Goal: Task Accomplishment & Management: Manage account settings

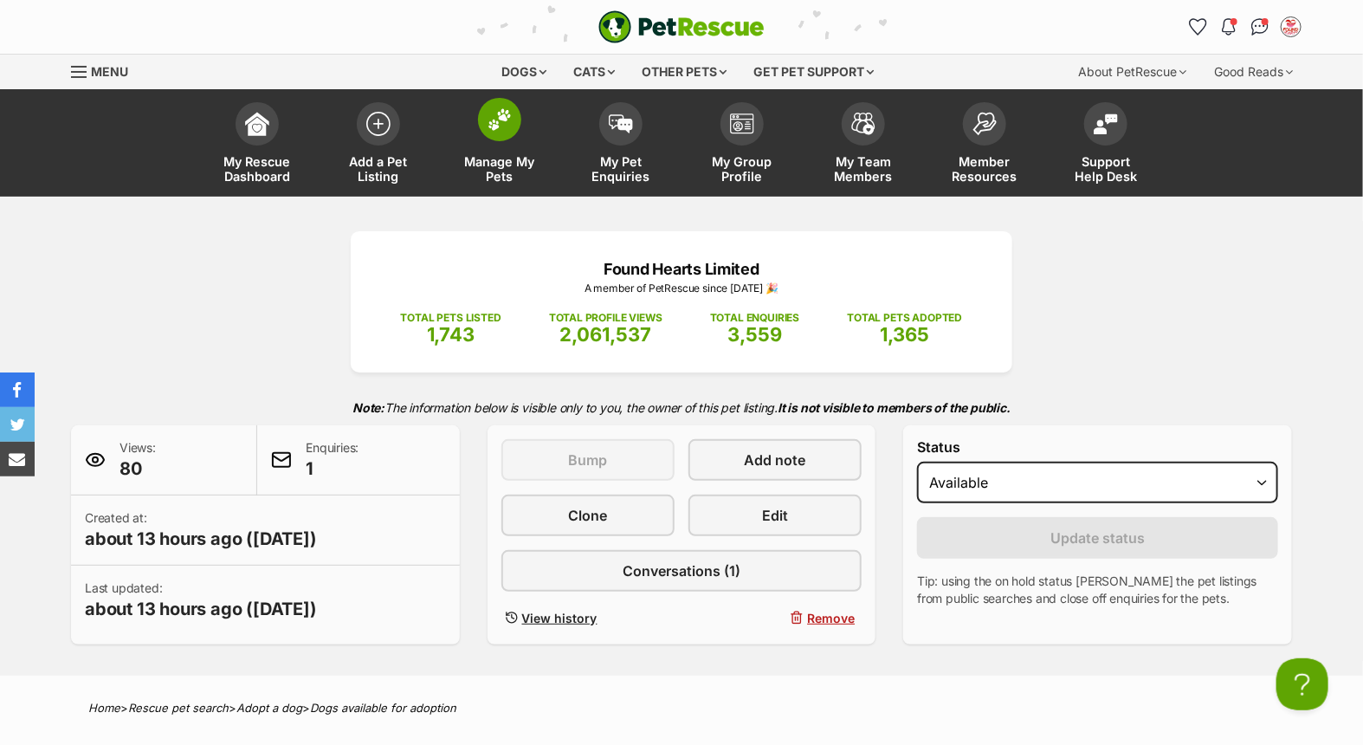
drag, startPoint x: 0, startPoint y: 0, endPoint x: 517, endPoint y: 141, distance: 535.8
click at [517, 141] on link "Manage My Pets" at bounding box center [499, 144] width 121 height 103
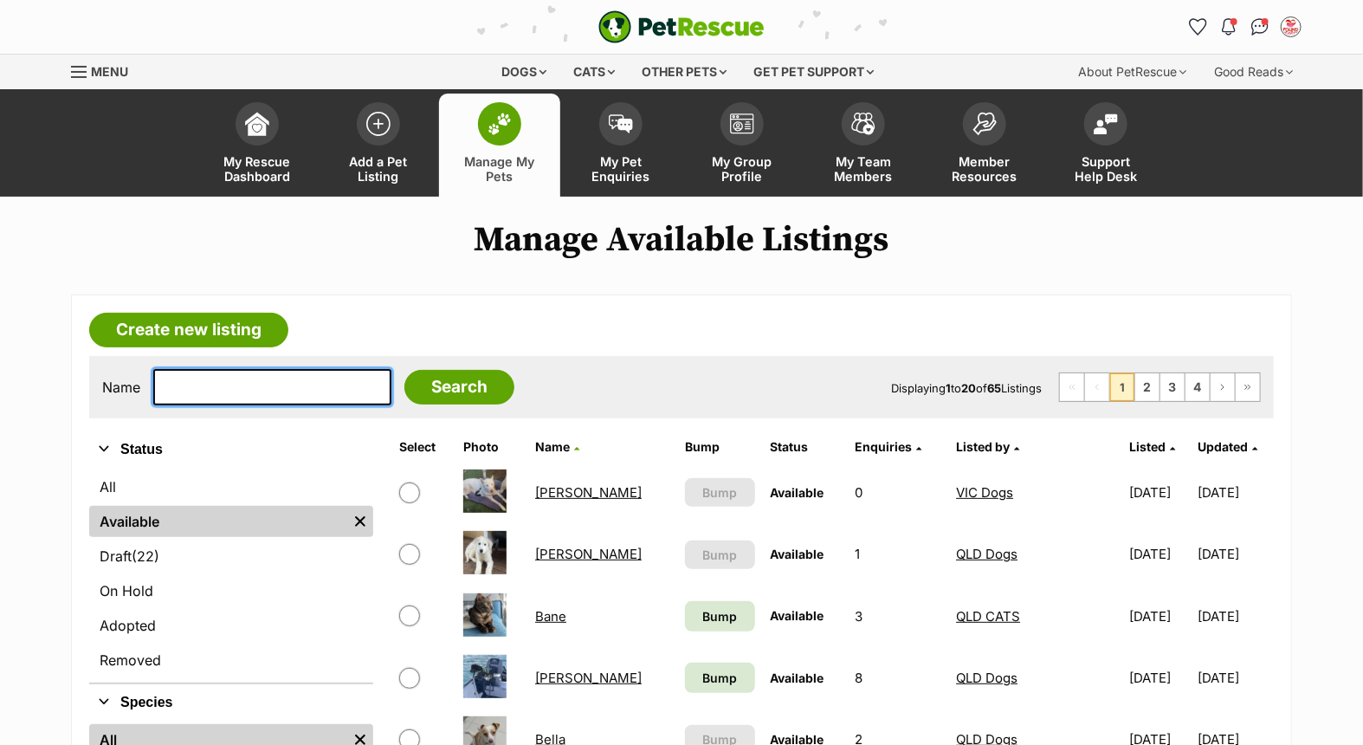
click at [214, 387] on input "text" at bounding box center [272, 387] width 238 height 36
type input "kuta"
click at [404, 370] on input "Search" at bounding box center [459, 387] width 110 height 35
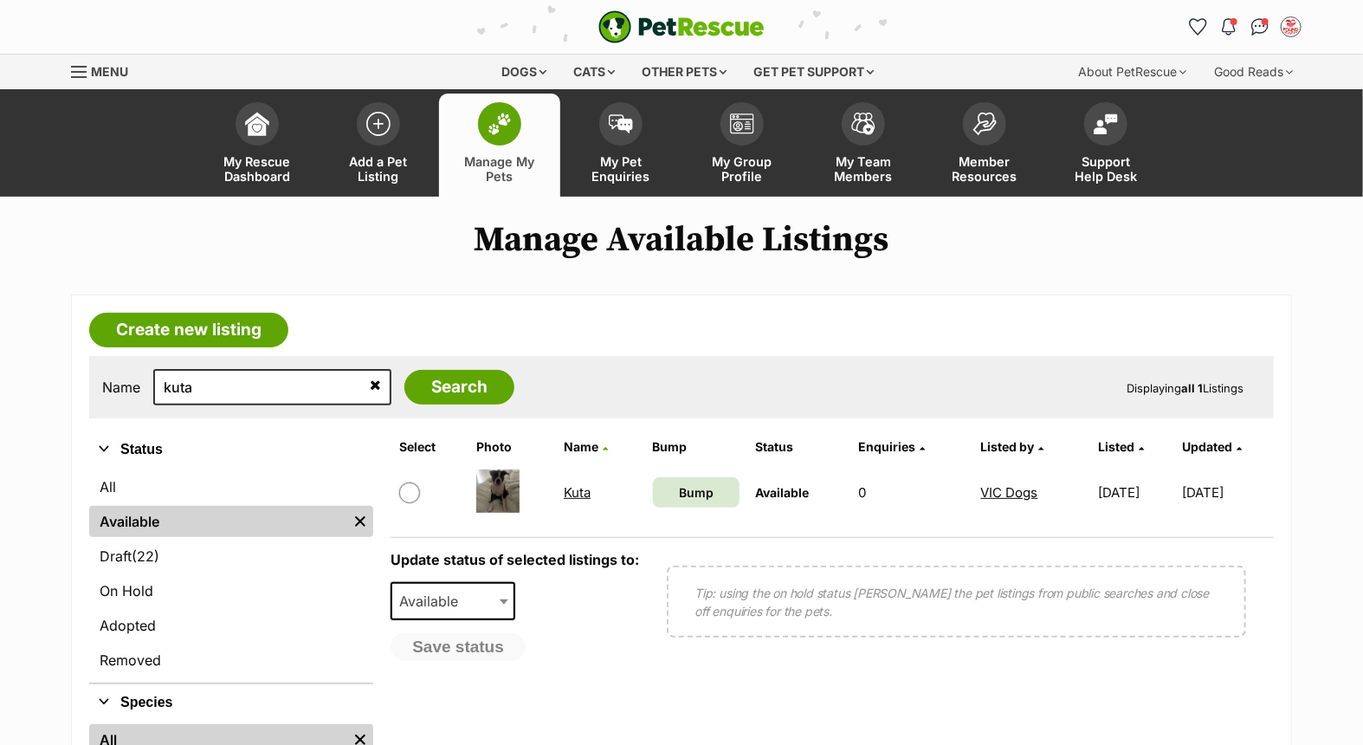
click at [568, 492] on link "Kuta" at bounding box center [577, 492] width 27 height 16
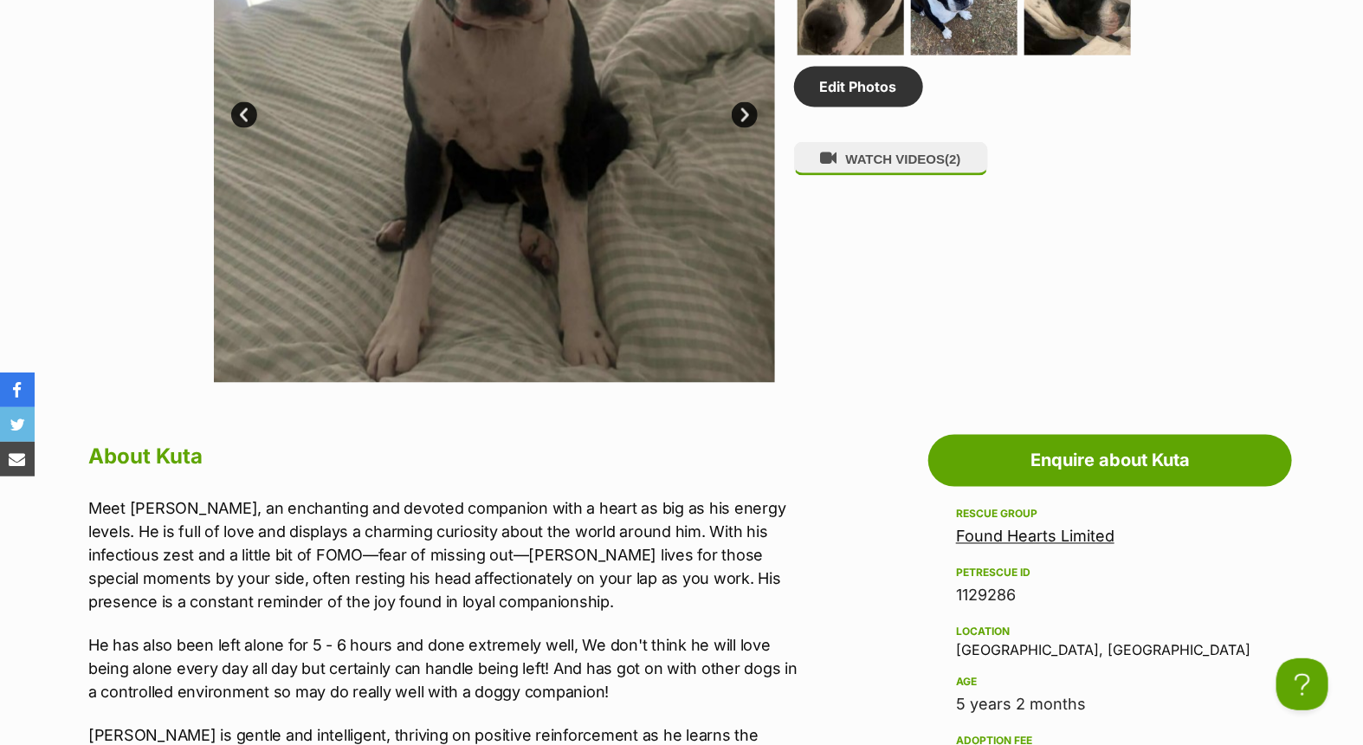
scroll to position [1058, 0]
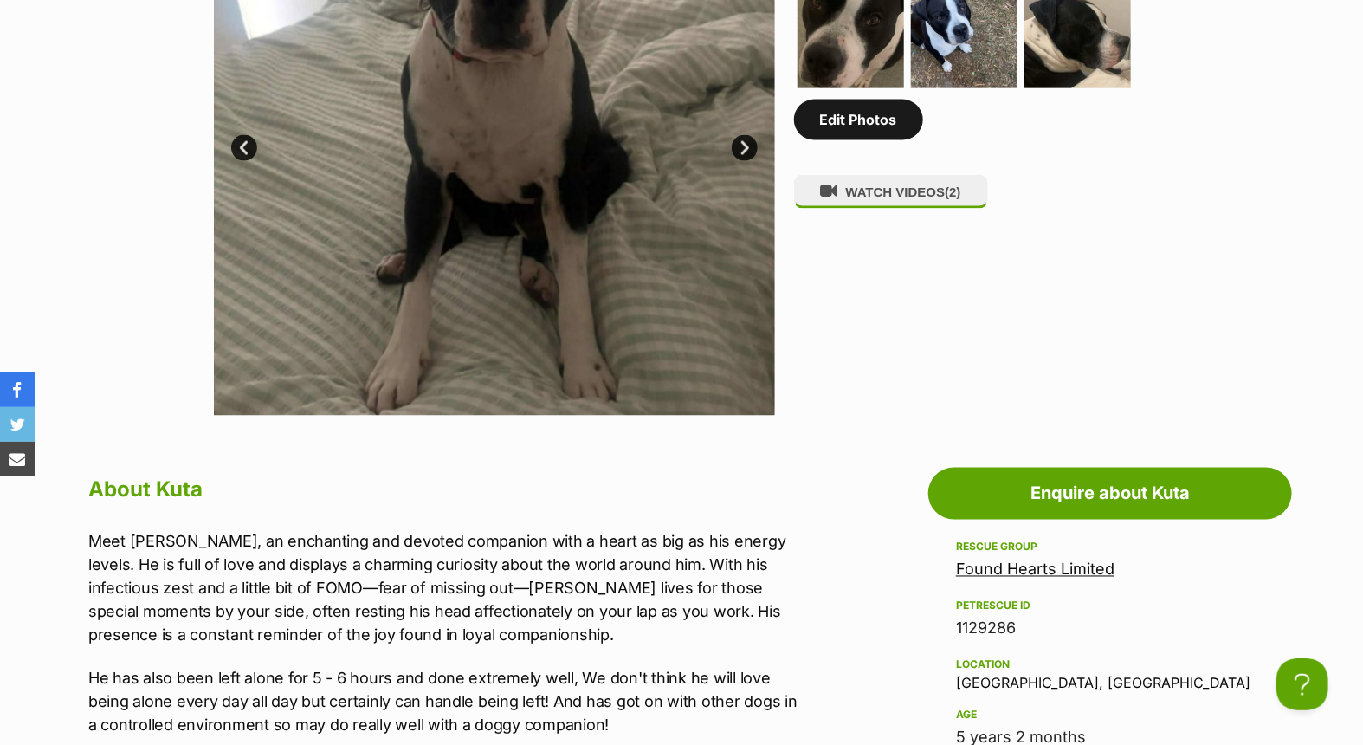
click at [864, 117] on link "Edit Photos" at bounding box center [858, 120] width 129 height 40
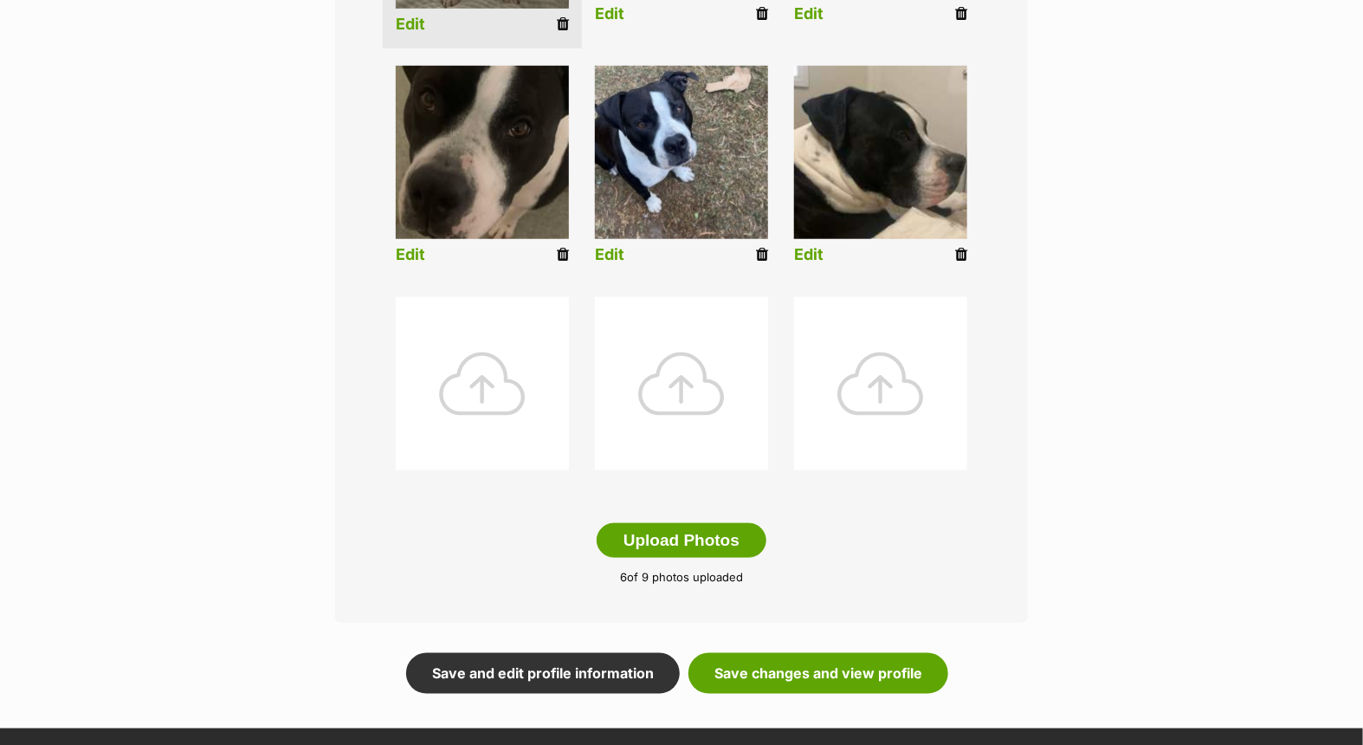
scroll to position [769, 0]
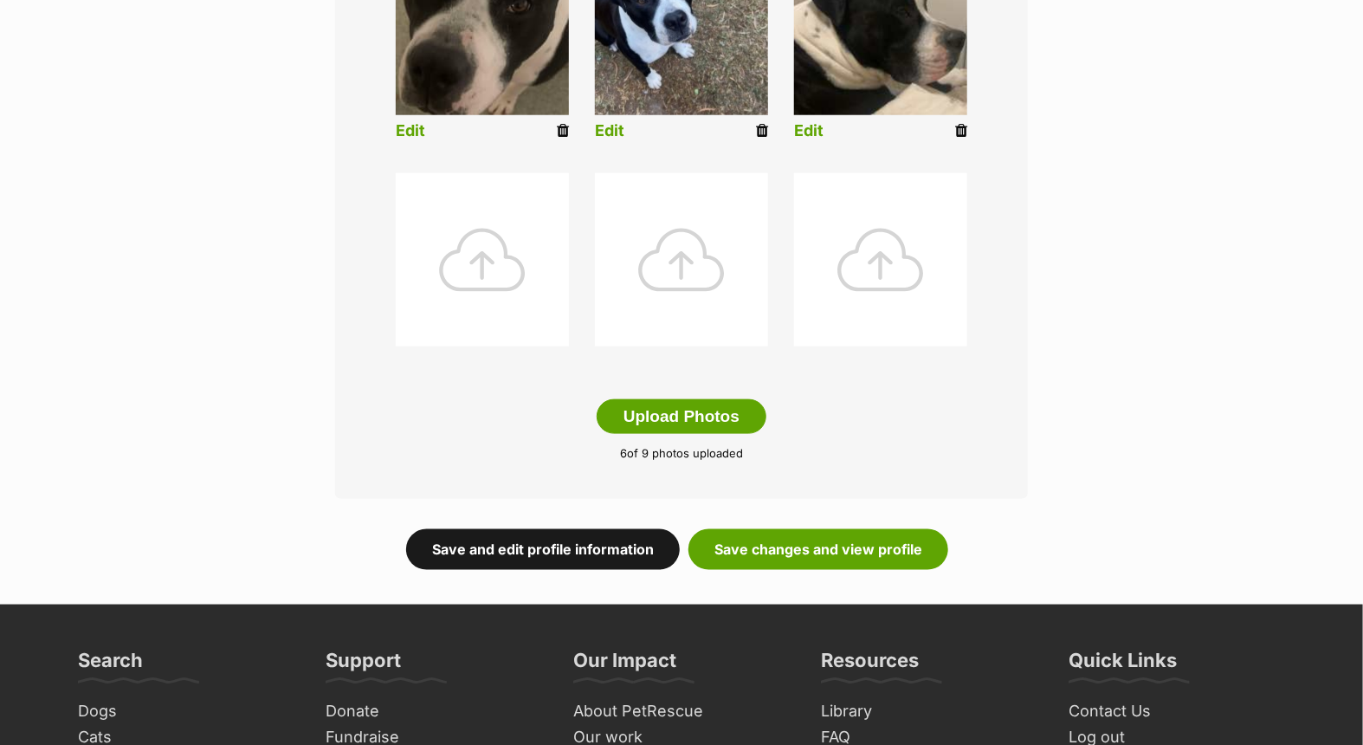
click at [580, 549] on link "Save and edit profile information" at bounding box center [543, 549] width 274 height 40
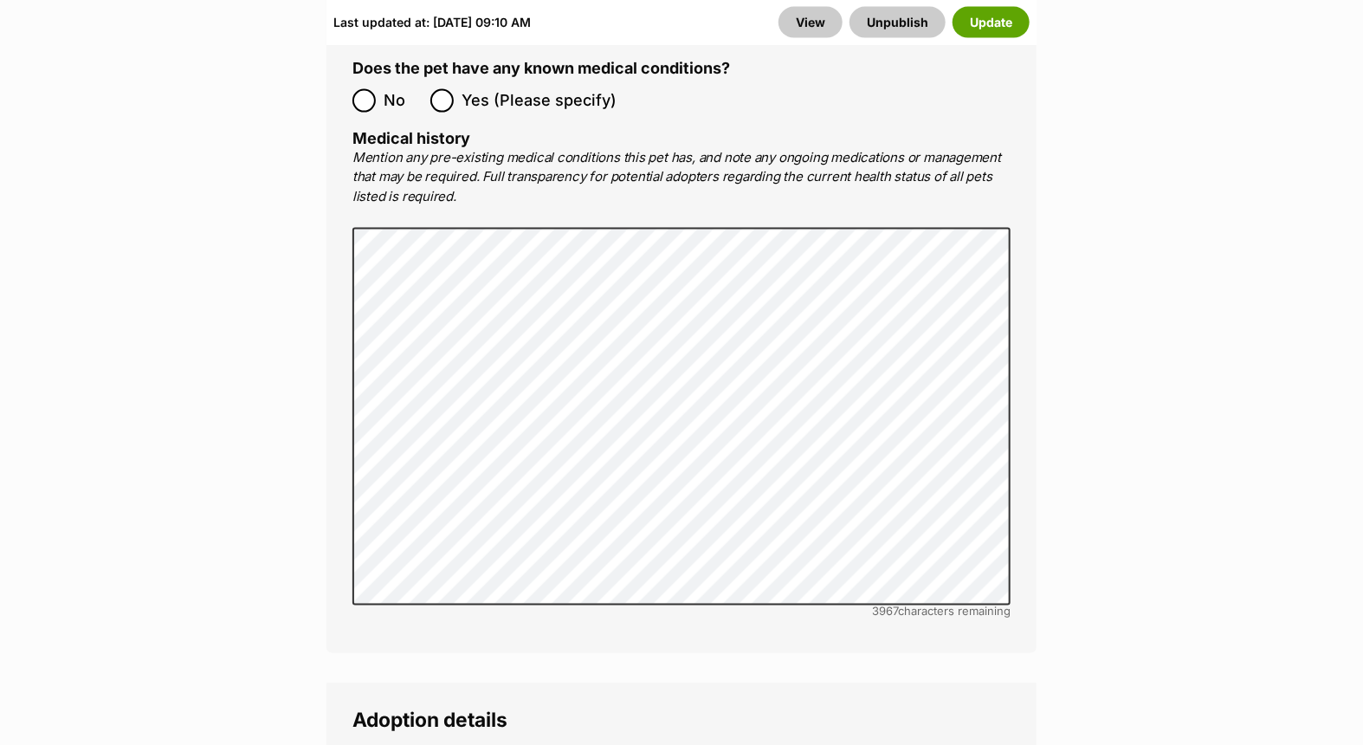
scroll to position [4617, 0]
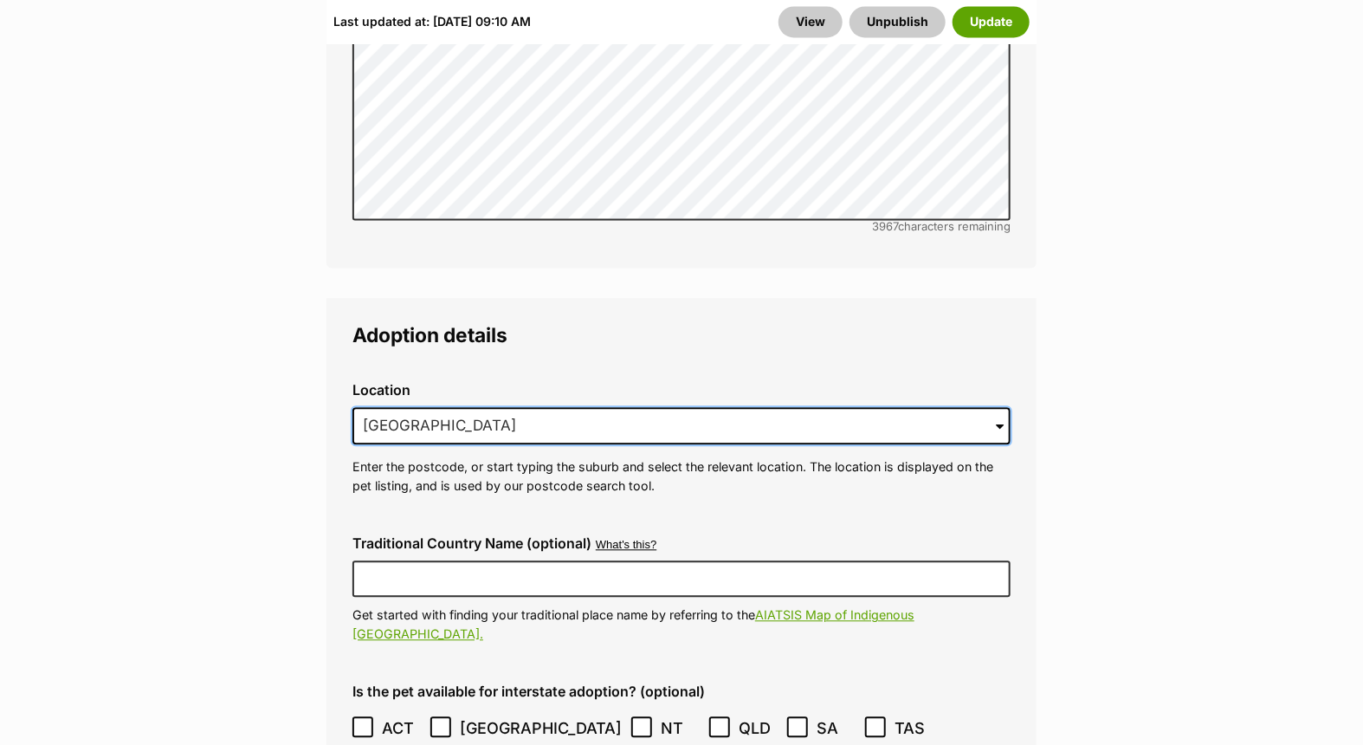
drag, startPoint x: 551, startPoint y: 379, endPoint x: 336, endPoint y: 388, distance: 214.9
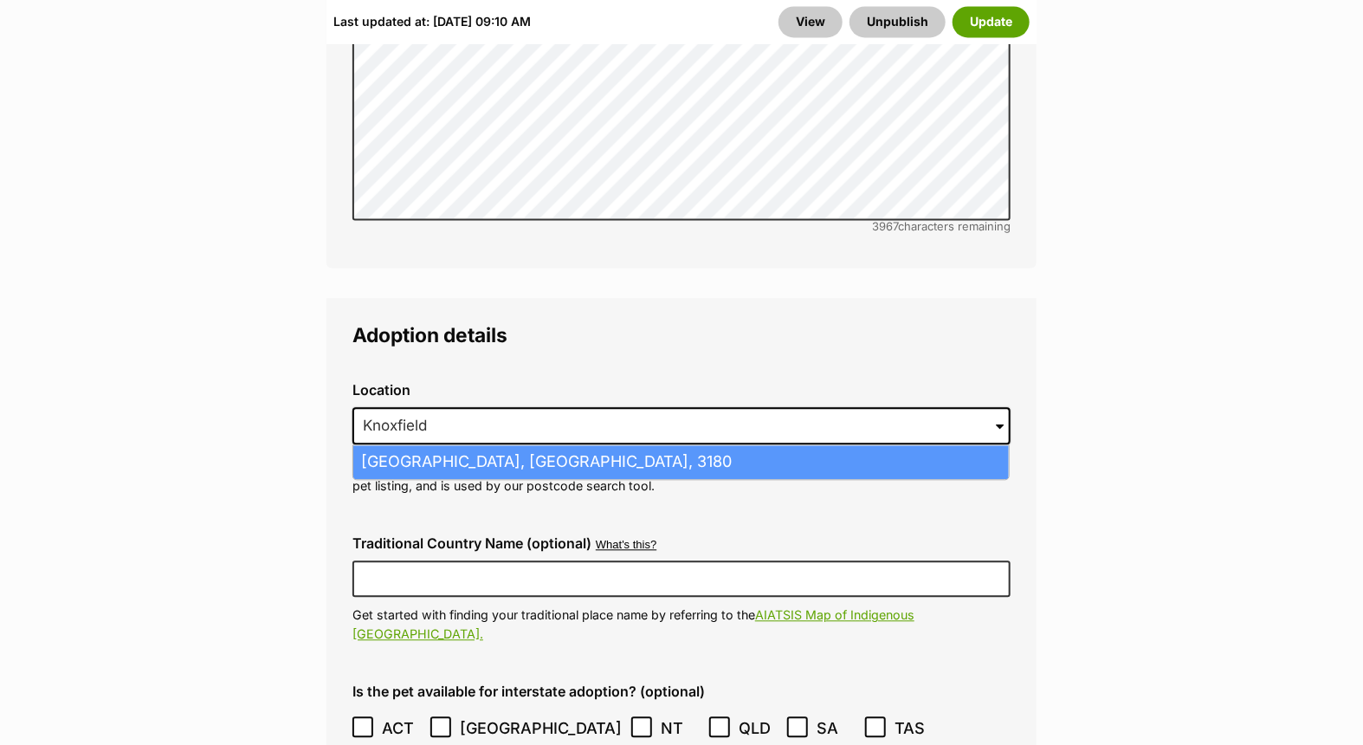
click at [515, 445] on li "Knoxfield, Victoria, 3180" at bounding box center [680, 462] width 655 height 34
type input "Knoxfield, Victoria, 3180"
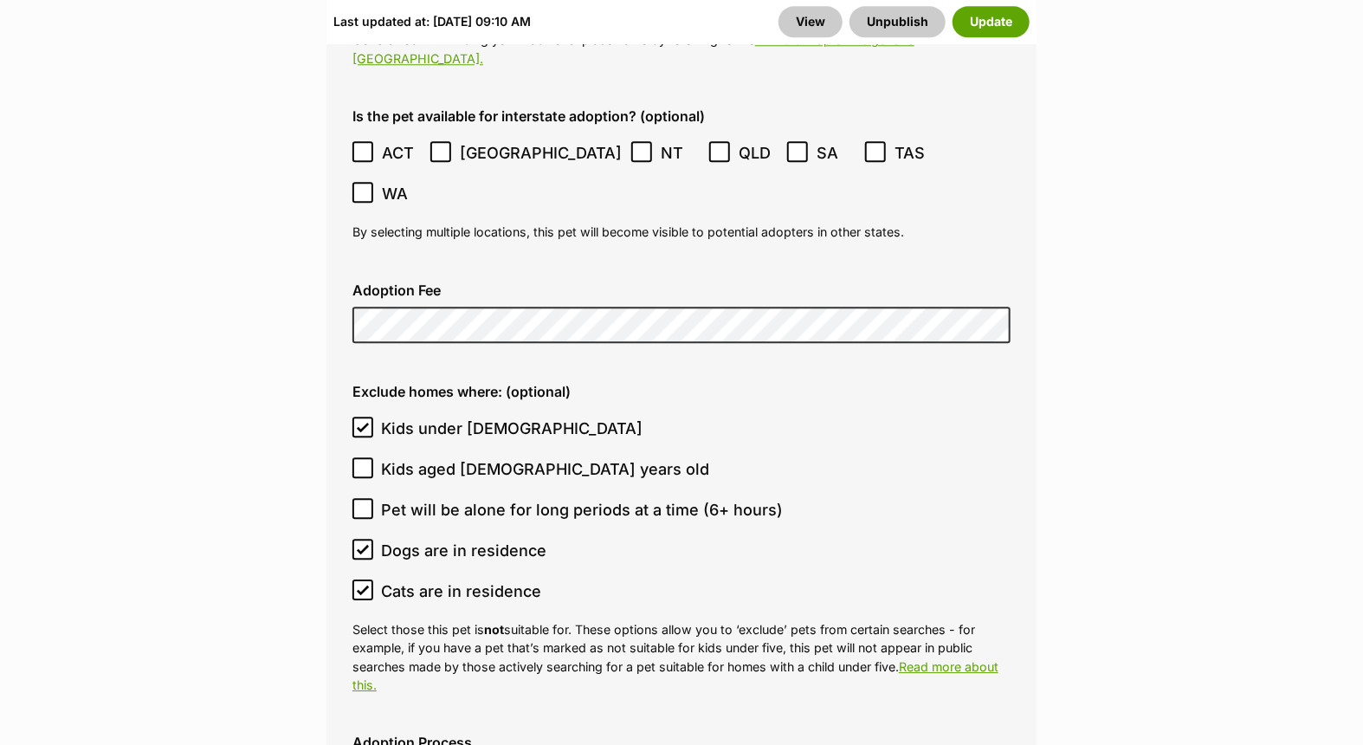
scroll to position [5387, 0]
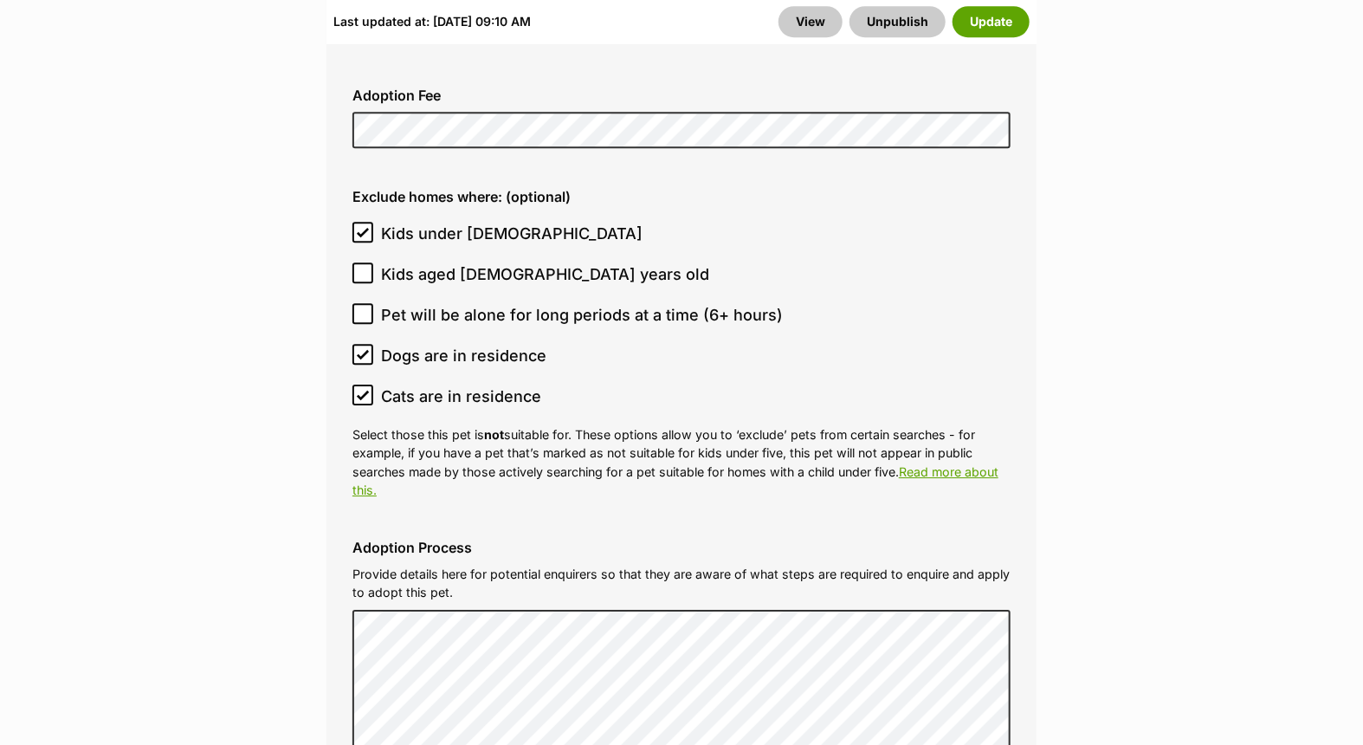
click at [365, 351] on icon at bounding box center [363, 355] width 10 height 8
click at [365, 344] on input "Dogs are in residence" at bounding box center [362, 354] width 21 height 21
checkbox input "false"
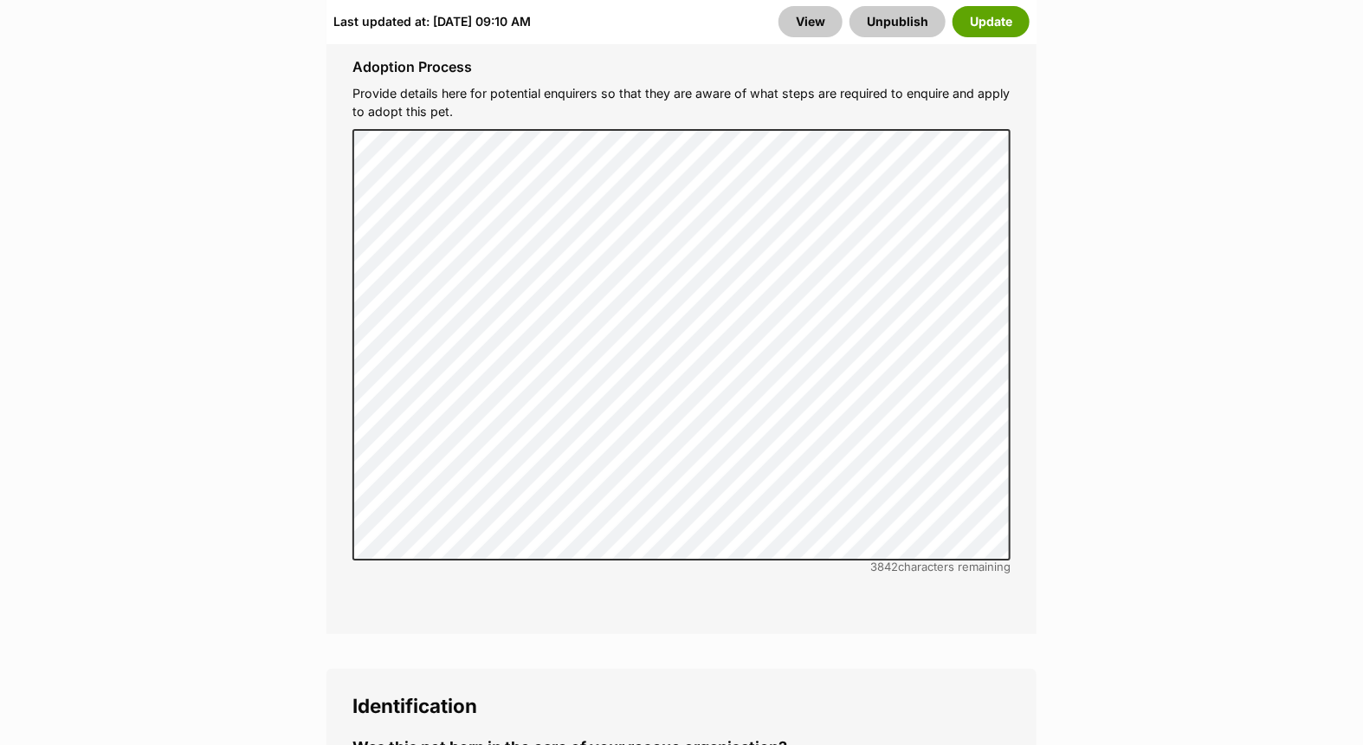
scroll to position [6348, 0]
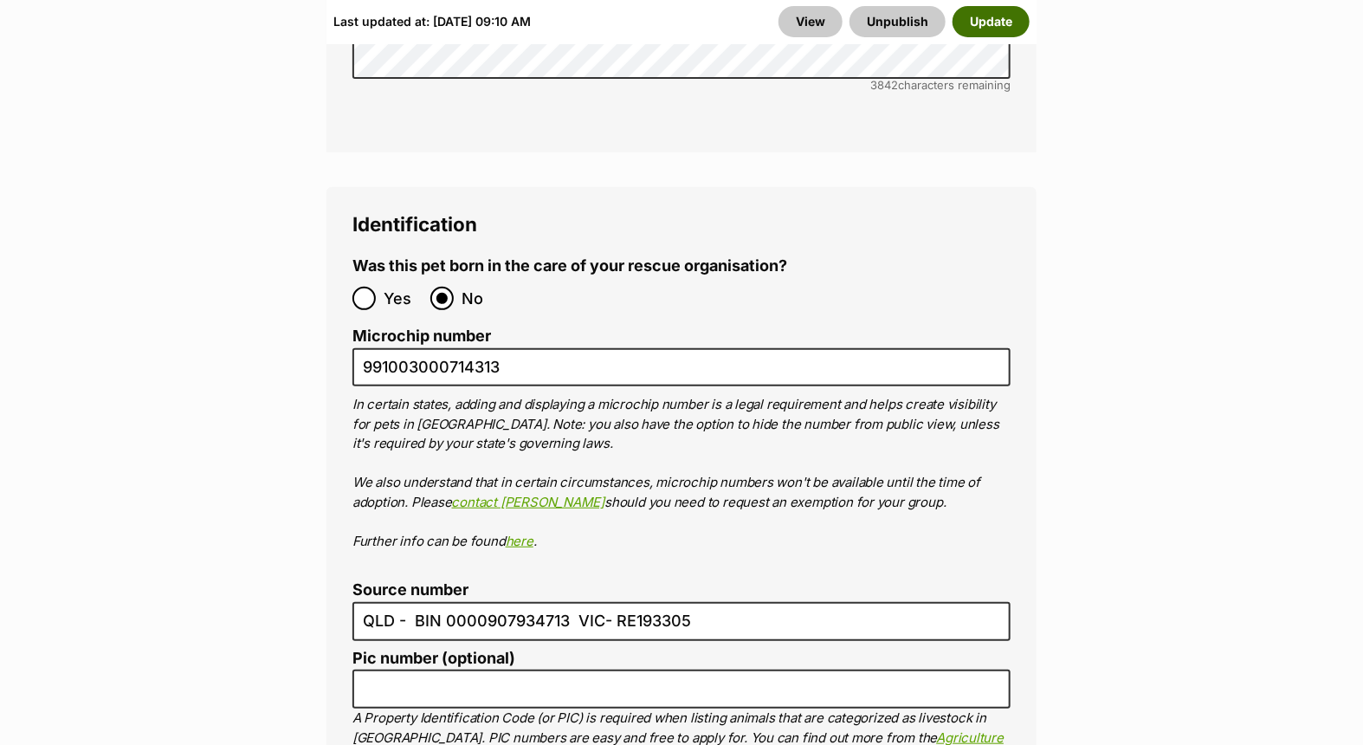
click at [967, 13] on button "Update" at bounding box center [990, 21] width 77 height 31
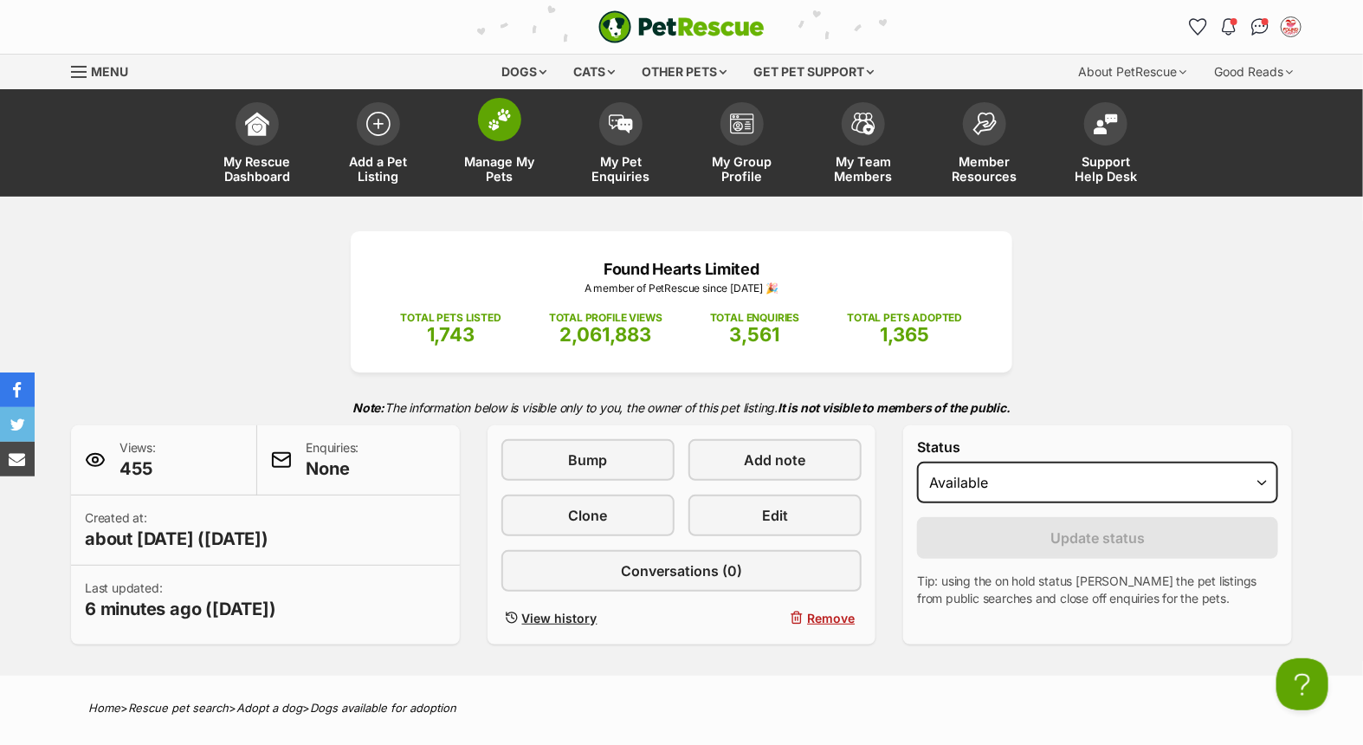
click at [500, 130] on img at bounding box center [499, 119] width 24 height 23
click at [364, 142] on link "Add a Pet Listing" at bounding box center [378, 144] width 121 height 103
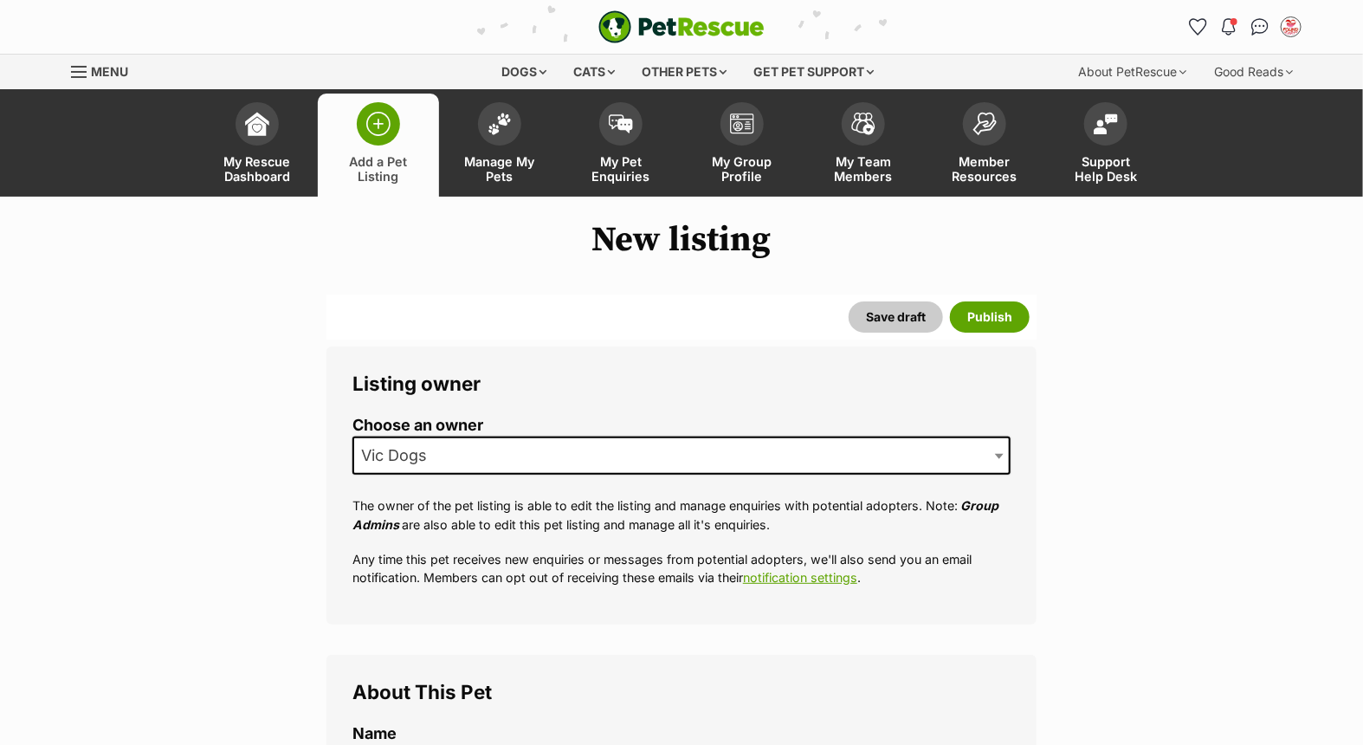
click at [364, 142] on link "Add a Pet Listing" at bounding box center [378, 144] width 121 height 103
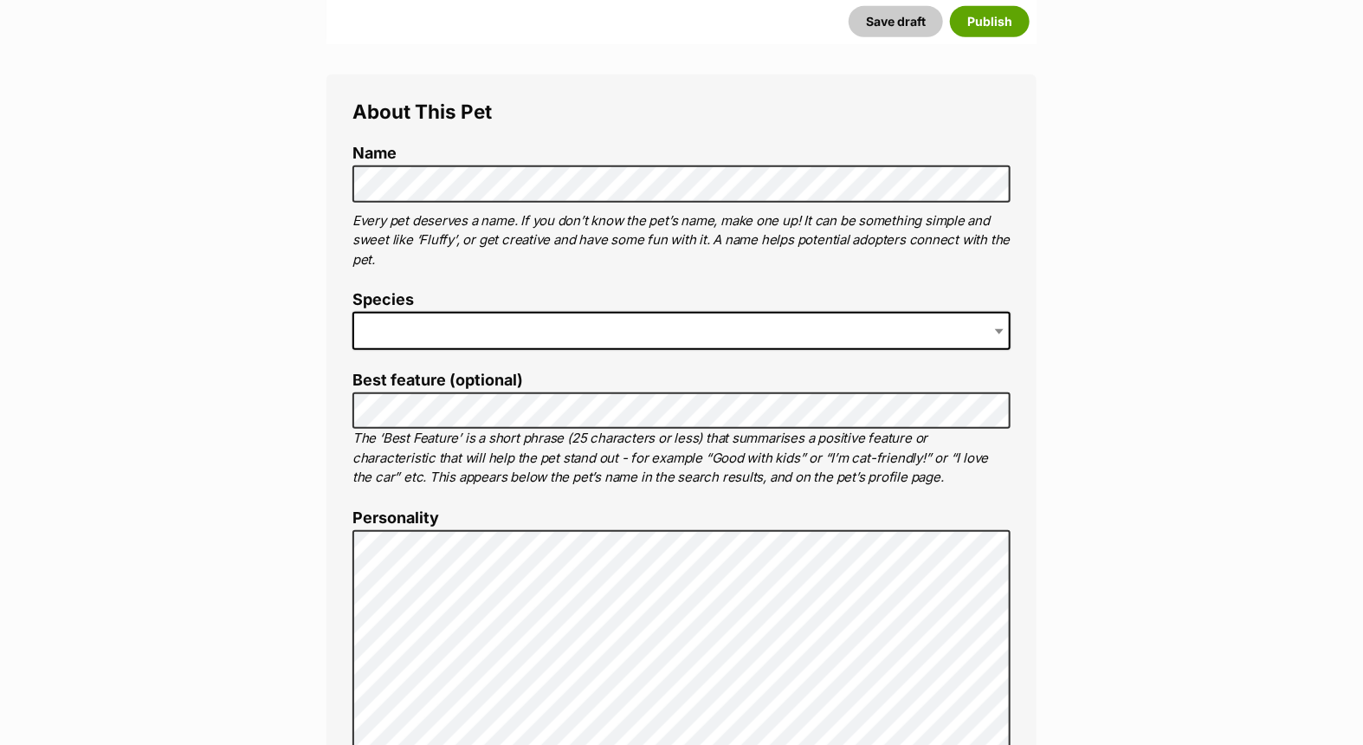
scroll to position [673, 0]
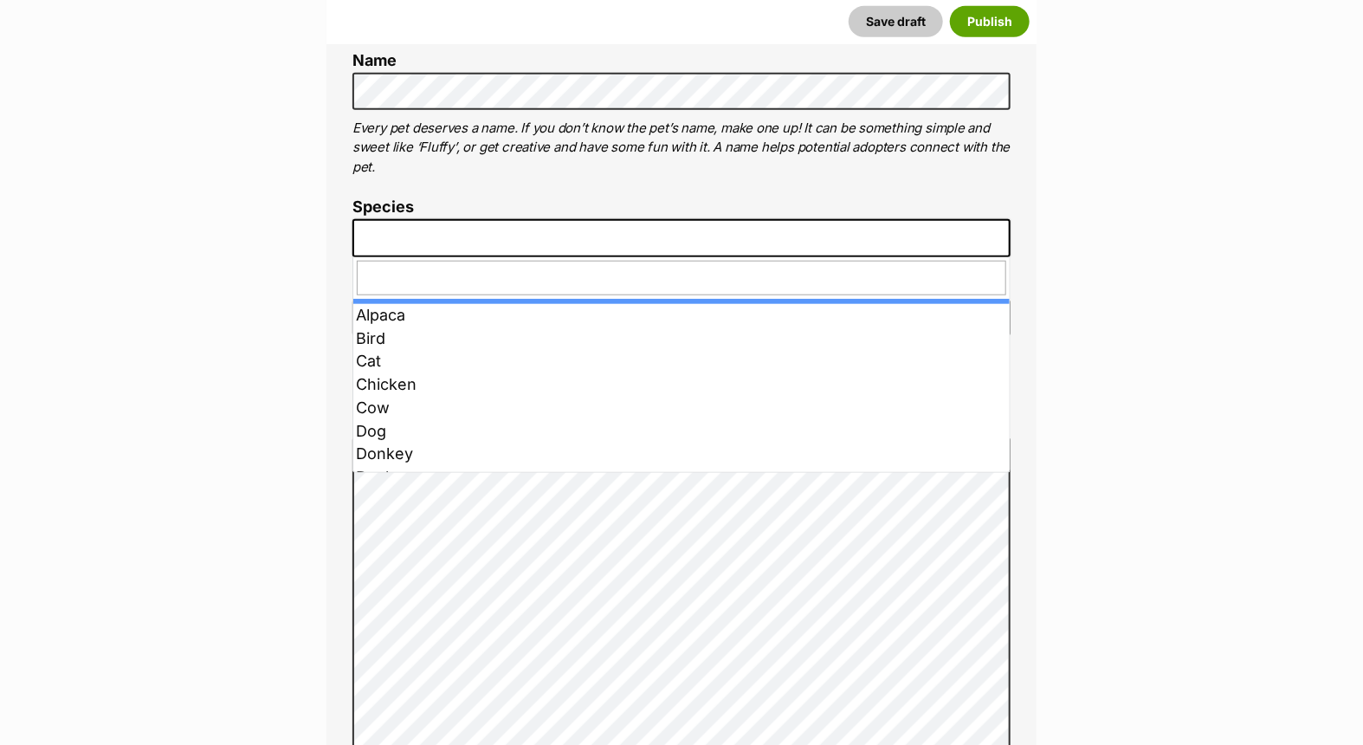
click at [494, 240] on span at bounding box center [681, 238] width 658 height 38
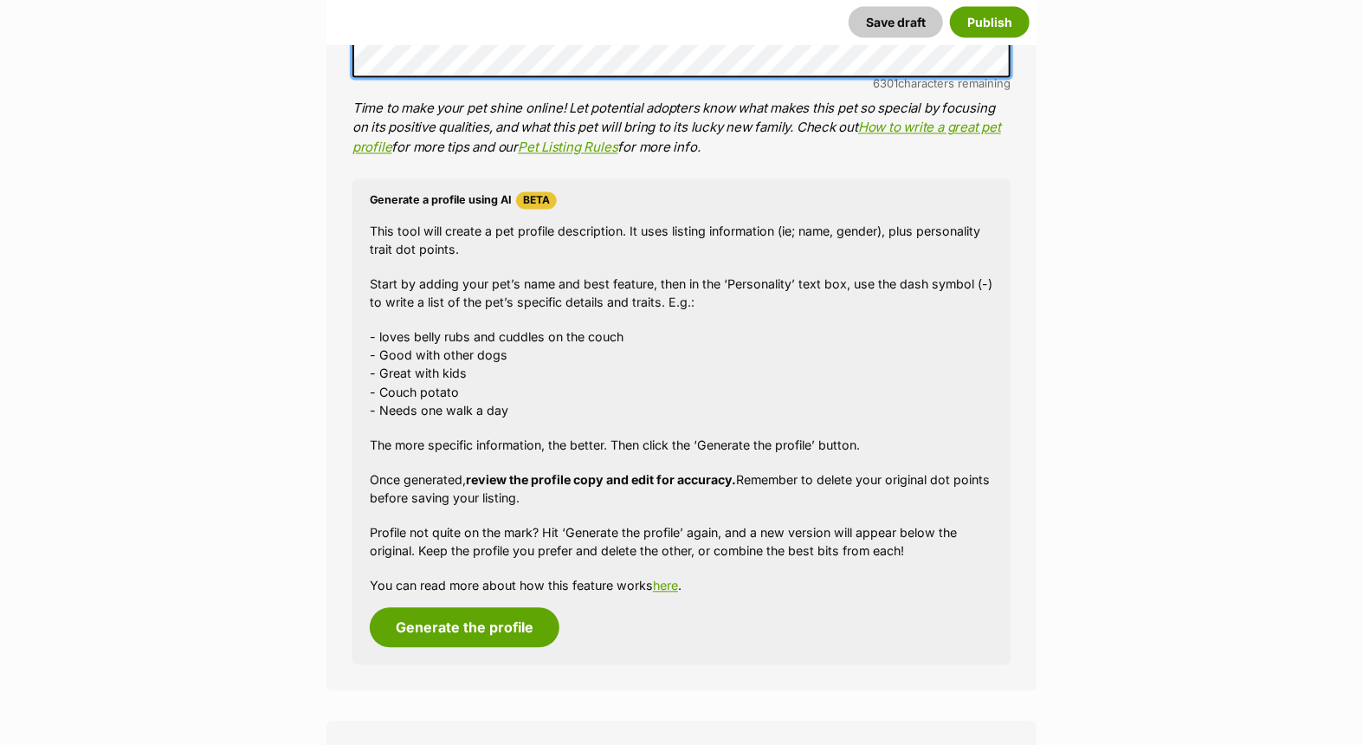
scroll to position [1546, 0]
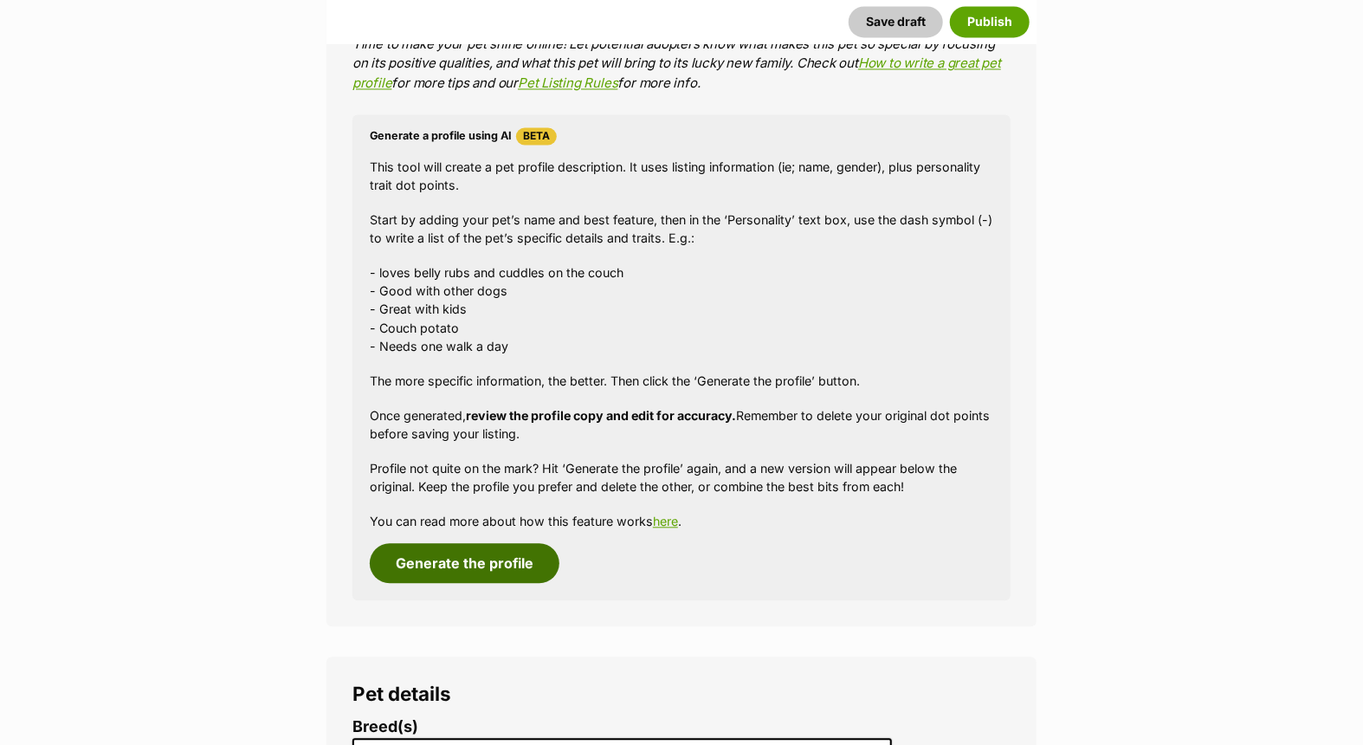
click at [498, 572] on button "Generate the profile" at bounding box center [465, 563] width 190 height 40
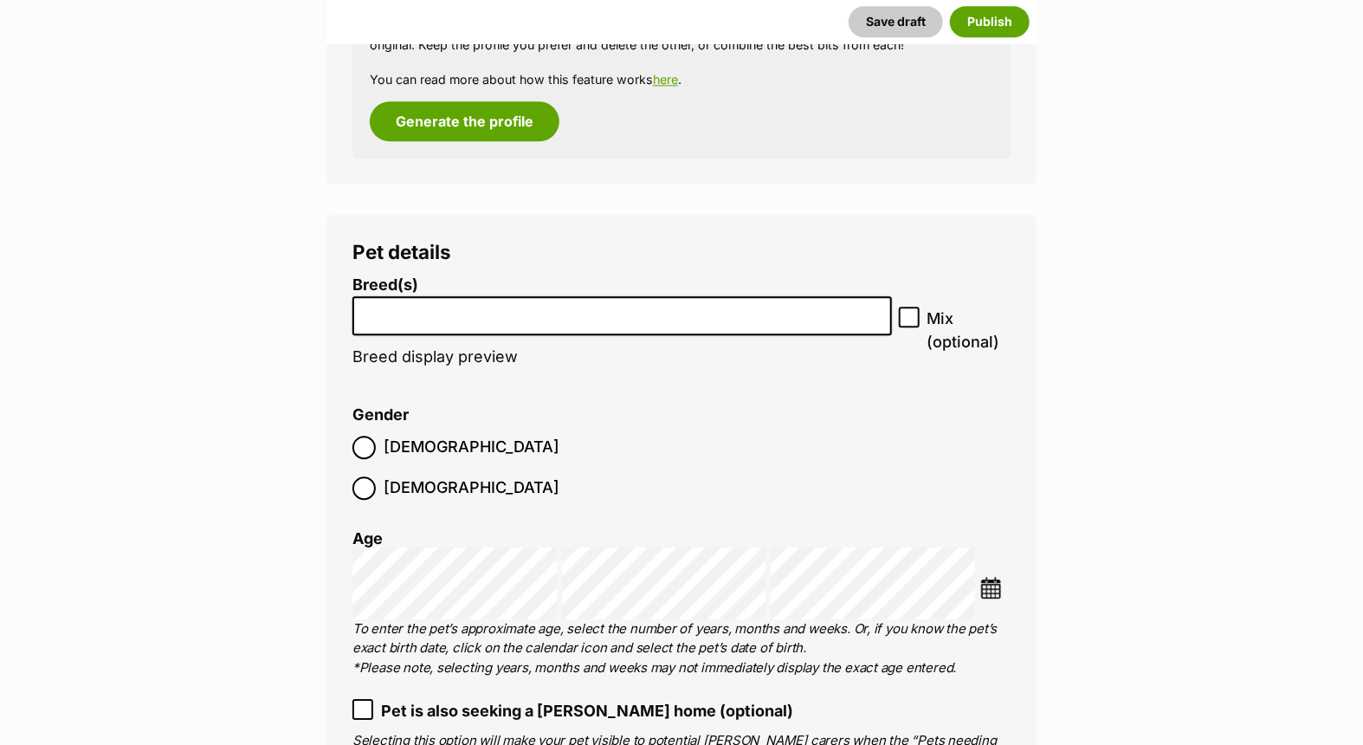
scroll to position [2021, 0]
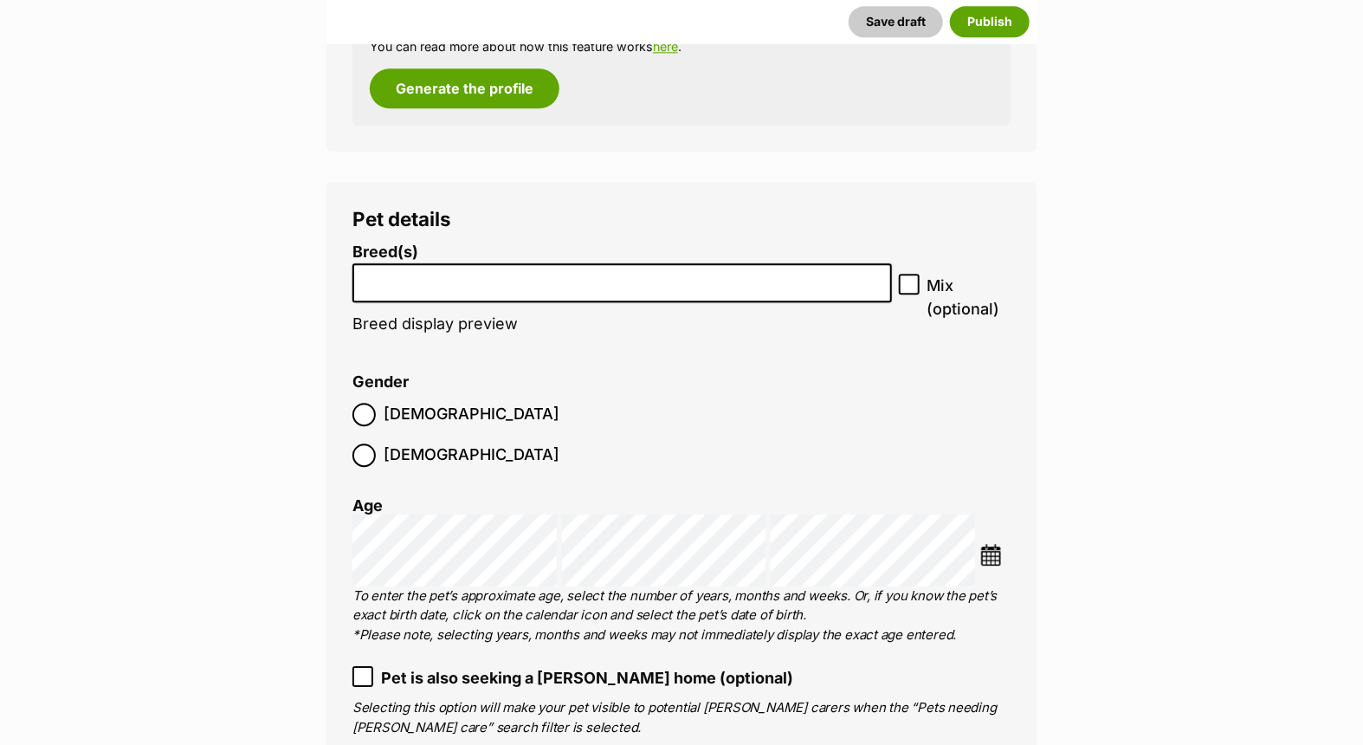
click at [470, 275] on input "search" at bounding box center [621, 278] width 527 height 18
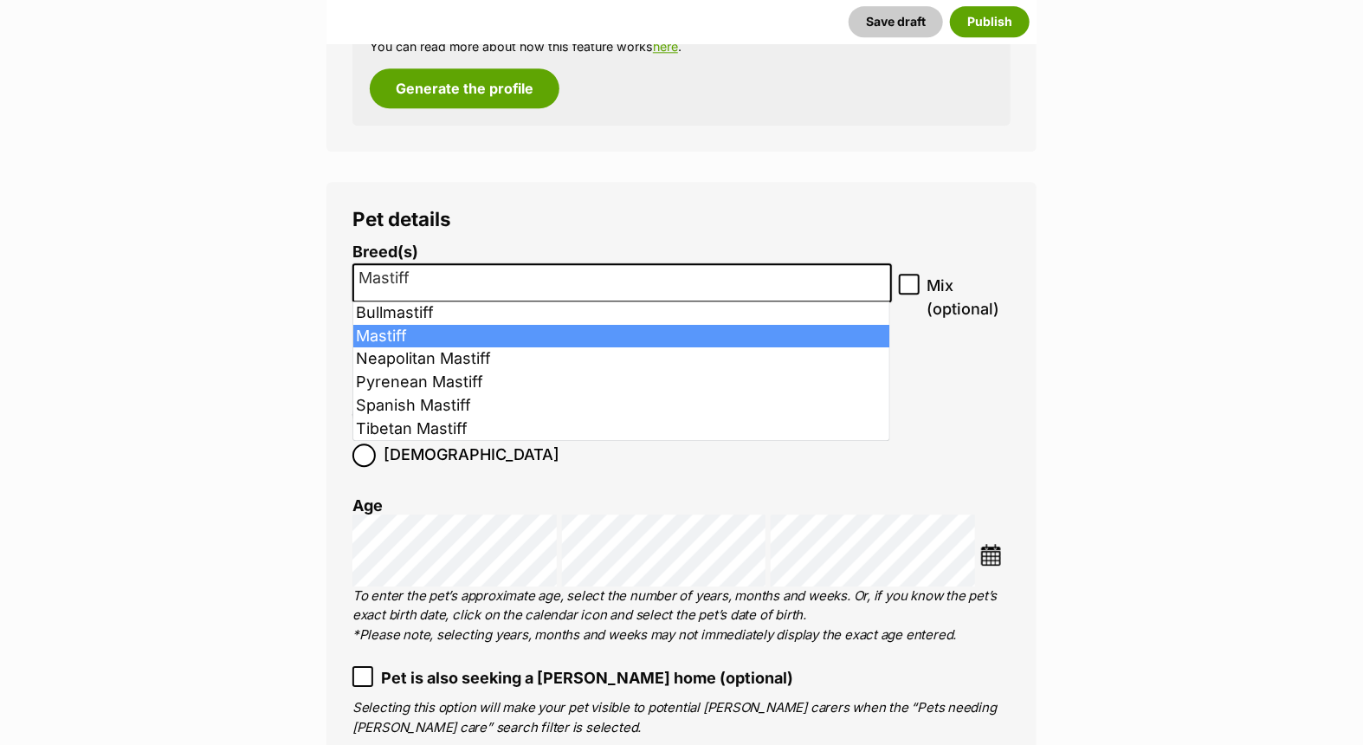
type input "Mastiff"
select select "141"
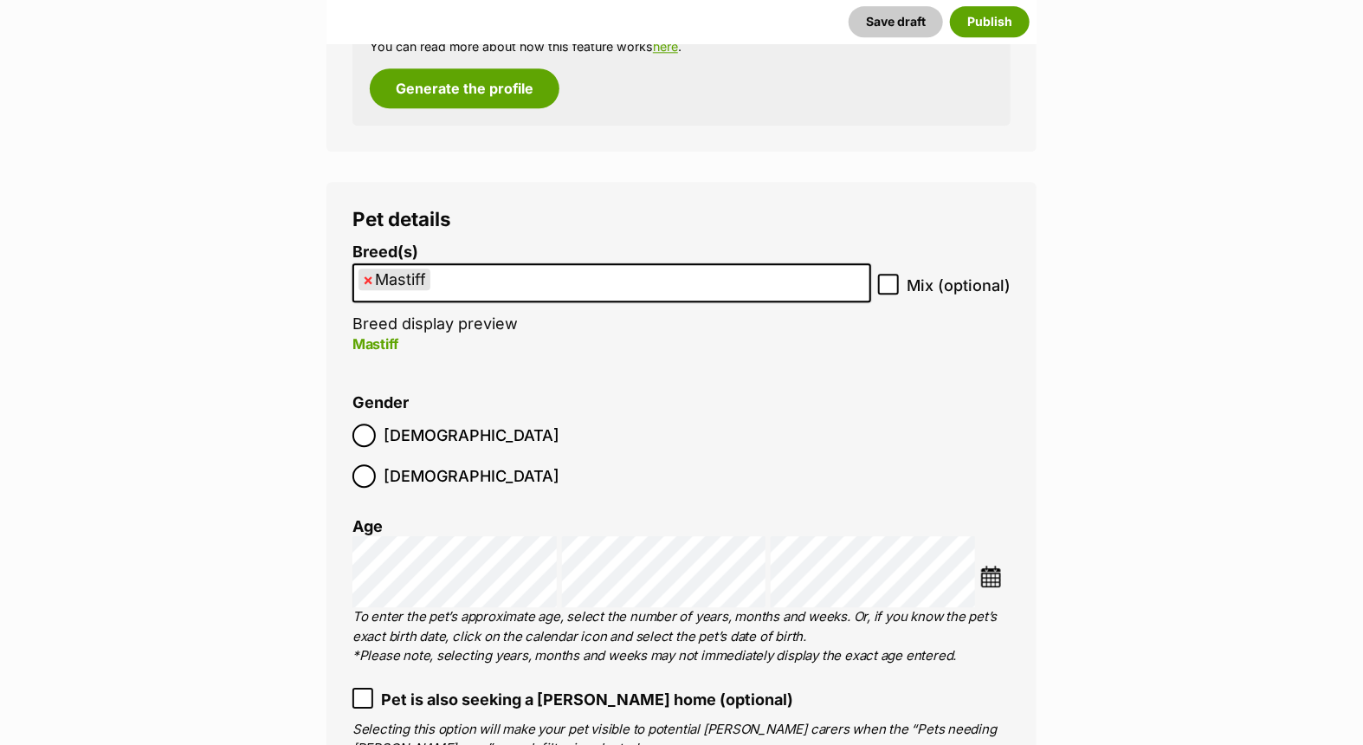
click at [887, 278] on icon at bounding box center [888, 284] width 12 height 12
click at [887, 277] on input "Mix (optional)" at bounding box center [888, 284] width 21 height 21
checkbox input "true"
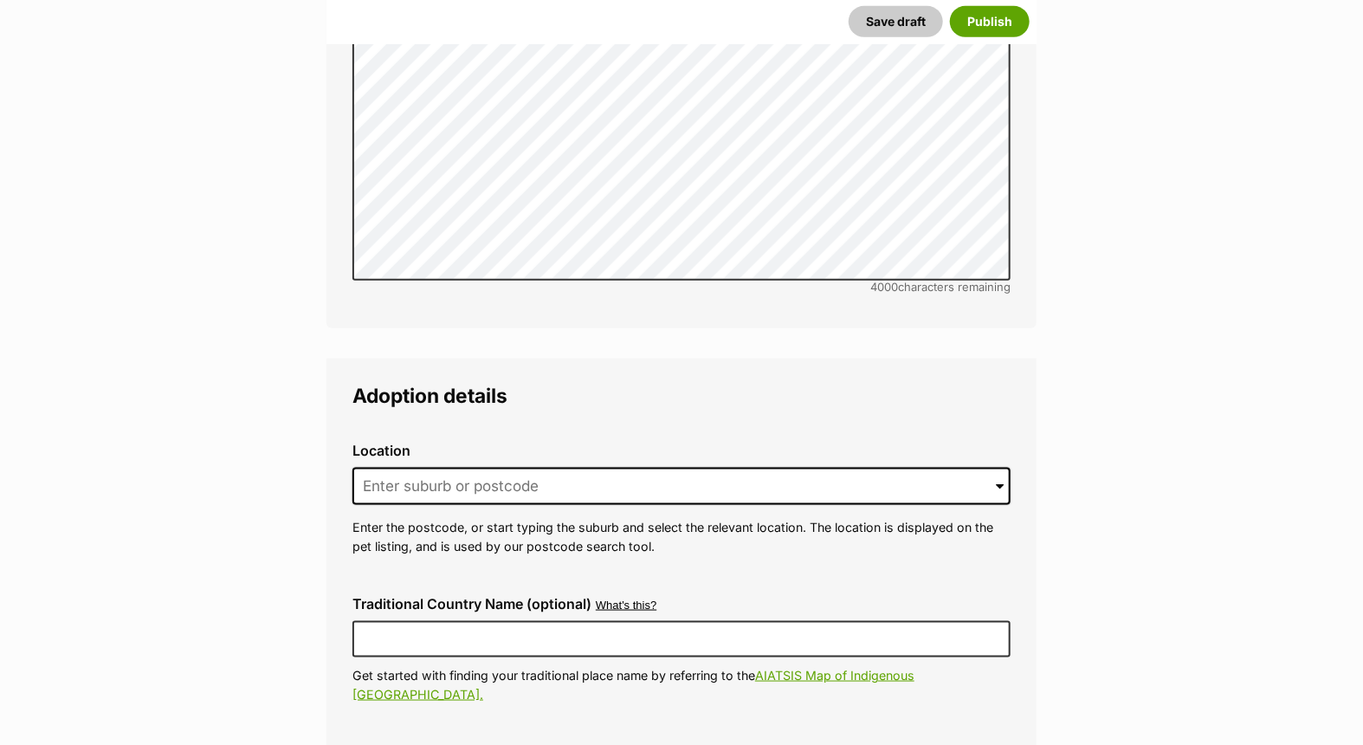
scroll to position [3752, 0]
click at [448, 466] on input at bounding box center [681, 485] width 658 height 38
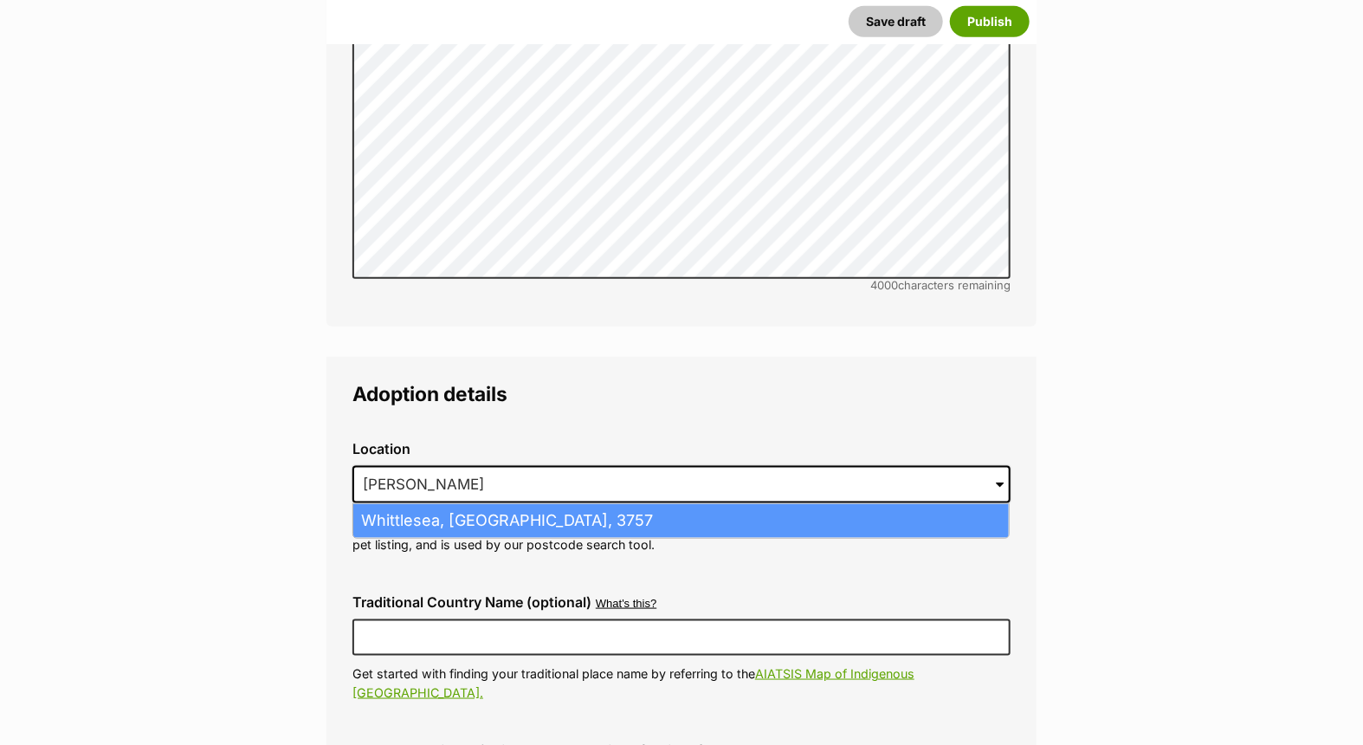
click at [467, 504] on li "Whittlesea, Victoria, 3757" at bounding box center [680, 521] width 655 height 34
type input "Whittlesea, Victoria, 3757"
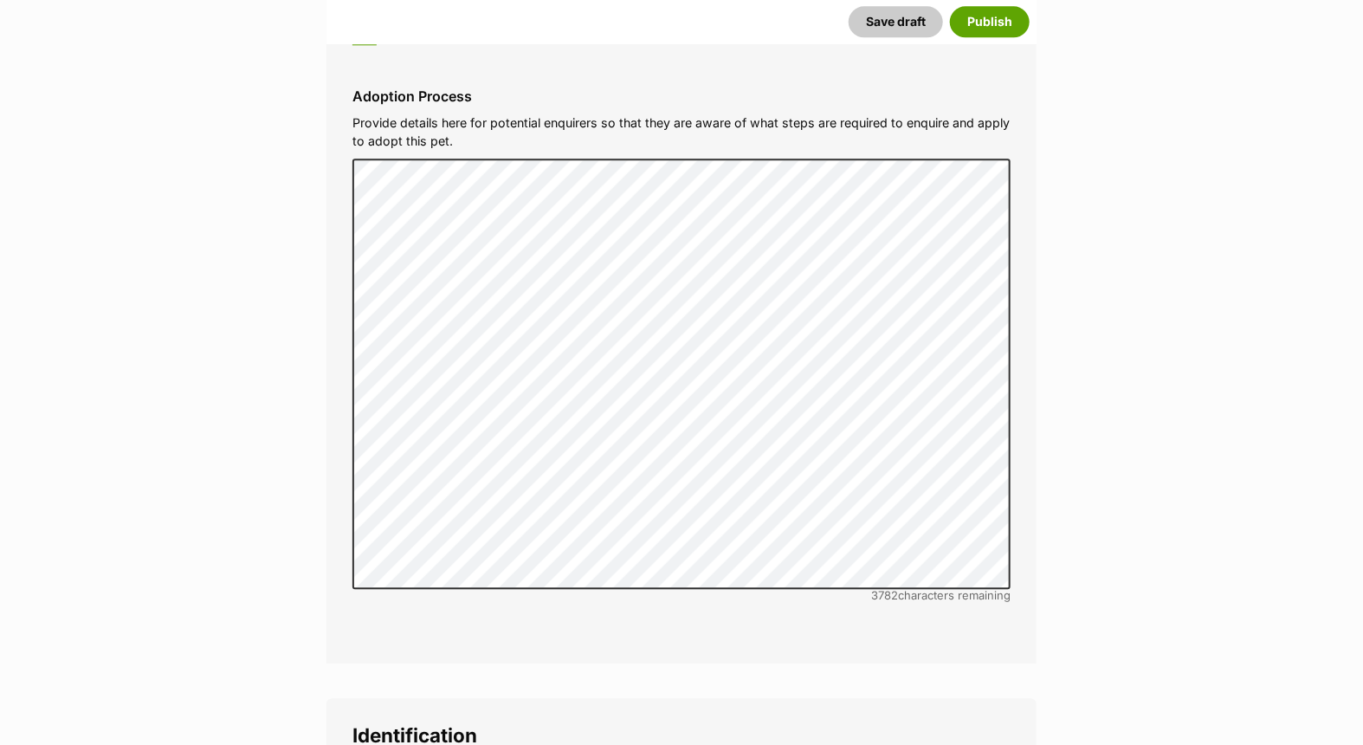
scroll to position [5291, 0]
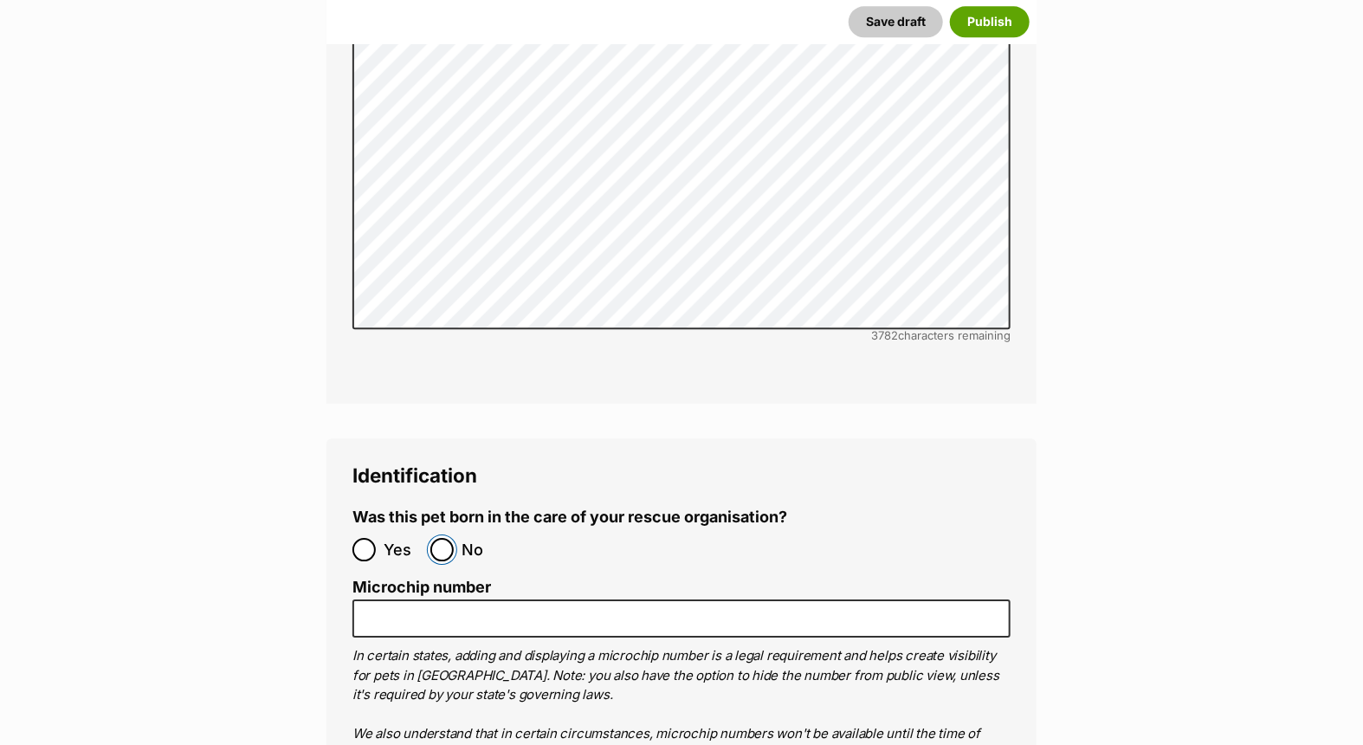
click at [444, 538] on input "No" at bounding box center [441, 549] width 23 height 23
radio input "true"
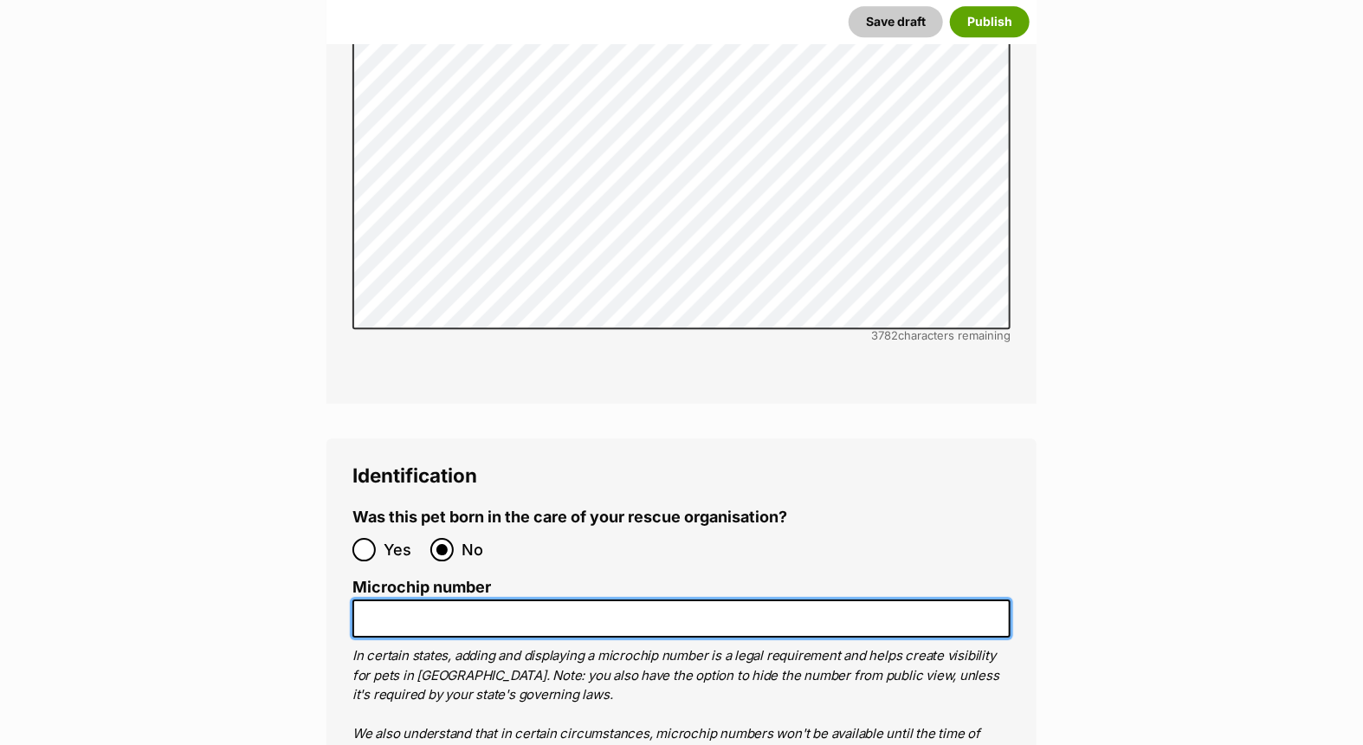
click at [400, 599] on input "Microchip number" at bounding box center [681, 618] width 658 height 39
paste input "991003002434500"
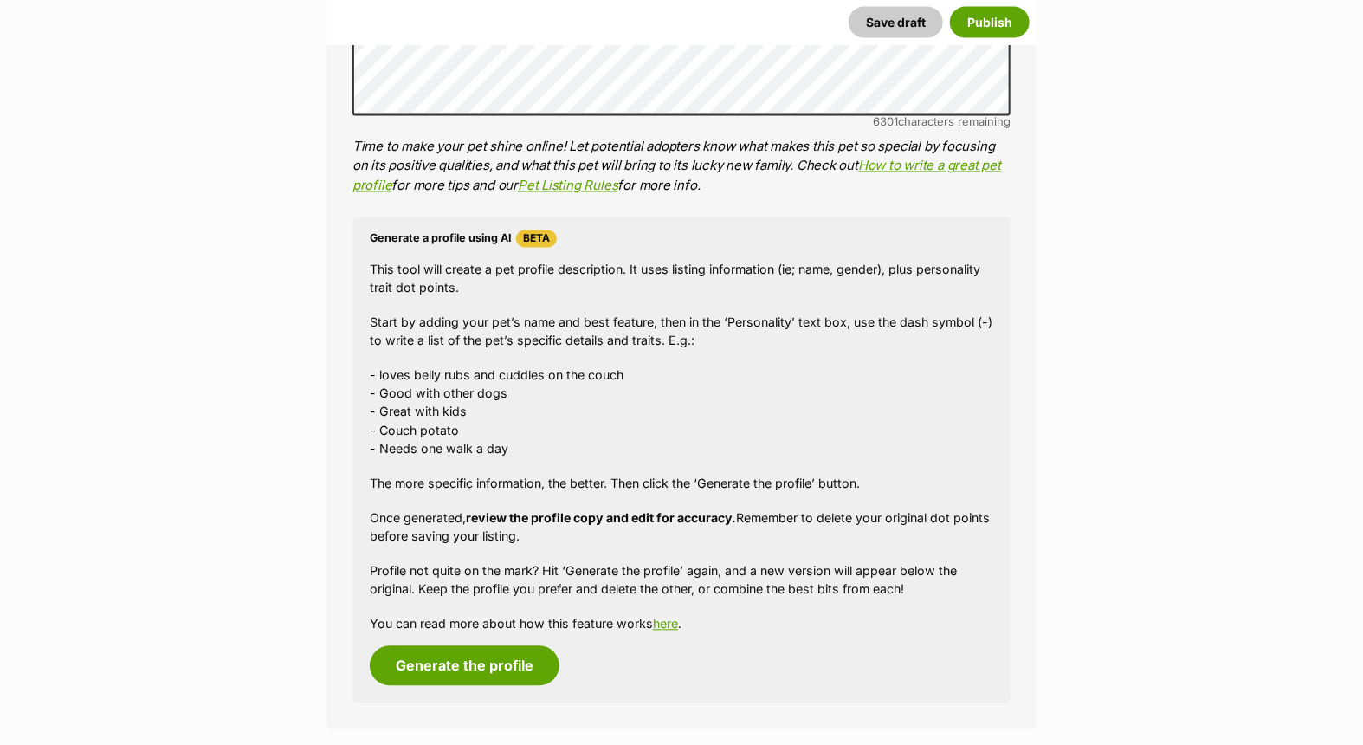
scroll to position [963, 0]
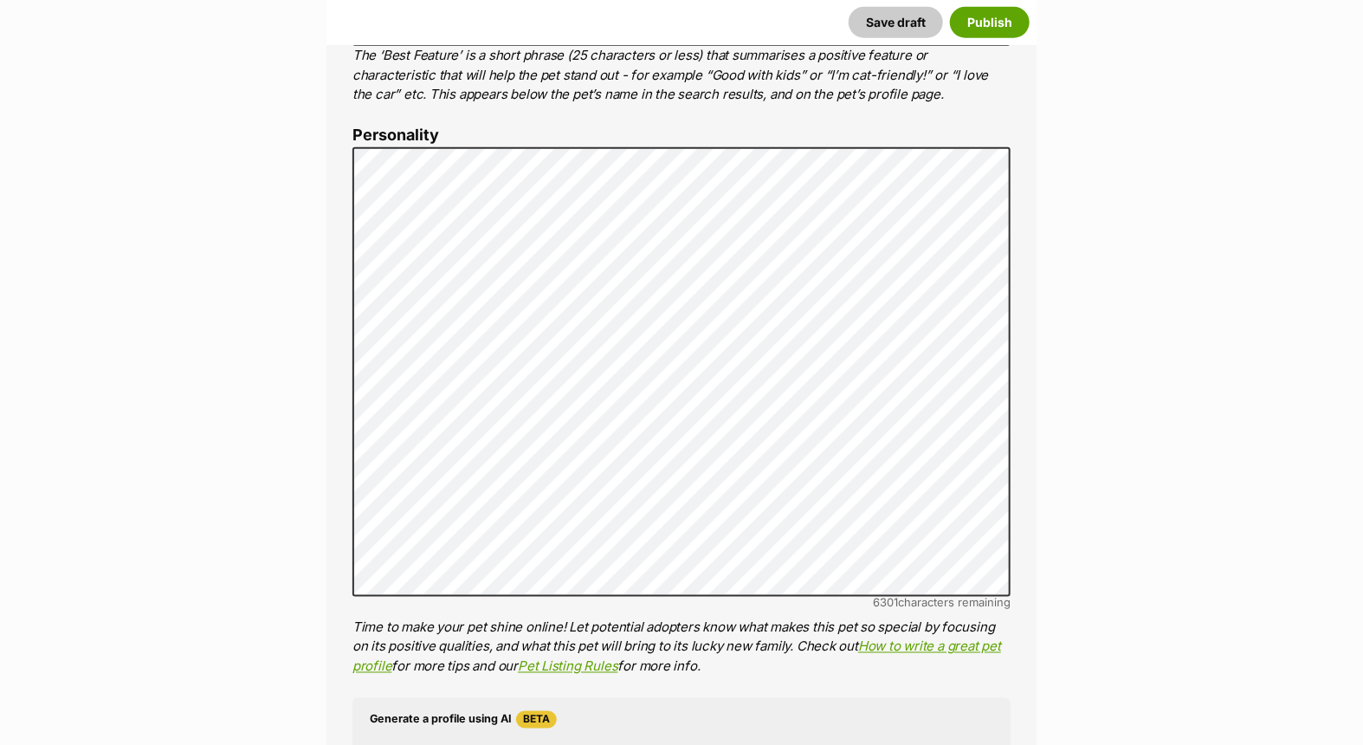
type input "991003002434500"
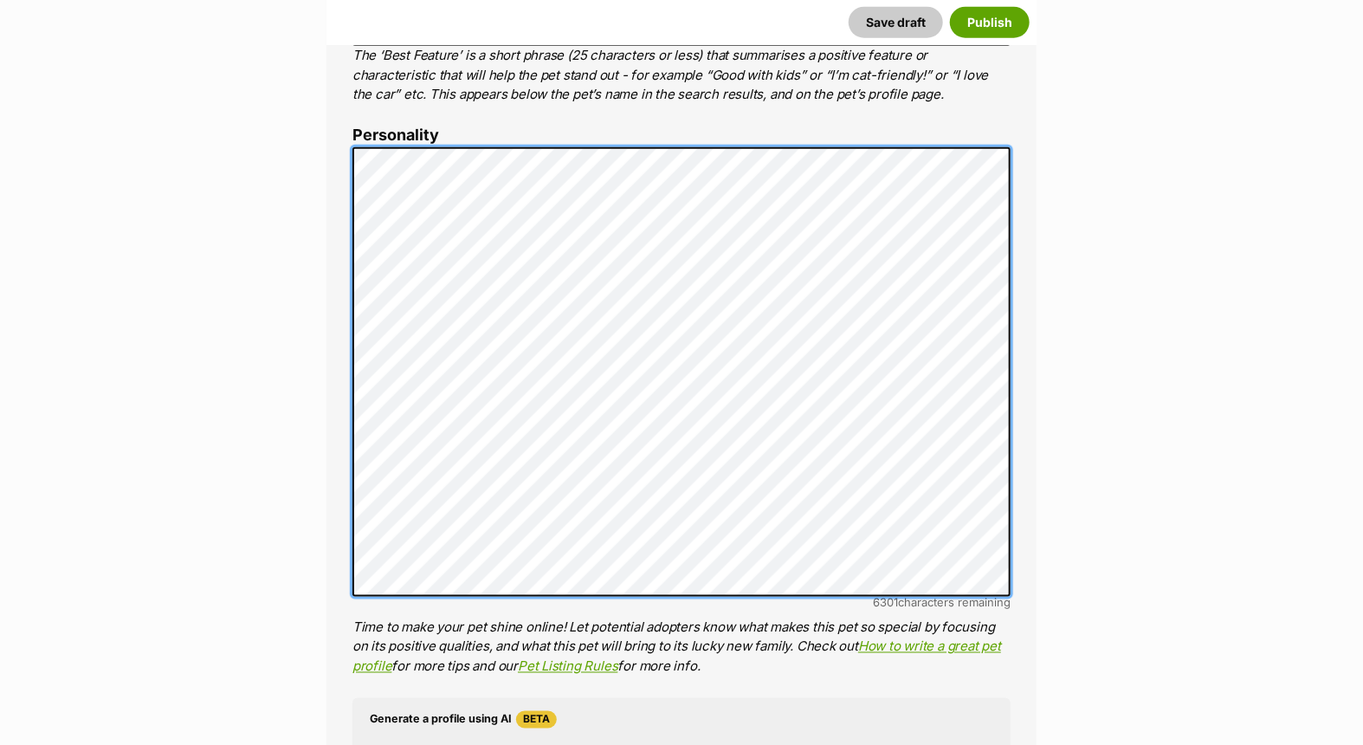
click at [326, 152] on div "About This Pet Name Henlo there, it looks like you might be using the pet name …" at bounding box center [681, 451] width 710 height 1518
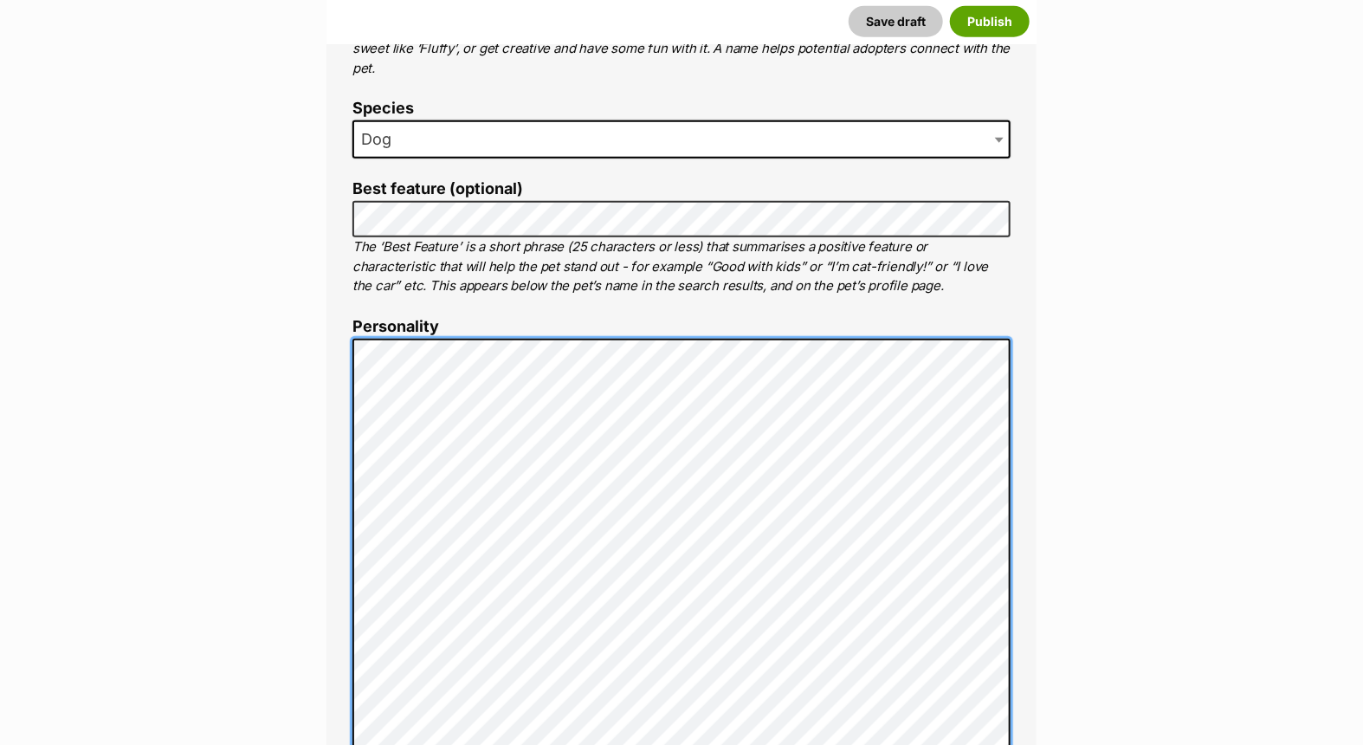
scroll to position [771, 0]
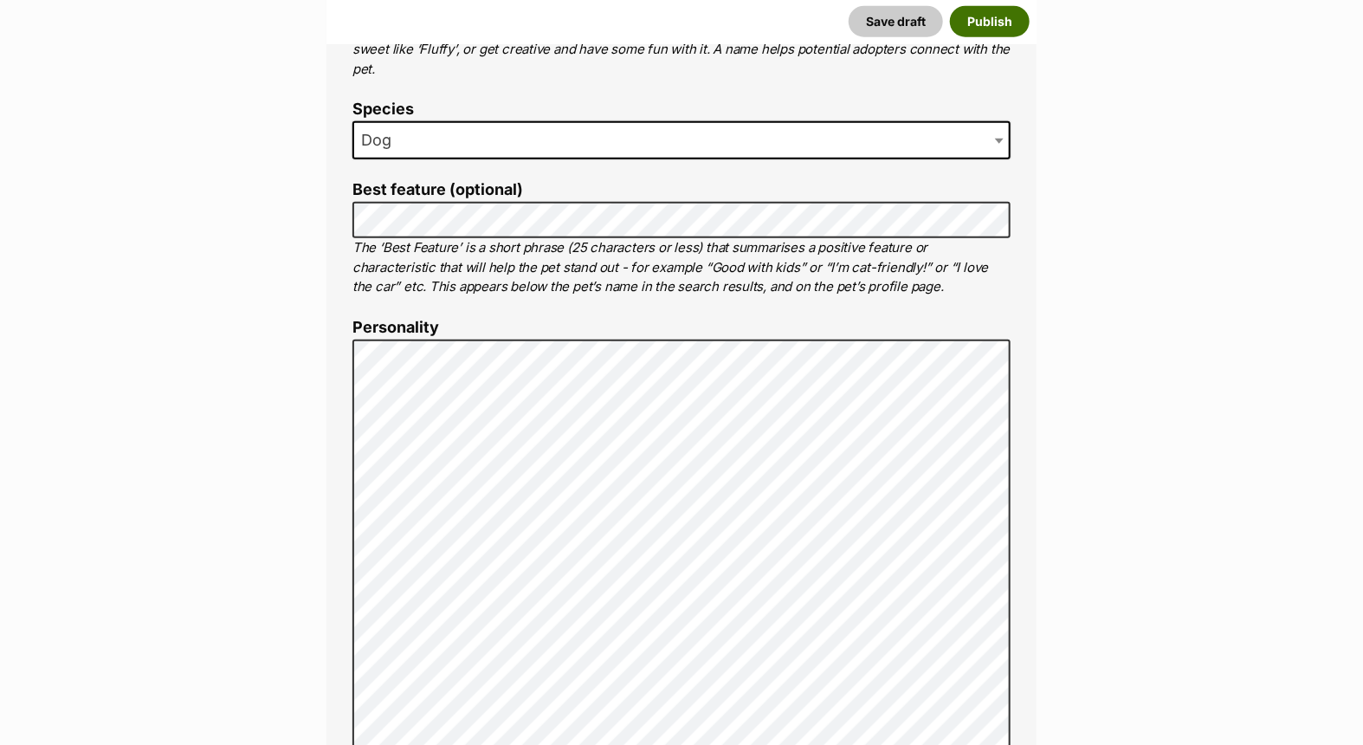
click at [973, 15] on button "Publish" at bounding box center [990, 21] width 80 height 31
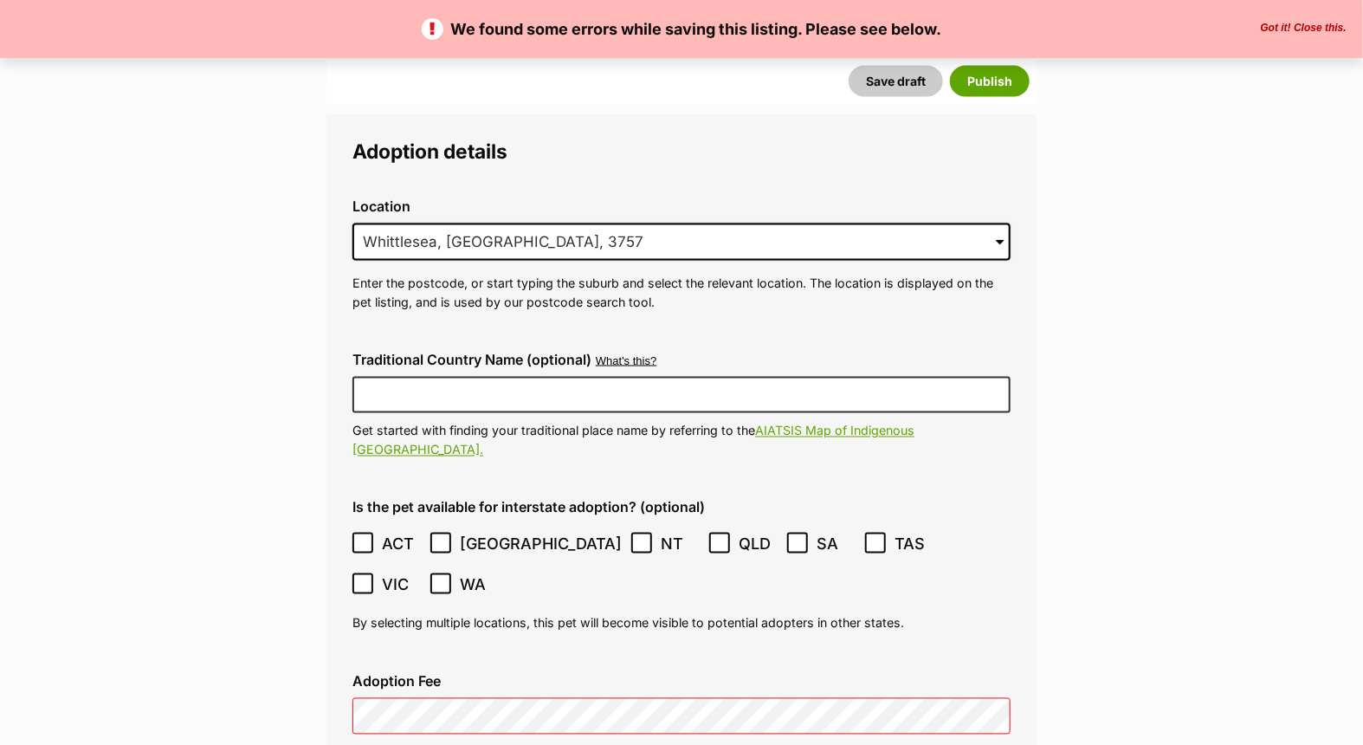
scroll to position [4425, 0]
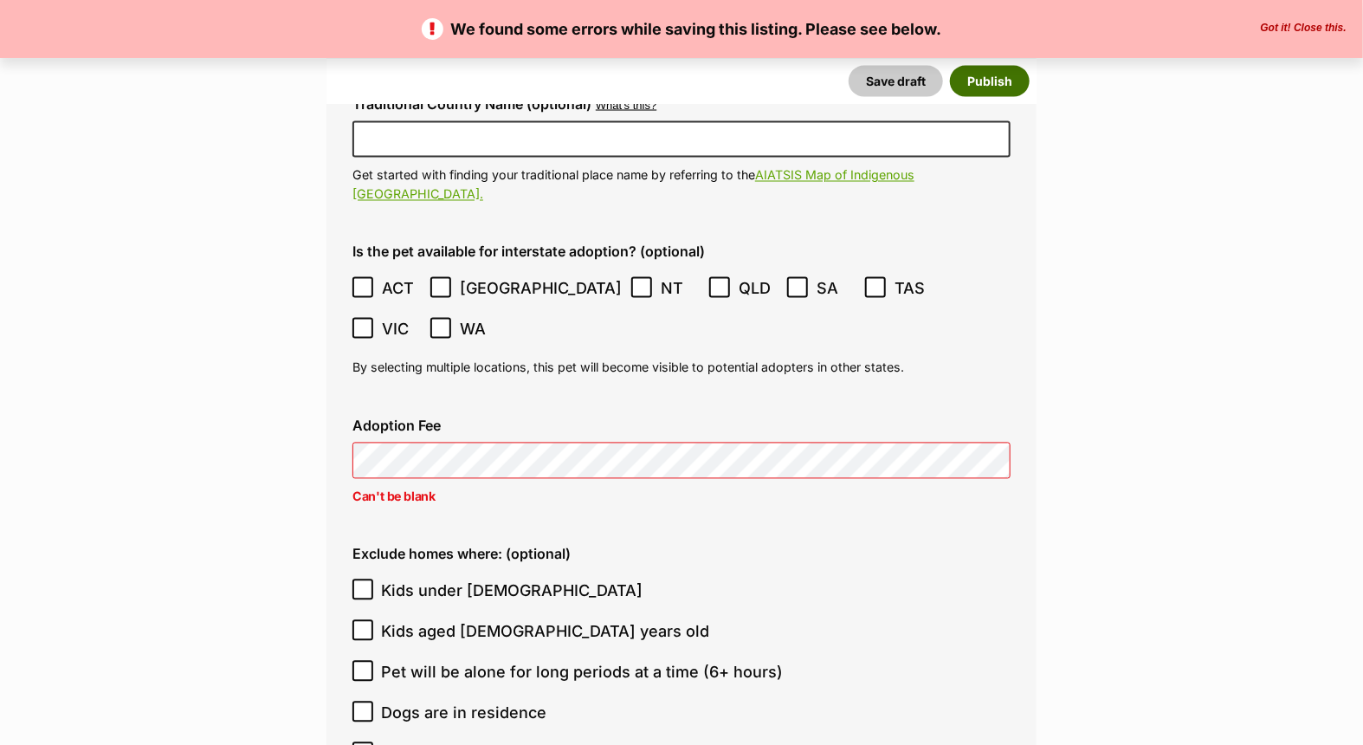
click at [996, 79] on button "Publish" at bounding box center [990, 80] width 80 height 31
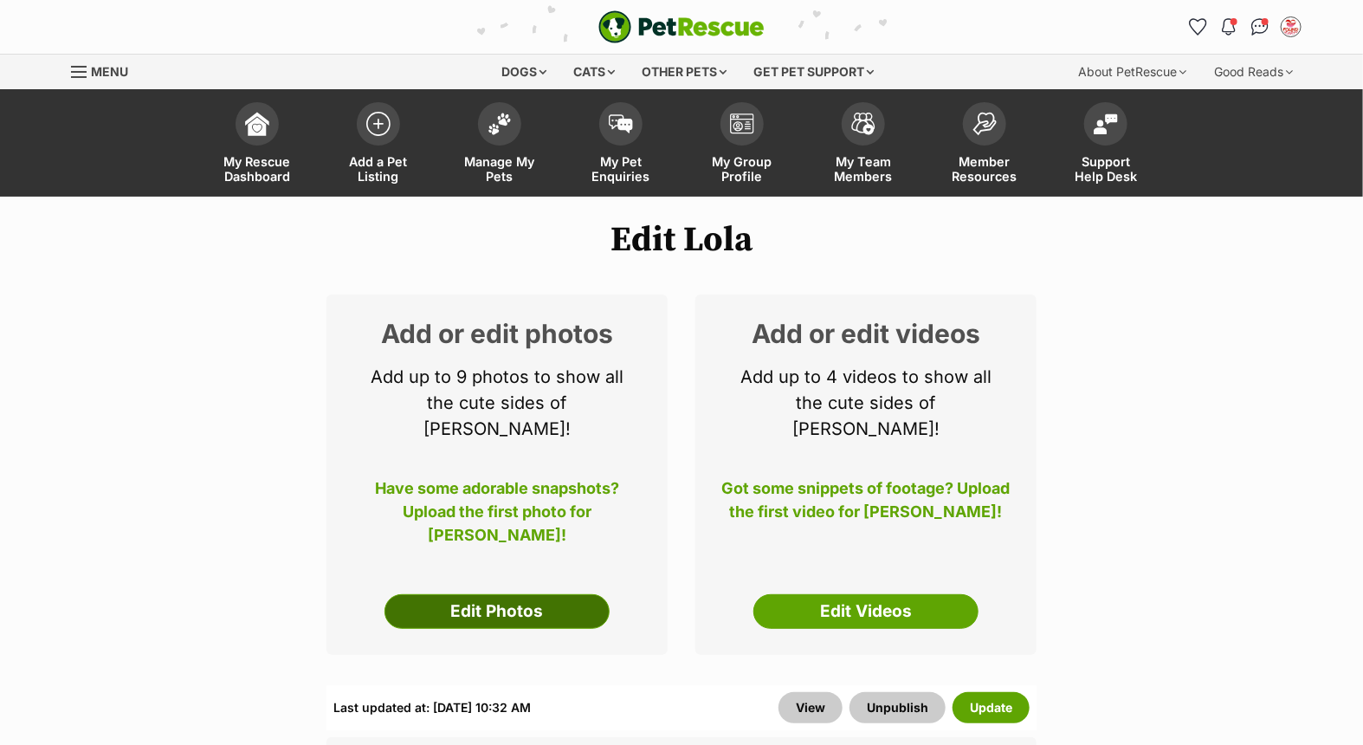
click at [524, 594] on link "Edit Photos" at bounding box center [496, 611] width 225 height 35
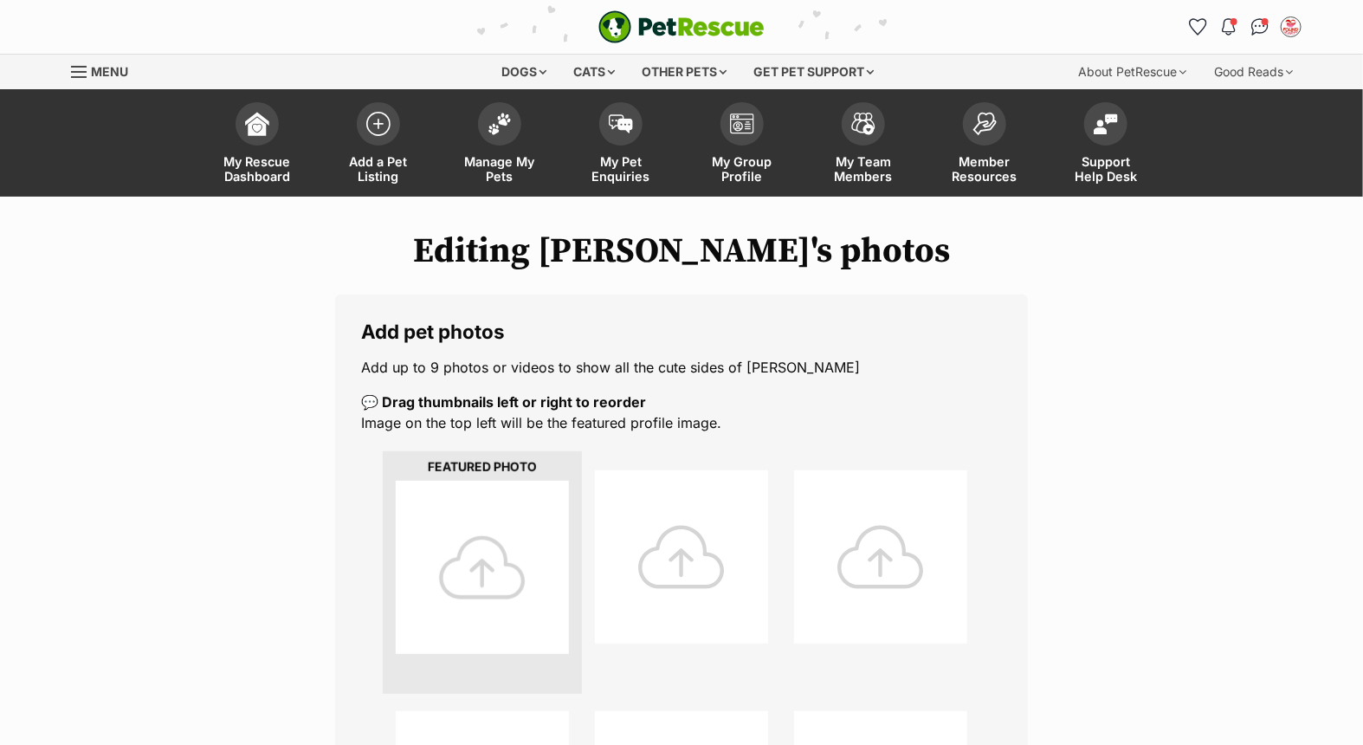
click at [519, 529] on div at bounding box center [482, 566] width 173 height 173
click at [479, 556] on div at bounding box center [482, 566] width 173 height 173
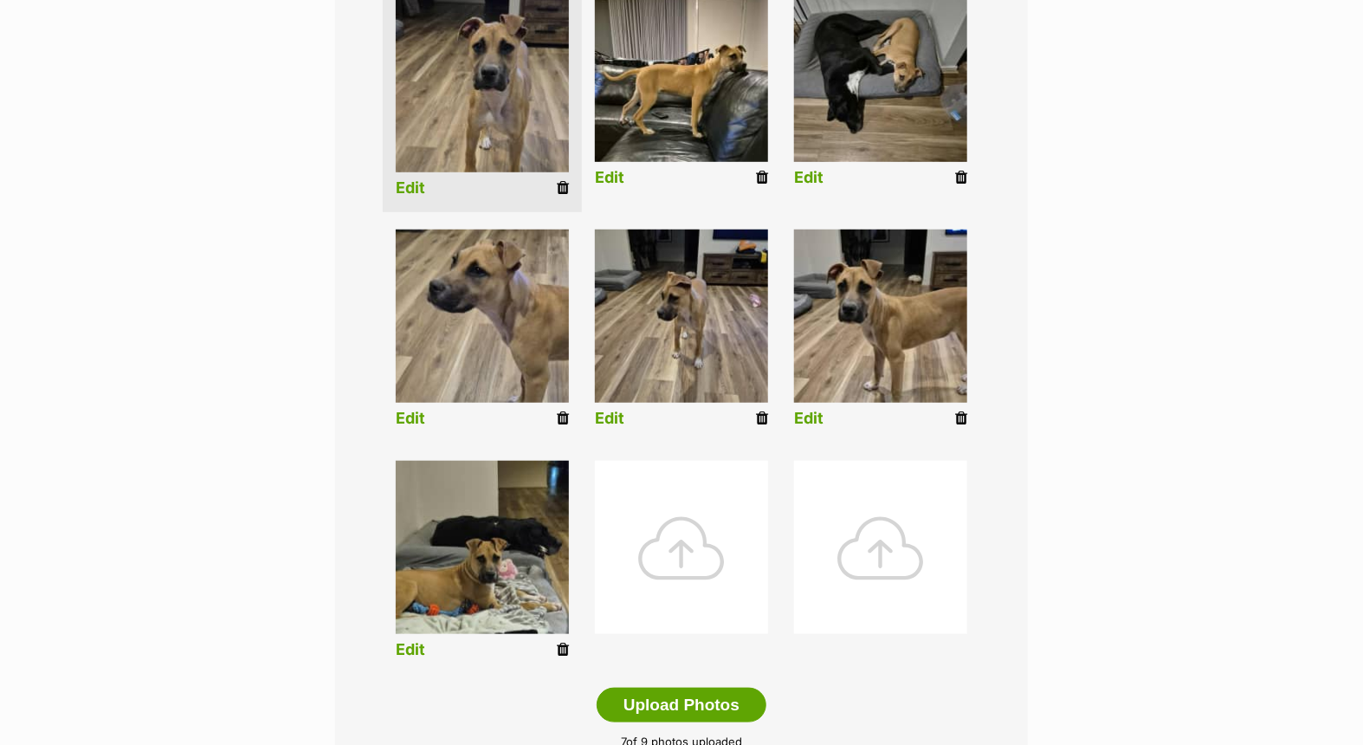
scroll to position [480, 0]
click at [689, 544] on div at bounding box center [681, 547] width 173 height 173
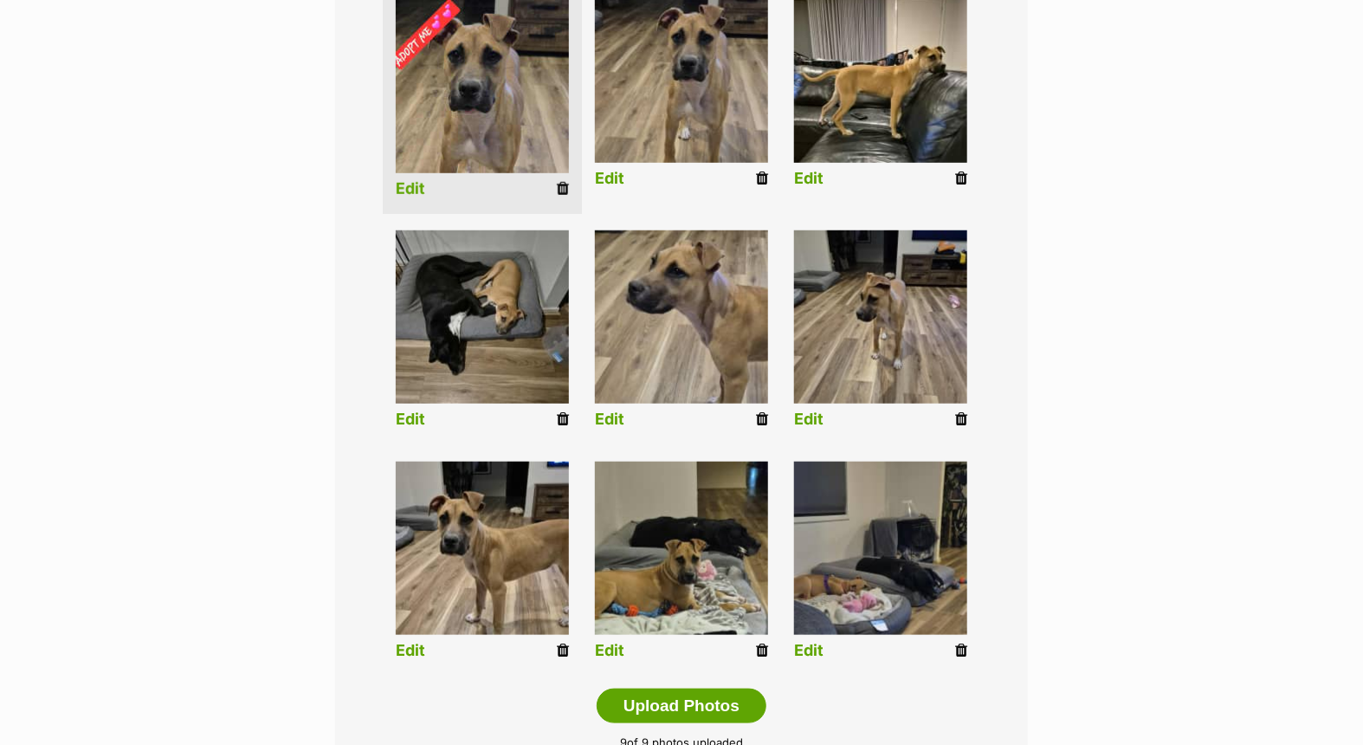
scroll to position [470, 0]
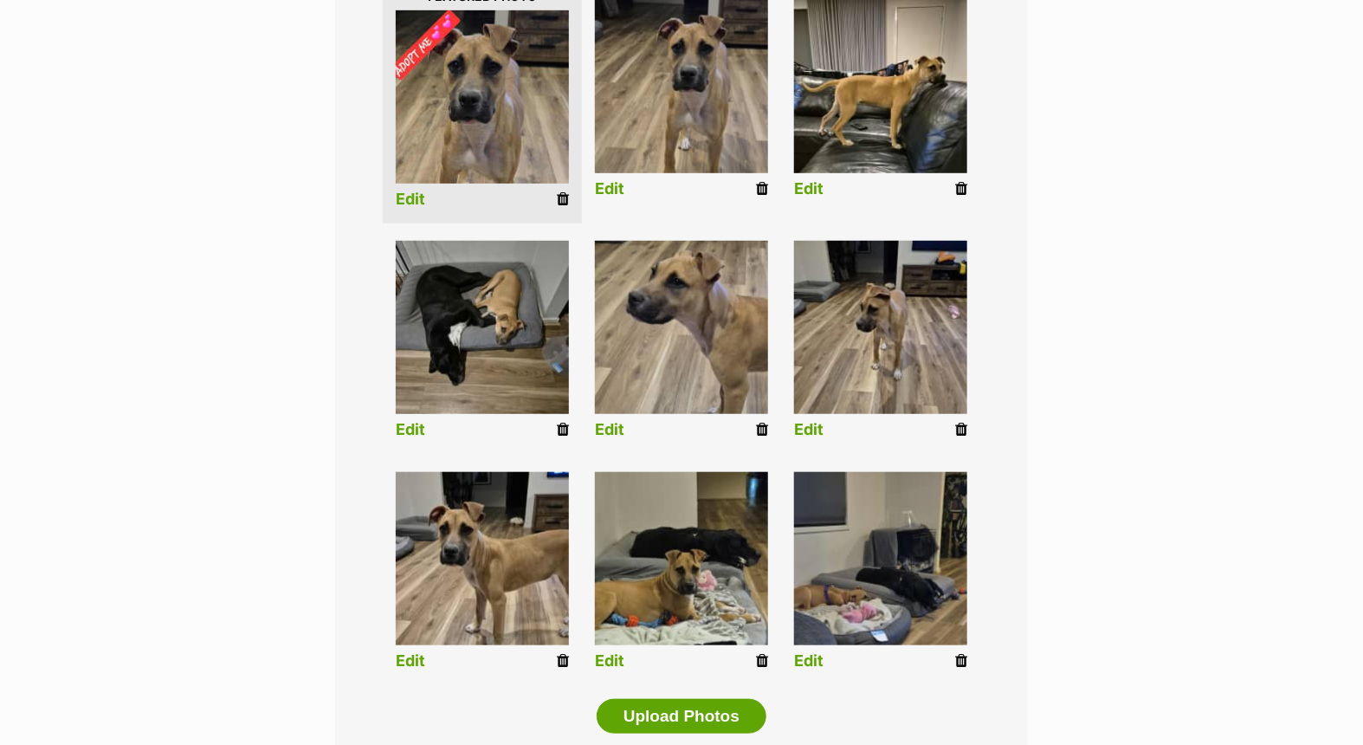
drag, startPoint x: 760, startPoint y: 184, endPoint x: 768, endPoint y: 81, distance: 103.3
click at [760, 184] on icon at bounding box center [762, 189] width 12 height 16
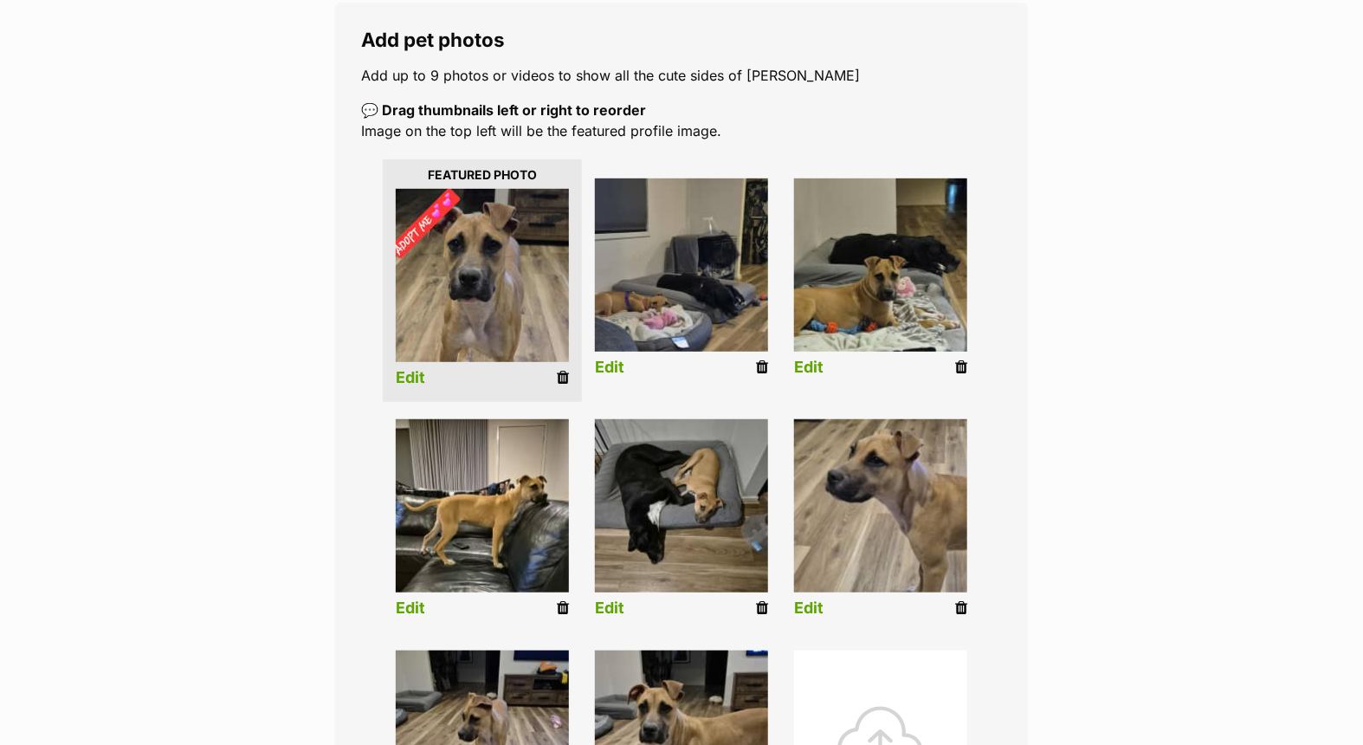
scroll to position [673, 0]
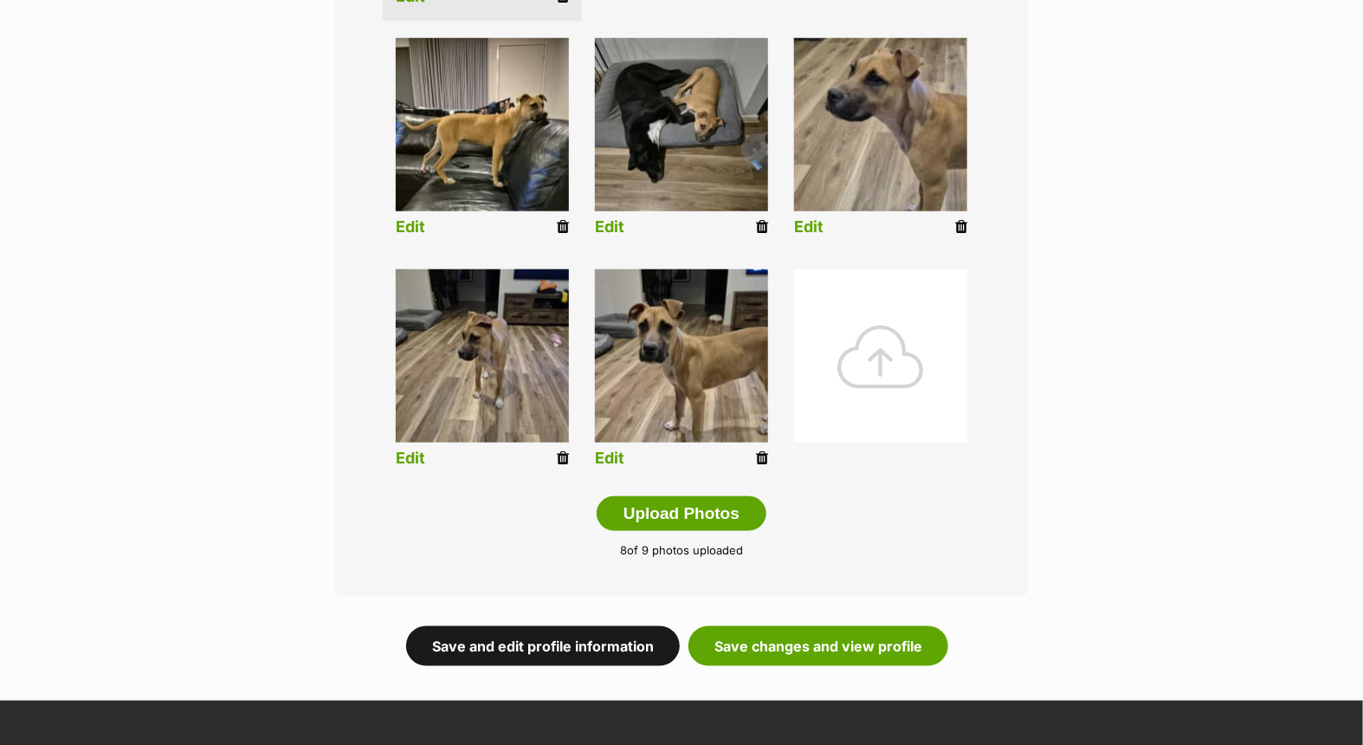
click at [555, 644] on link "Save and edit profile information" at bounding box center [543, 646] width 274 height 40
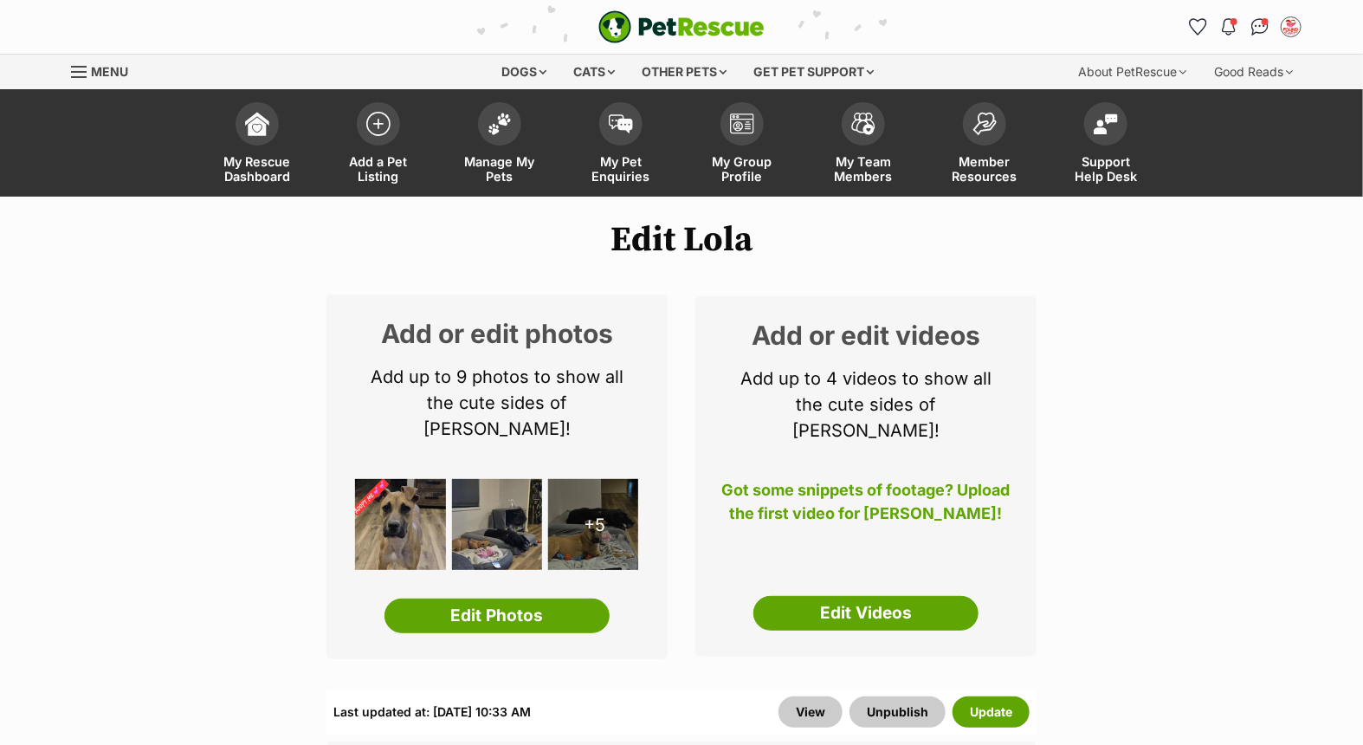
click at [864, 596] on link "Edit Videos" at bounding box center [865, 613] width 225 height 35
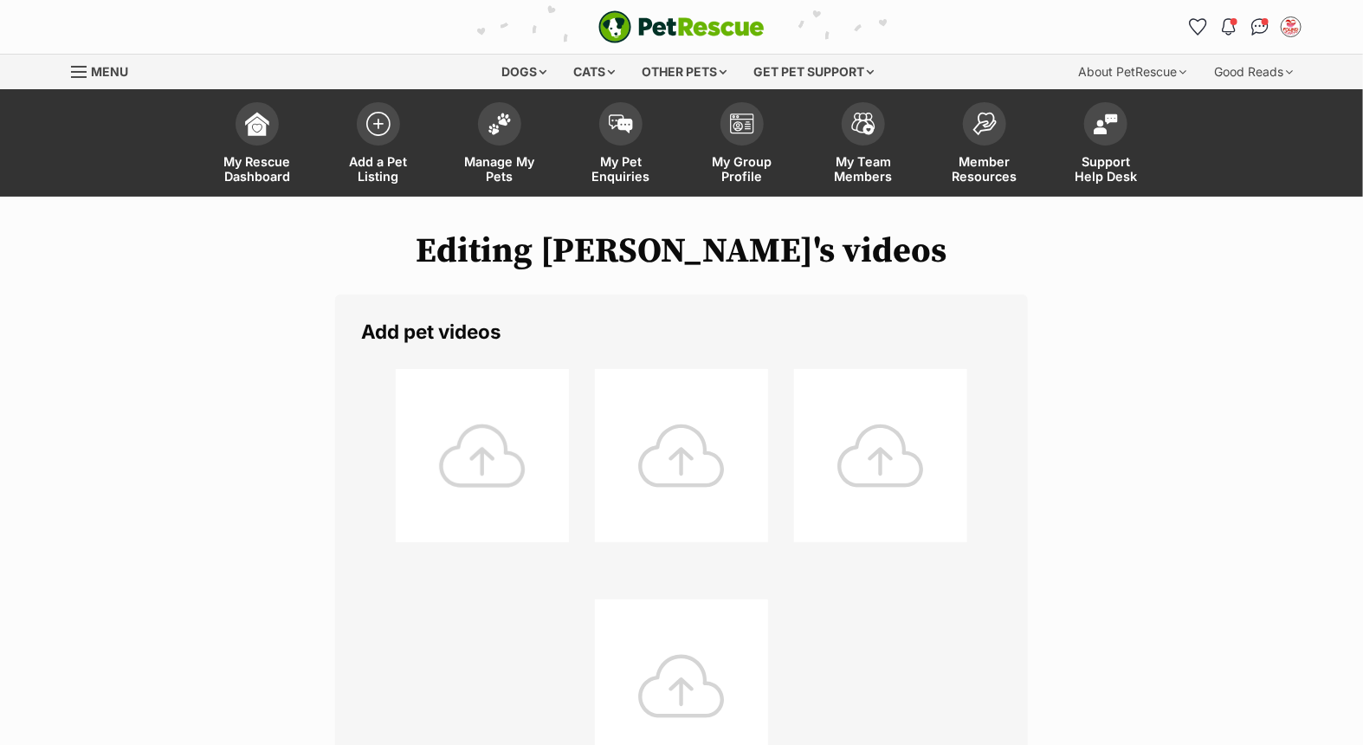
click at [468, 440] on div at bounding box center [482, 455] width 173 height 173
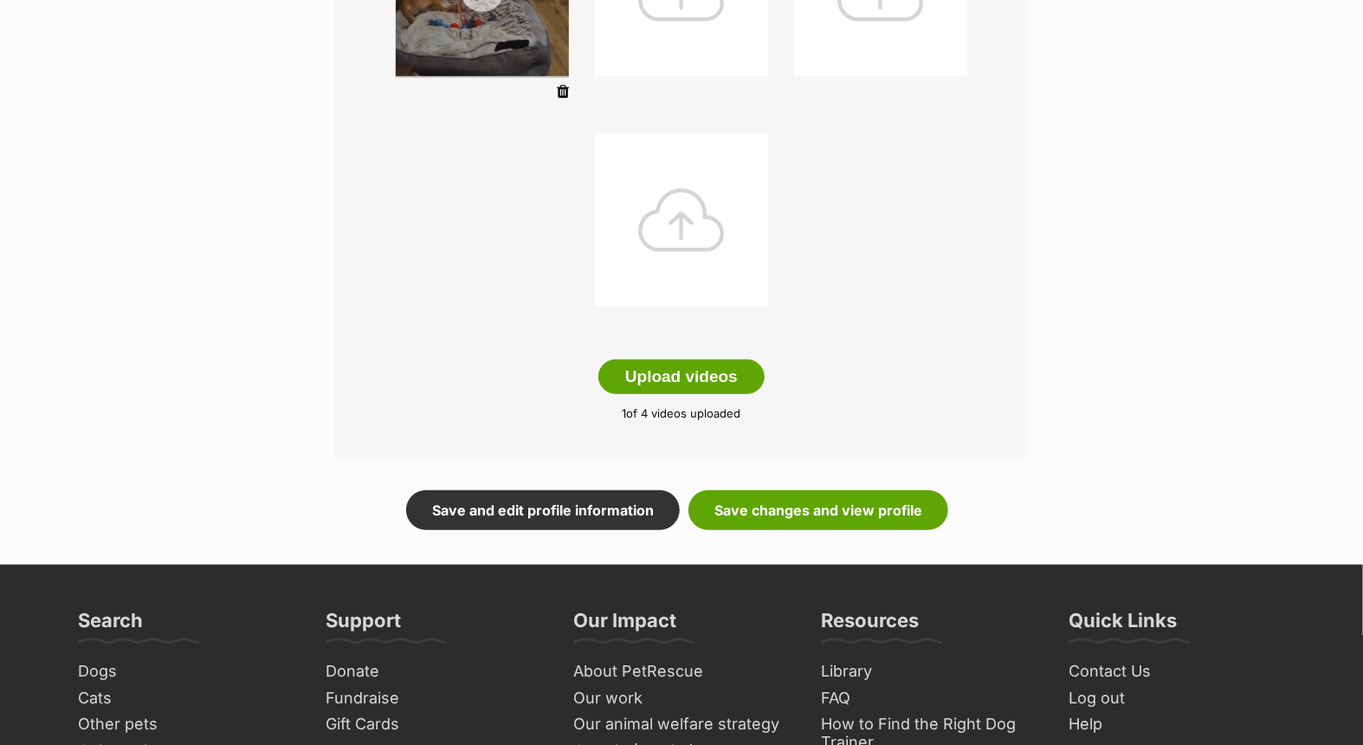
scroll to position [577, 0]
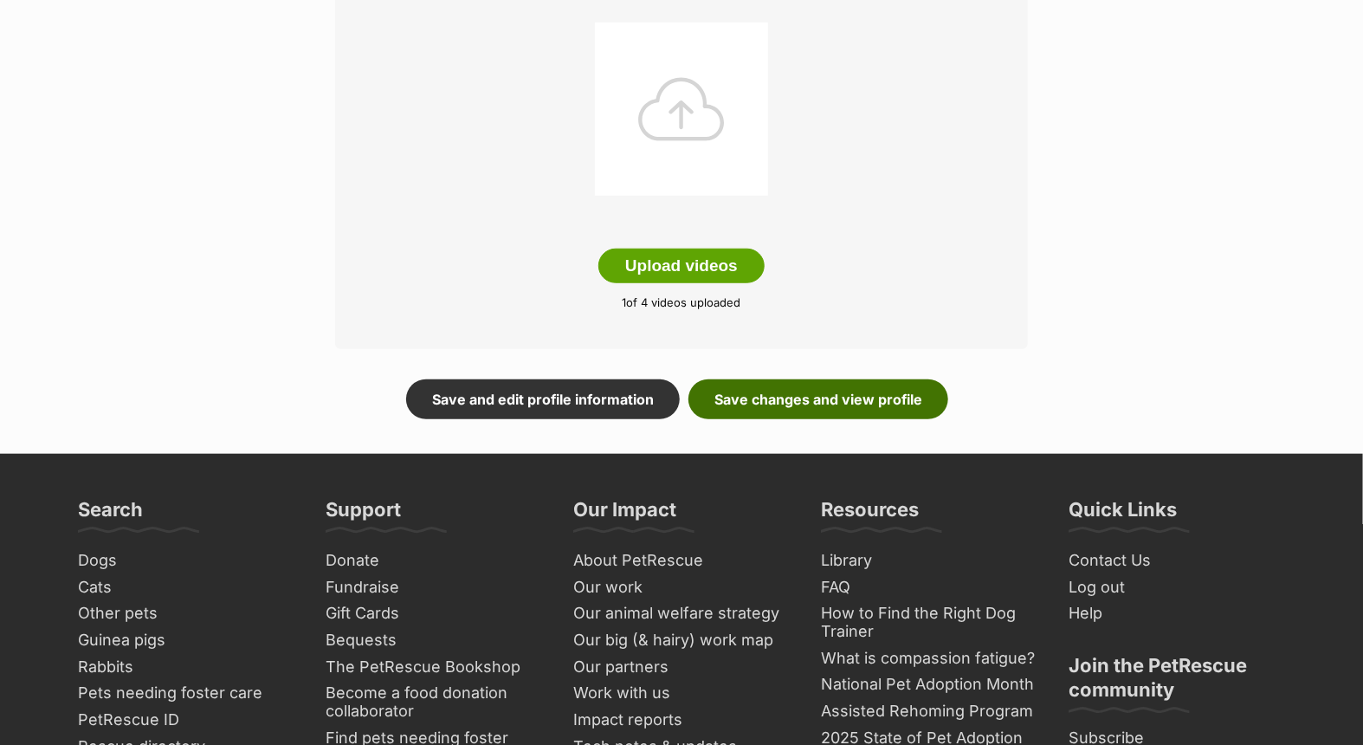
click at [797, 399] on link "Save changes and view profile" at bounding box center [818, 399] width 260 height 40
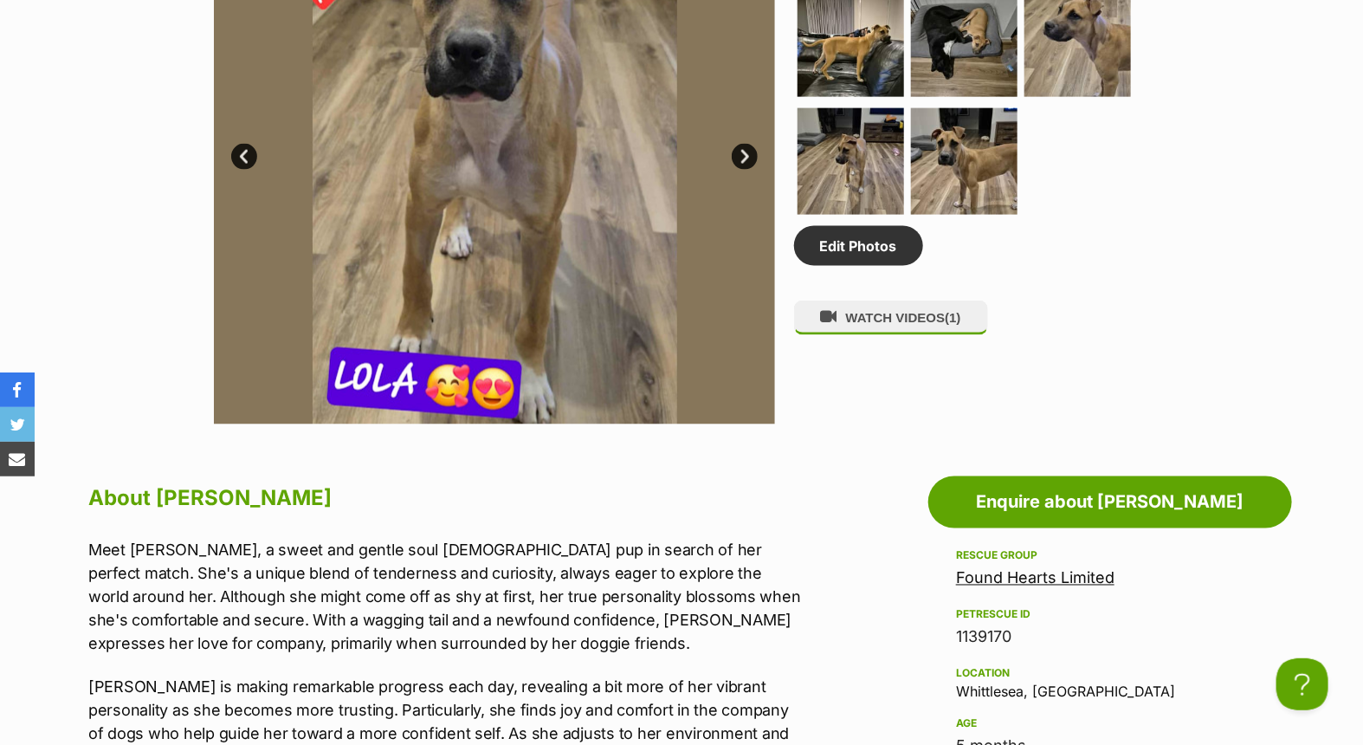
scroll to position [1058, 0]
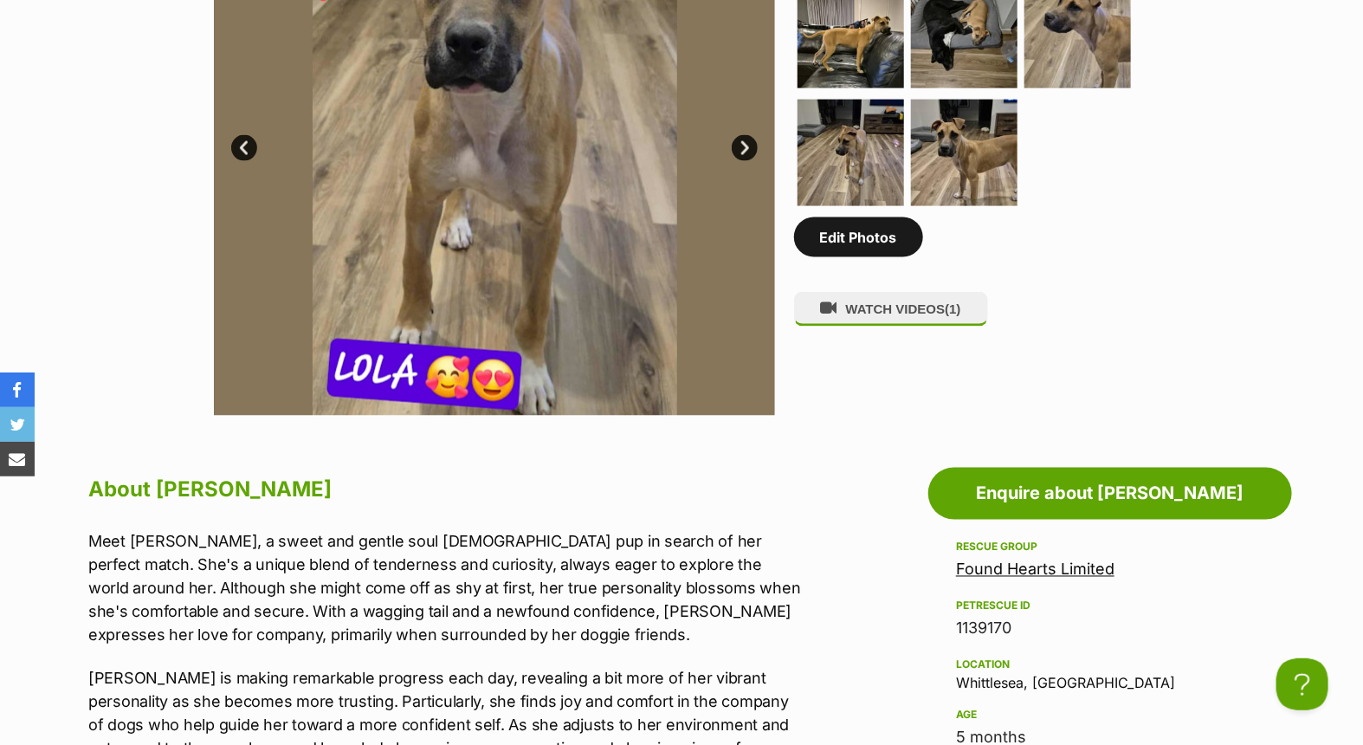
click at [863, 240] on link "Edit Photos" at bounding box center [858, 237] width 129 height 40
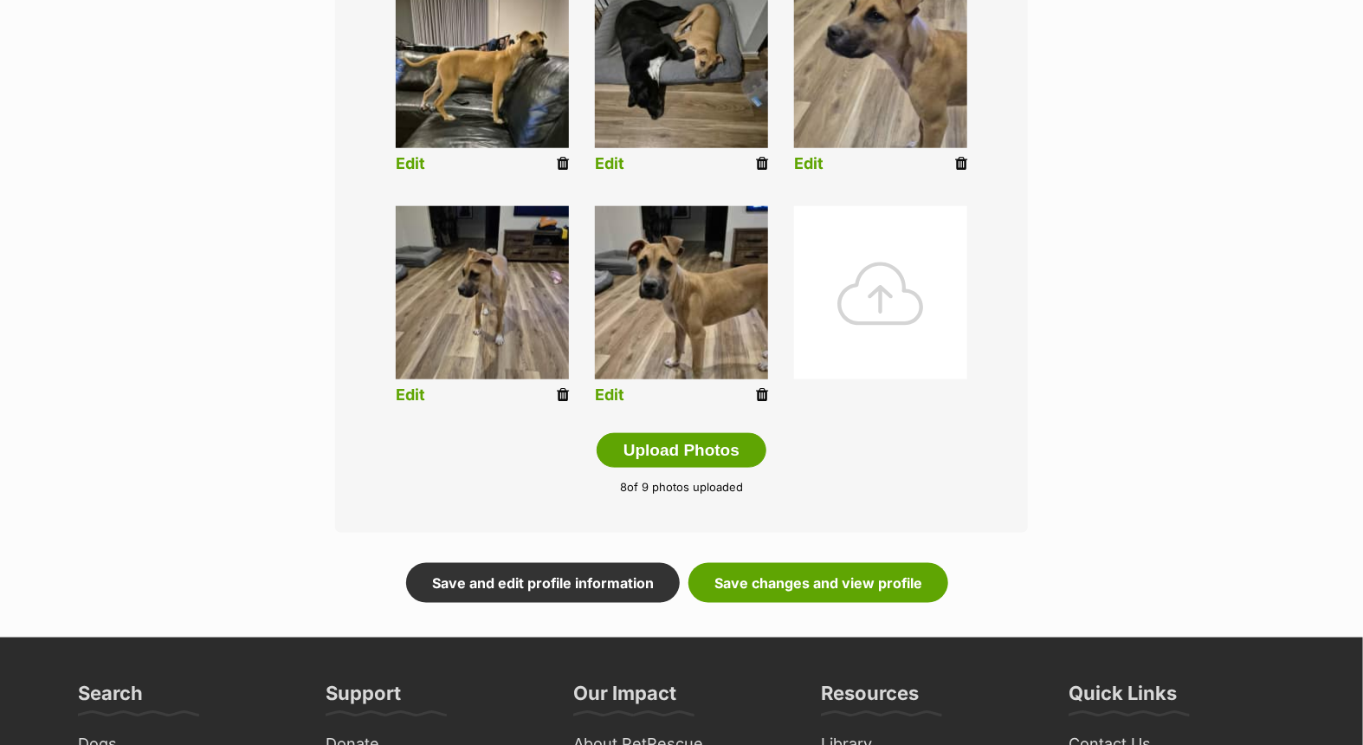
scroll to position [962, 0]
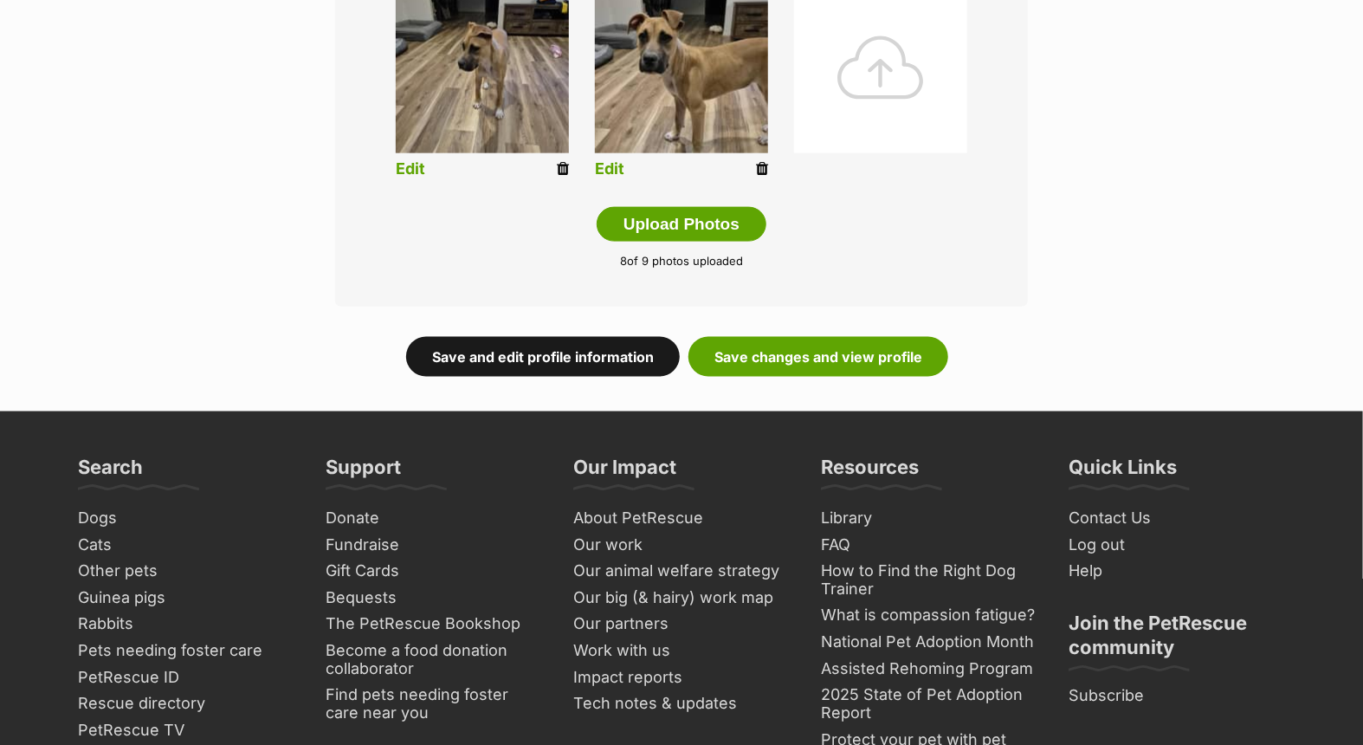
click at [522, 358] on link "Save and edit profile information" at bounding box center [543, 357] width 274 height 40
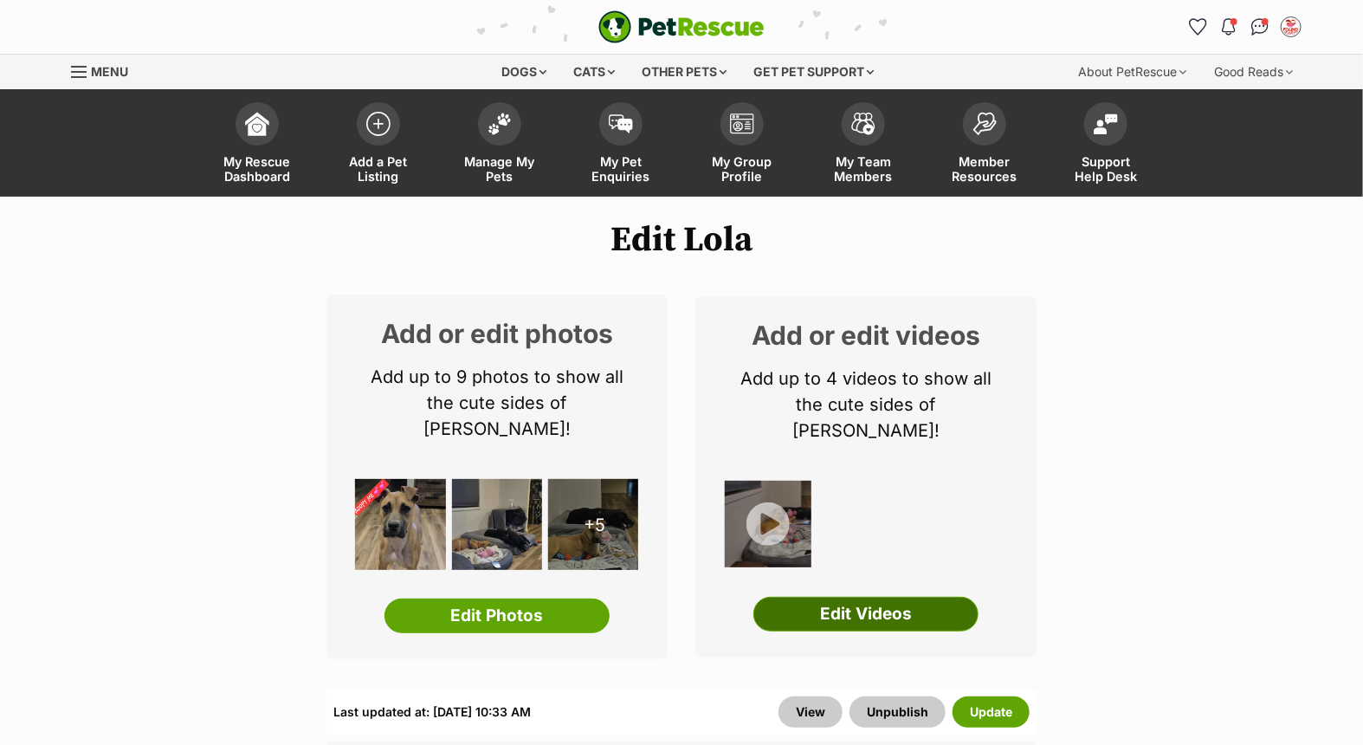
click at [858, 596] on link "Edit Videos" at bounding box center [865, 613] width 225 height 35
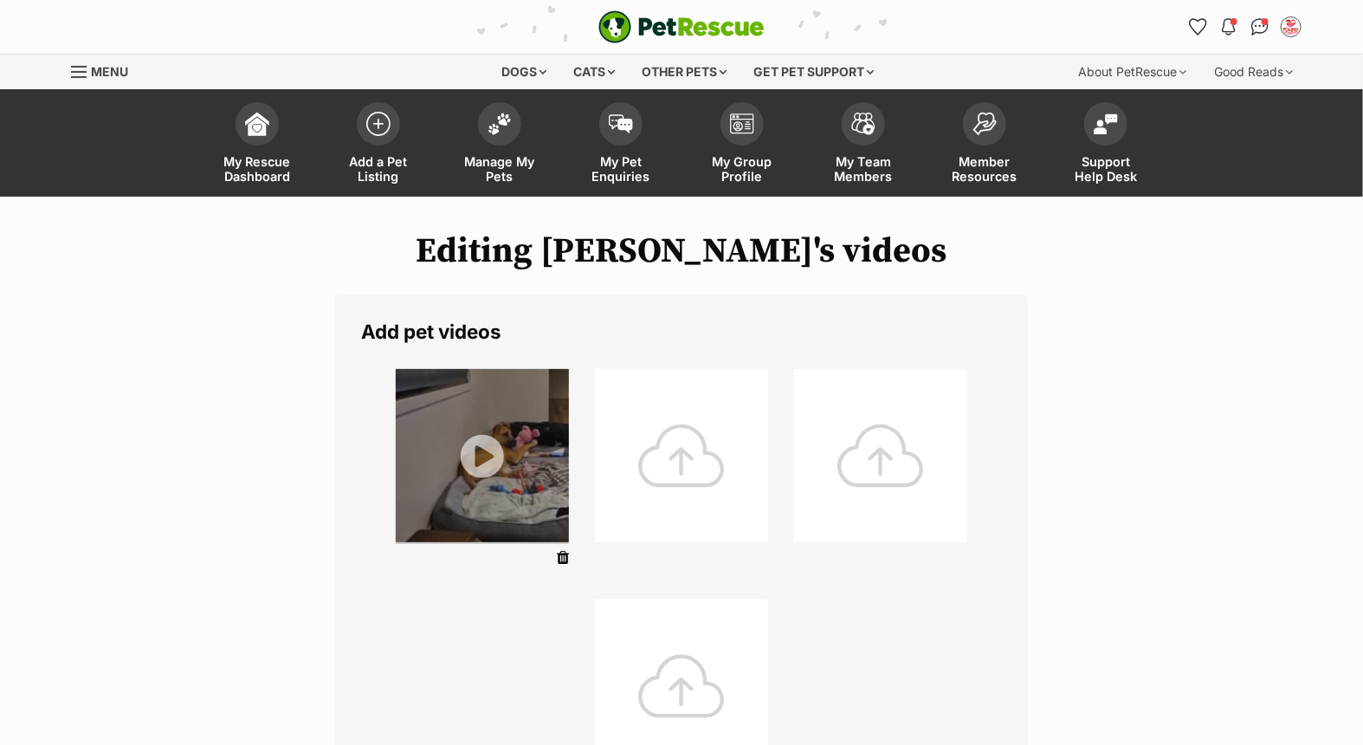
click at [686, 616] on div at bounding box center [681, 685] width 173 height 173
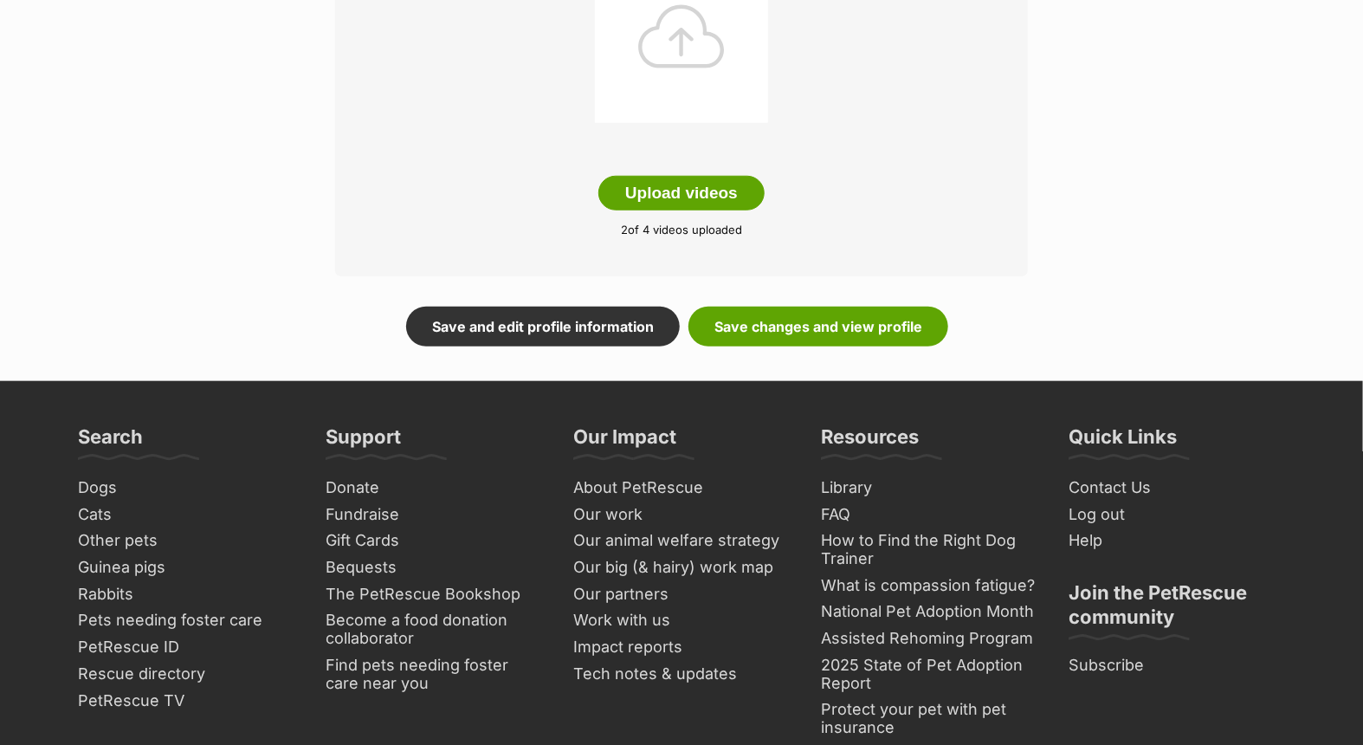
scroll to position [769, 0]
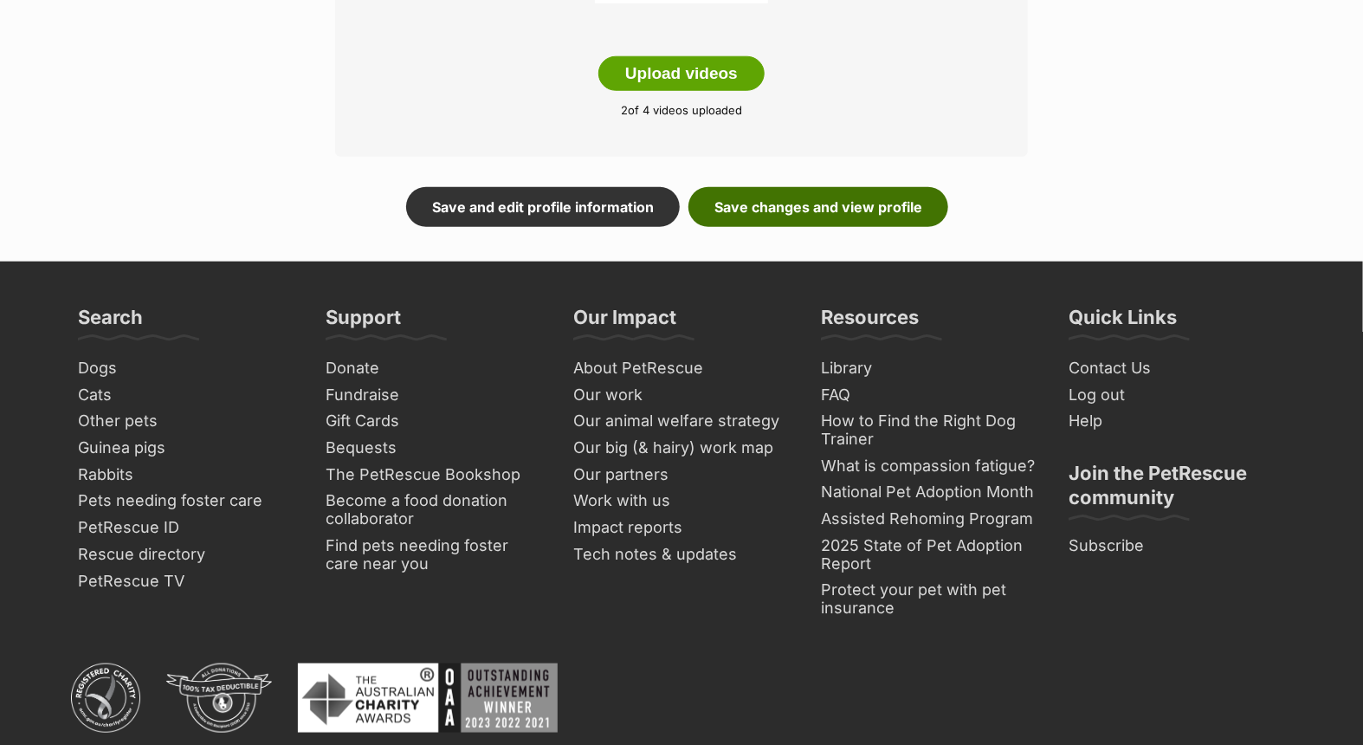
click at [794, 205] on link "Save changes and view profile" at bounding box center [818, 207] width 260 height 40
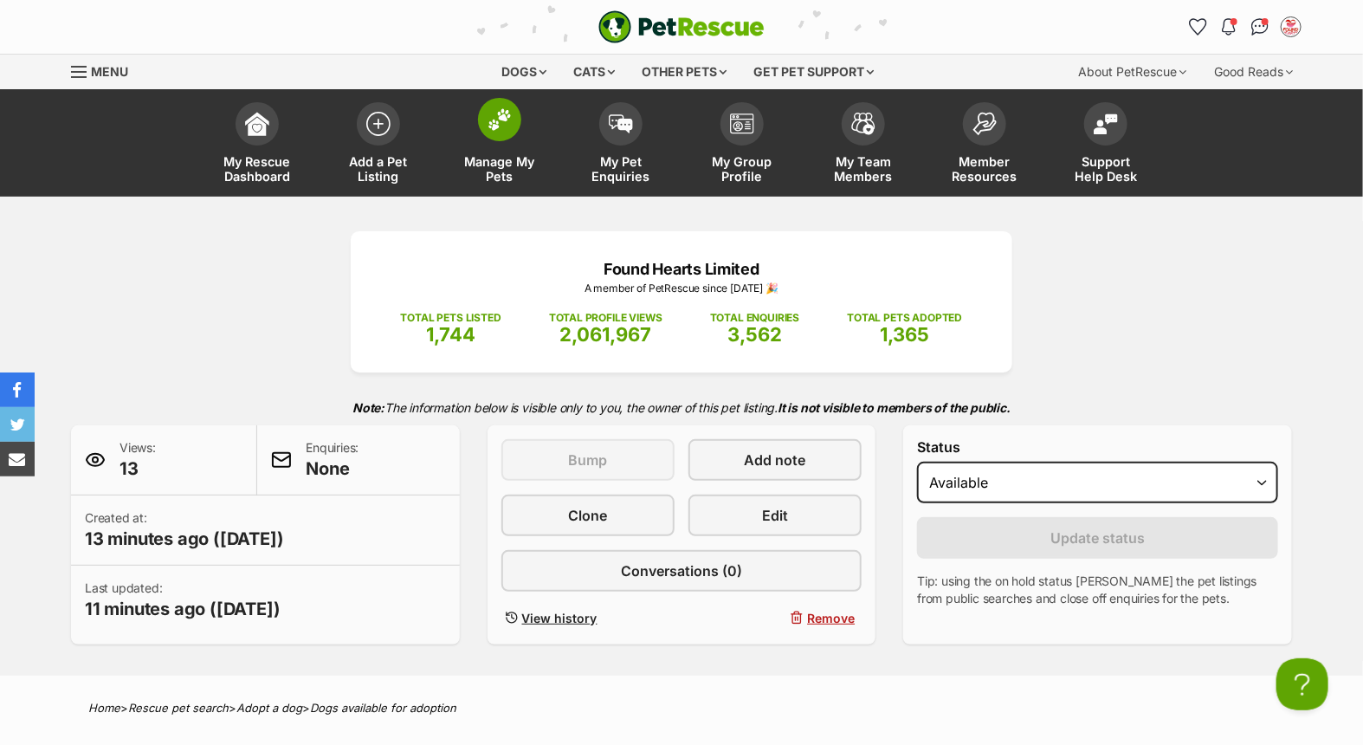
click at [500, 124] on img at bounding box center [499, 119] width 24 height 23
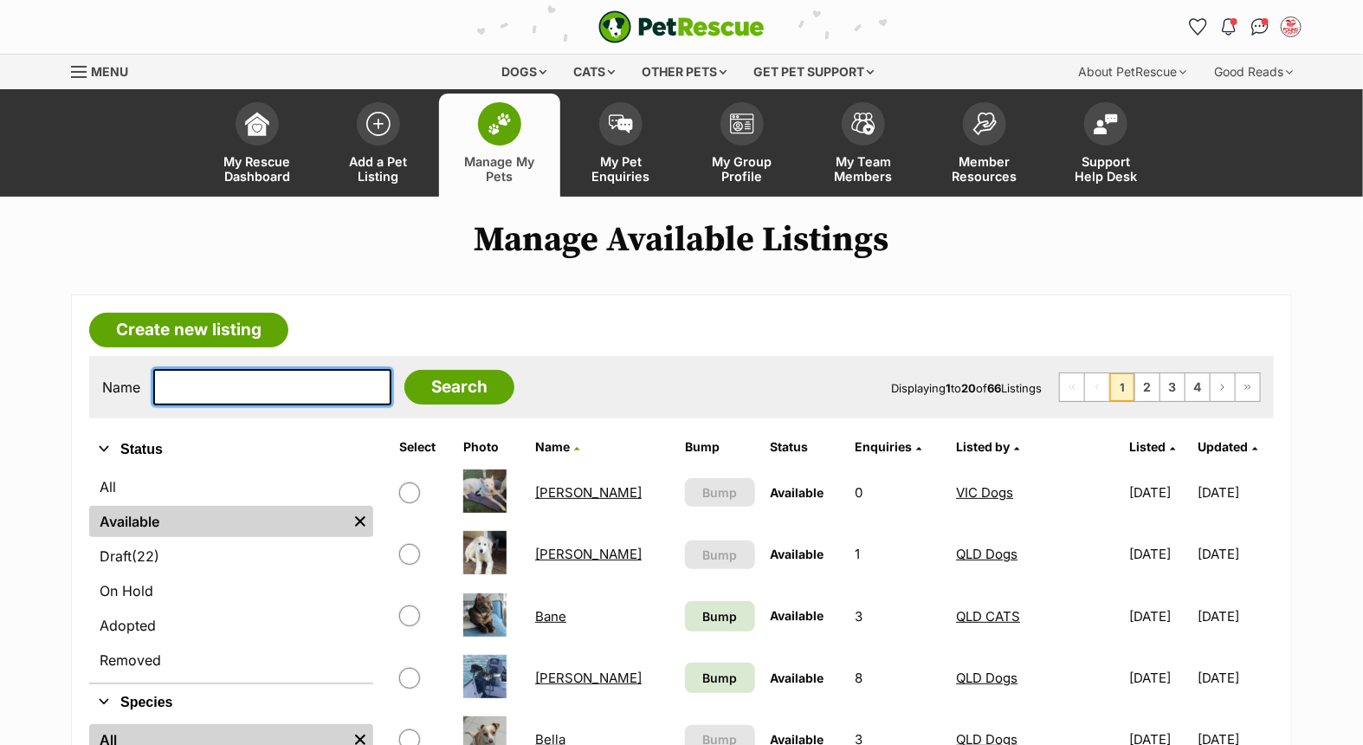
click at [191, 379] on input "text" at bounding box center [272, 387] width 238 height 36
type input "kuta"
click at [443, 378] on input "Search" at bounding box center [459, 387] width 110 height 35
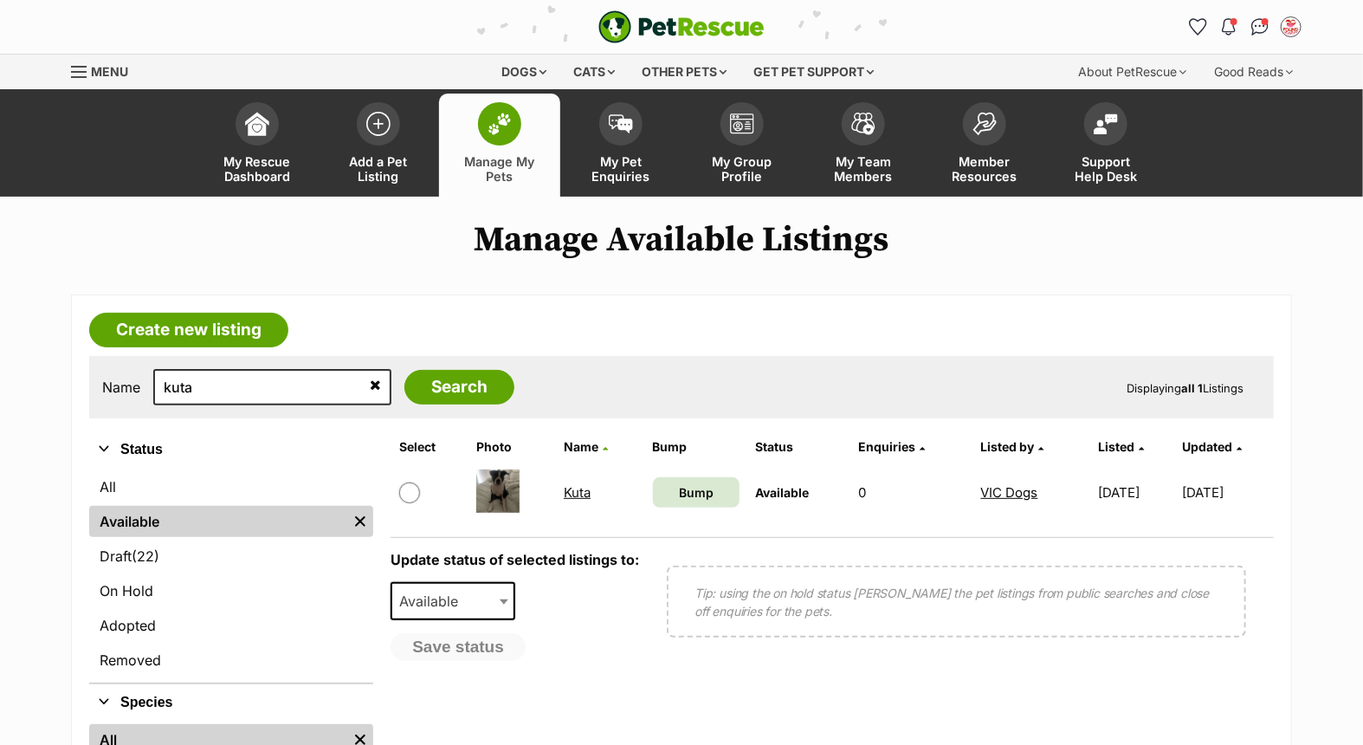
click at [564, 490] on link "Kuta" at bounding box center [577, 492] width 27 height 16
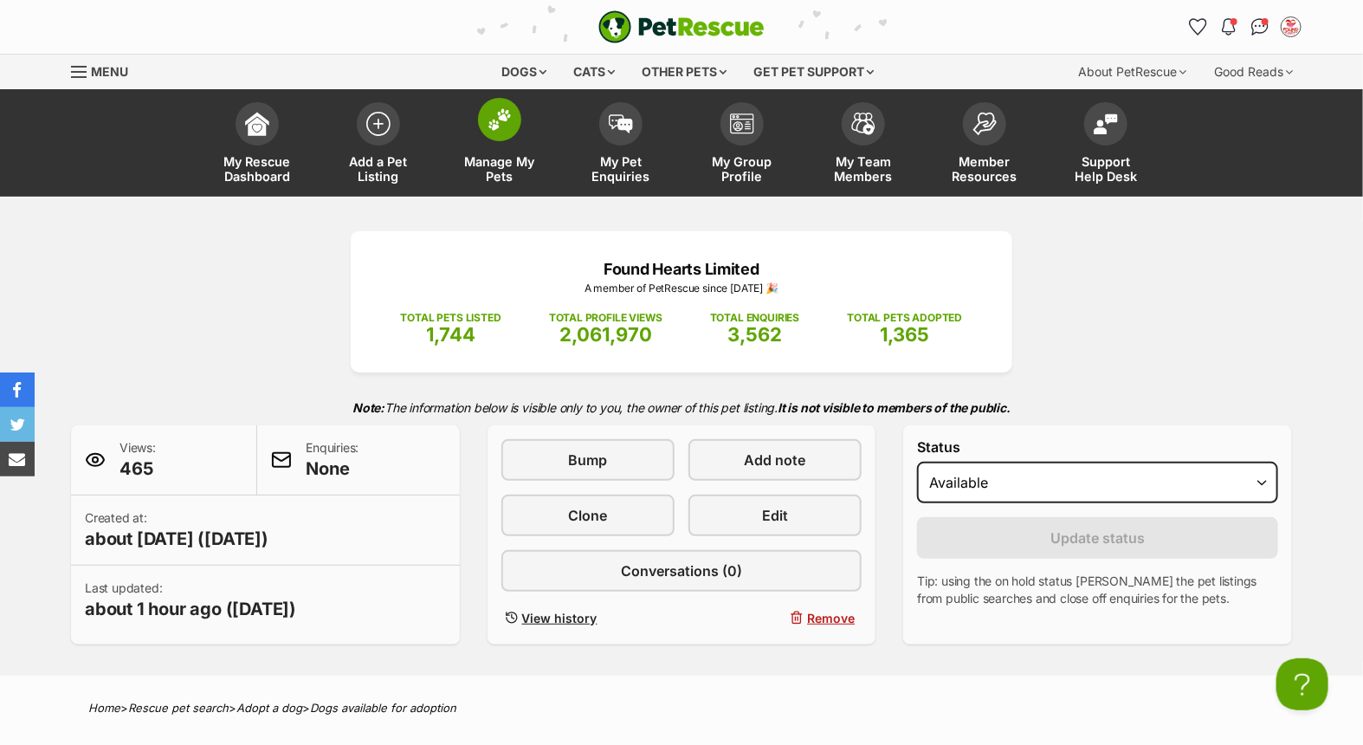
click at [487, 127] on img at bounding box center [499, 119] width 24 height 23
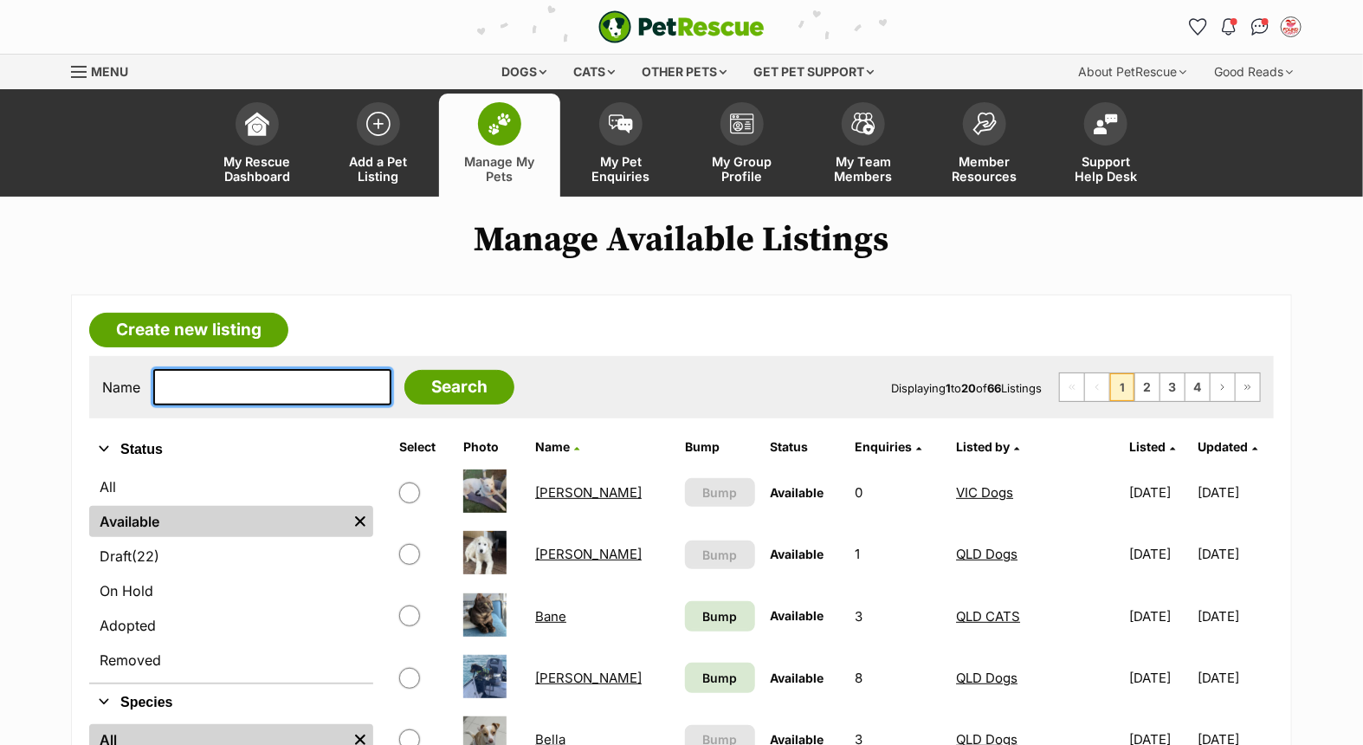
click at [253, 379] on input "text" at bounding box center [272, 387] width 238 height 36
type input "froobie"
click at [404, 370] on input "Search" at bounding box center [459, 387] width 110 height 35
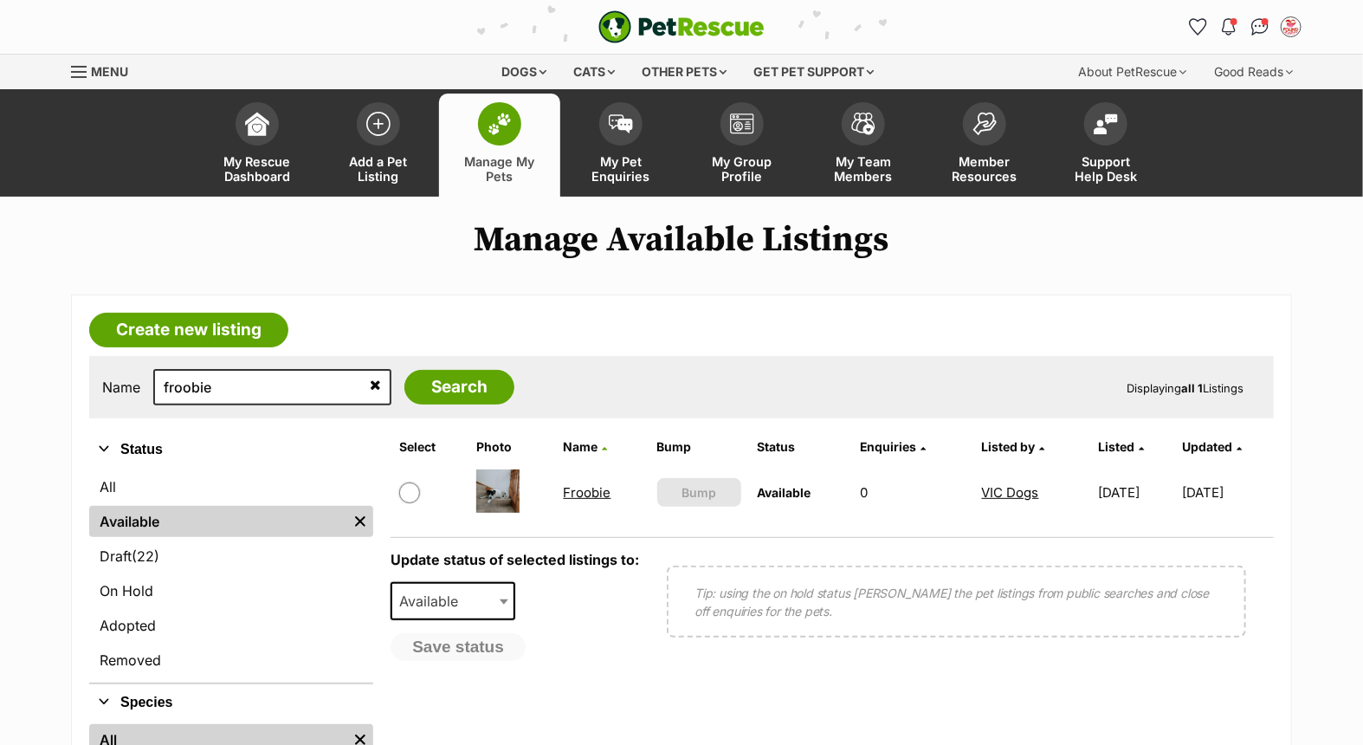
click at [586, 487] on link "Froobie" at bounding box center [588, 492] width 48 height 16
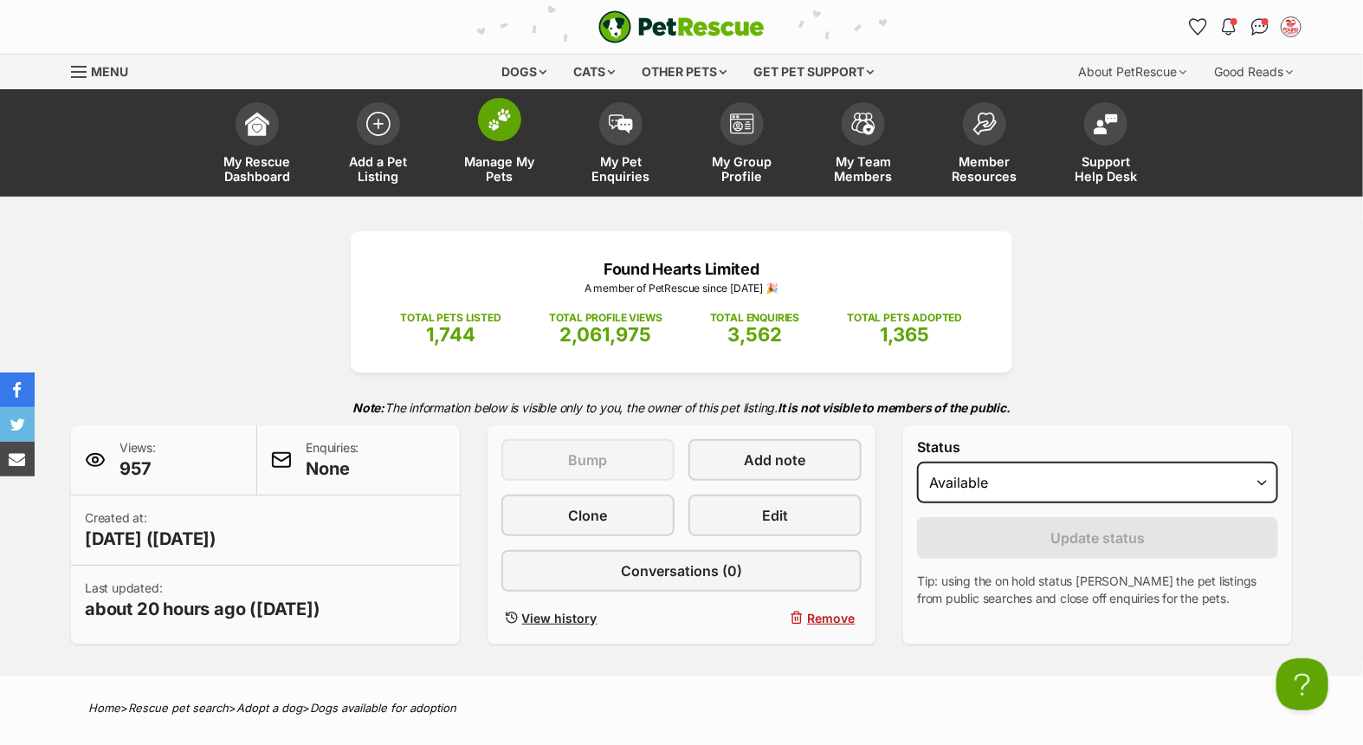
click at [487, 131] on span at bounding box center [499, 119] width 43 height 43
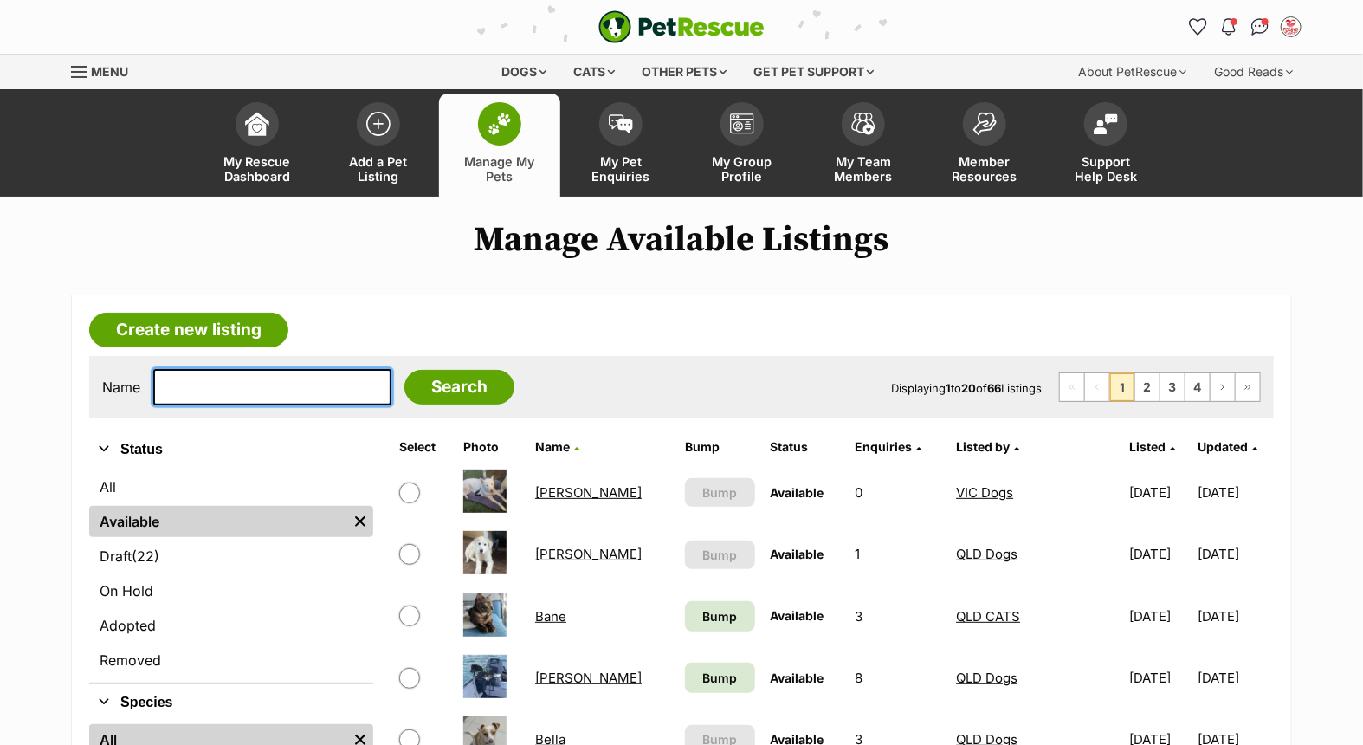
click at [282, 374] on input "text" at bounding box center [272, 387] width 238 height 36
type input "bundy"
click at [404, 370] on input "Search" at bounding box center [459, 387] width 110 height 35
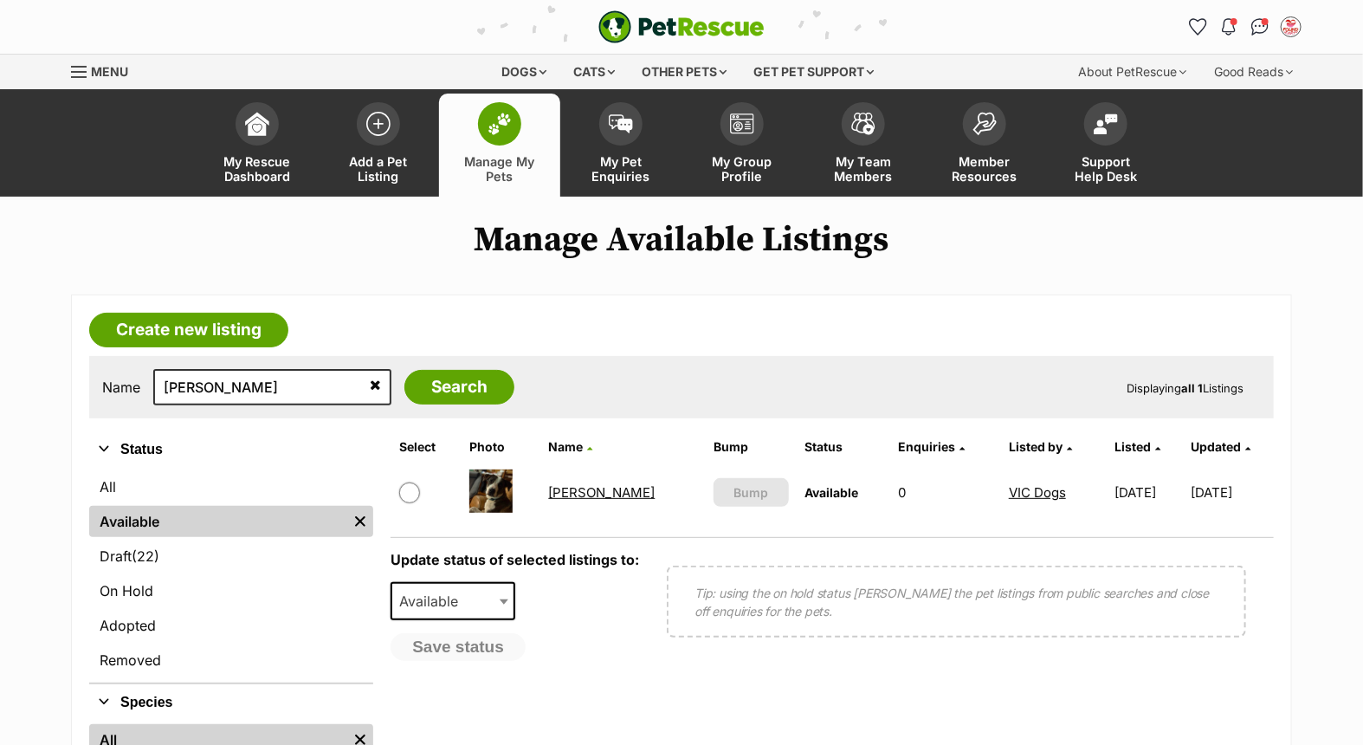
click at [577, 484] on link "[PERSON_NAME]" at bounding box center [602, 492] width 106 height 16
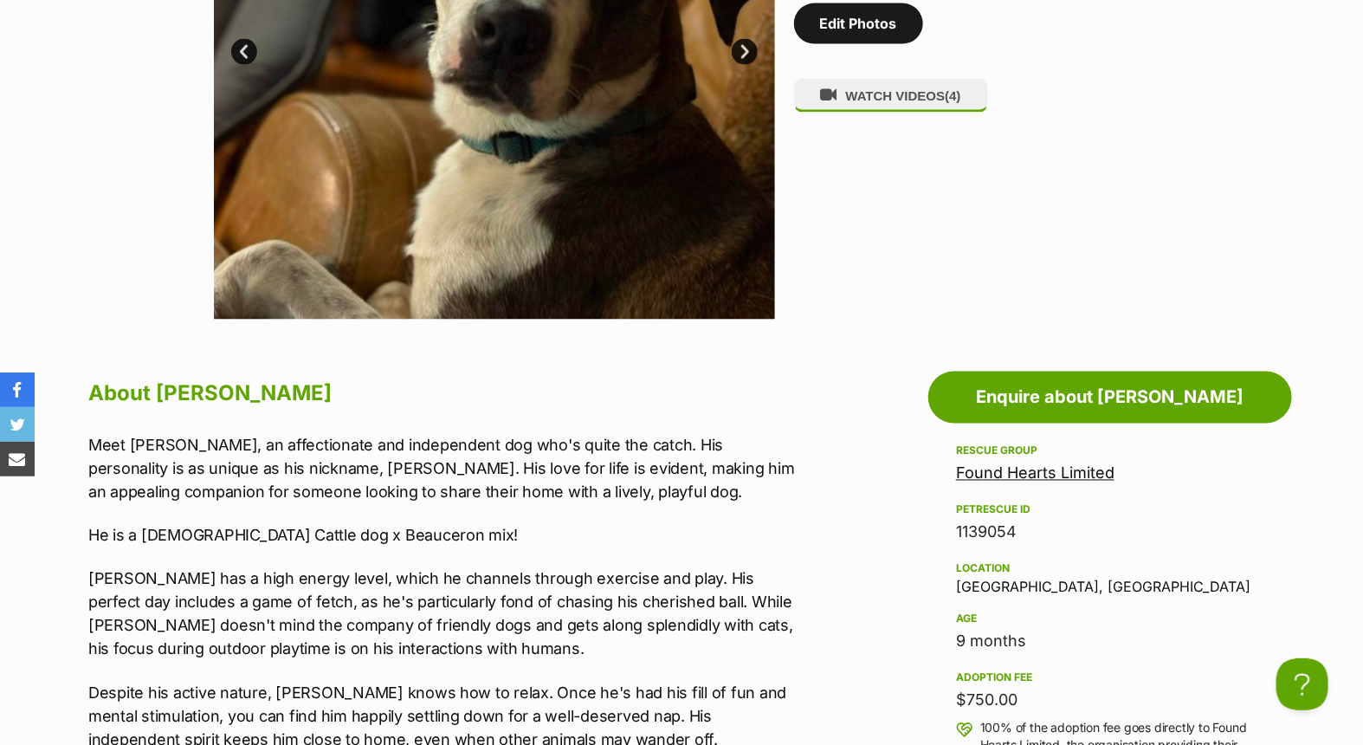
click at [874, 22] on link "Edit Photos" at bounding box center [858, 23] width 129 height 40
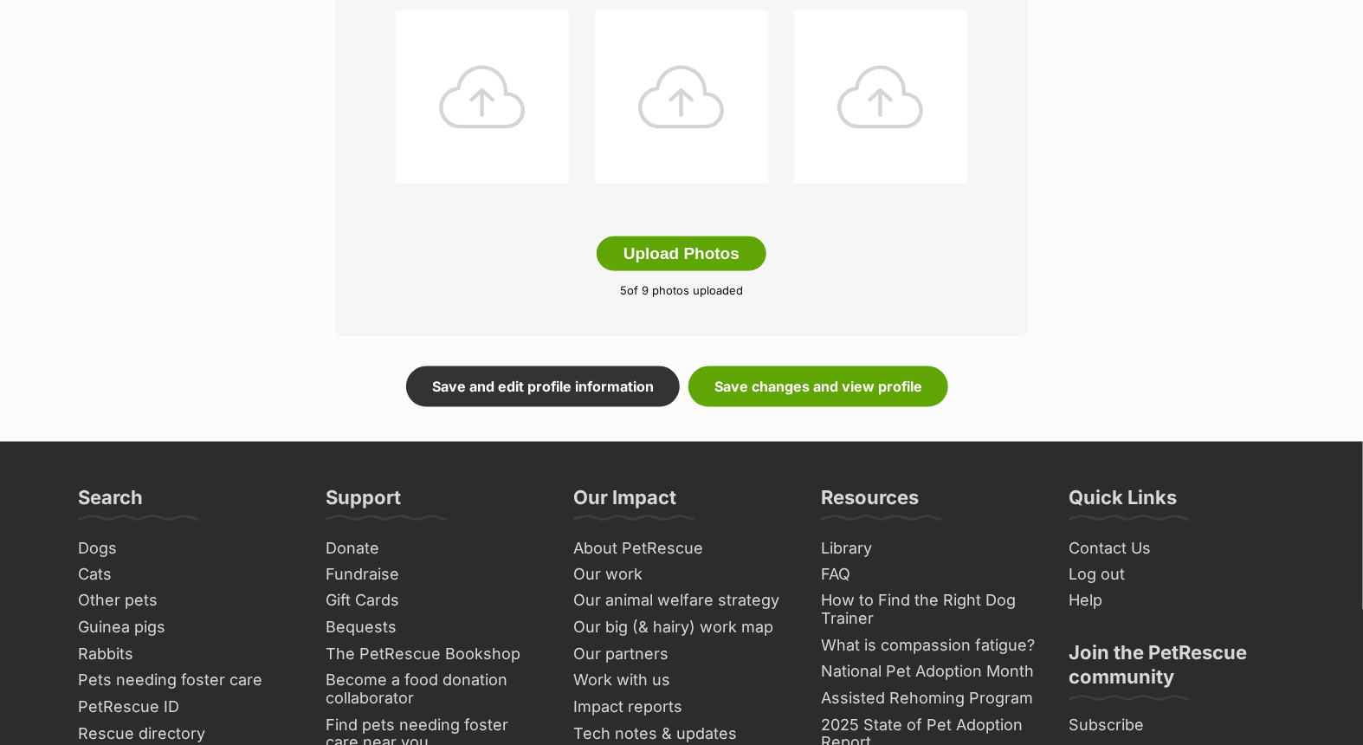
scroll to position [962, 0]
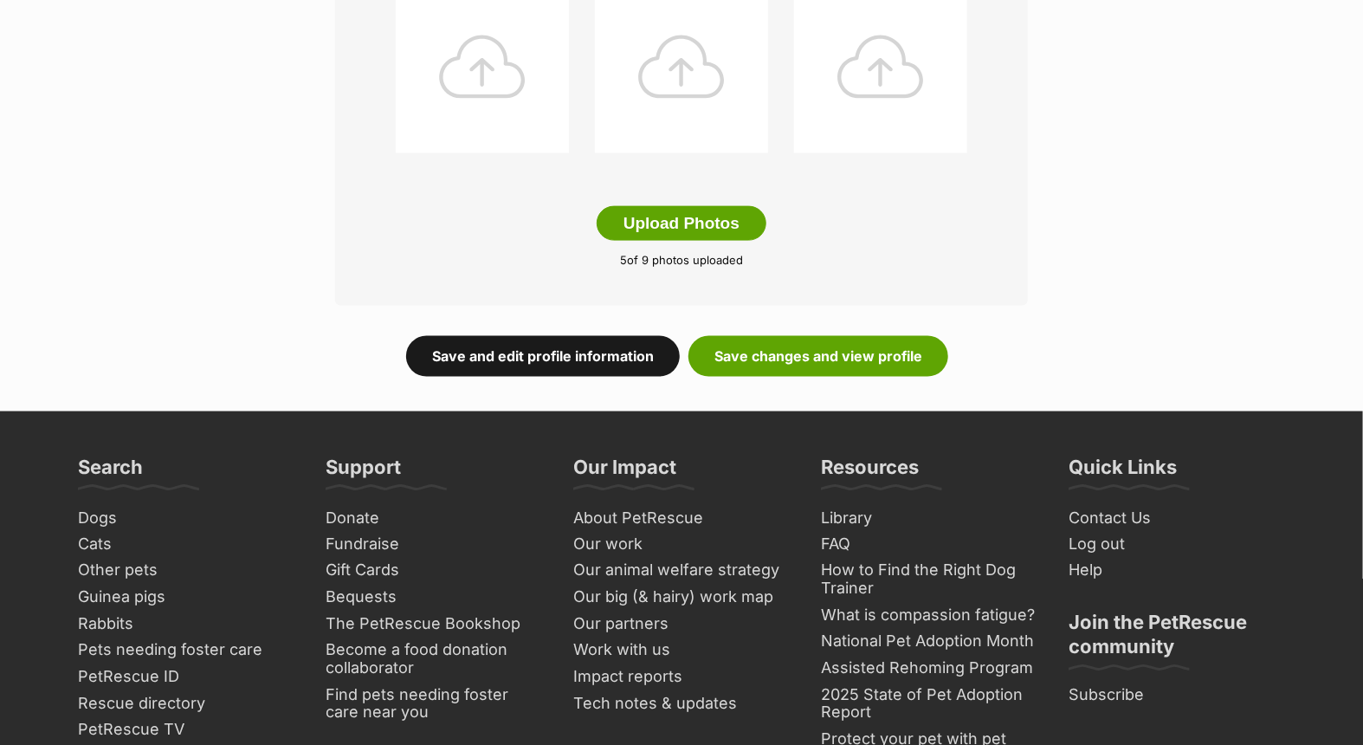
click at [540, 352] on link "Save and edit profile information" at bounding box center [543, 356] width 274 height 40
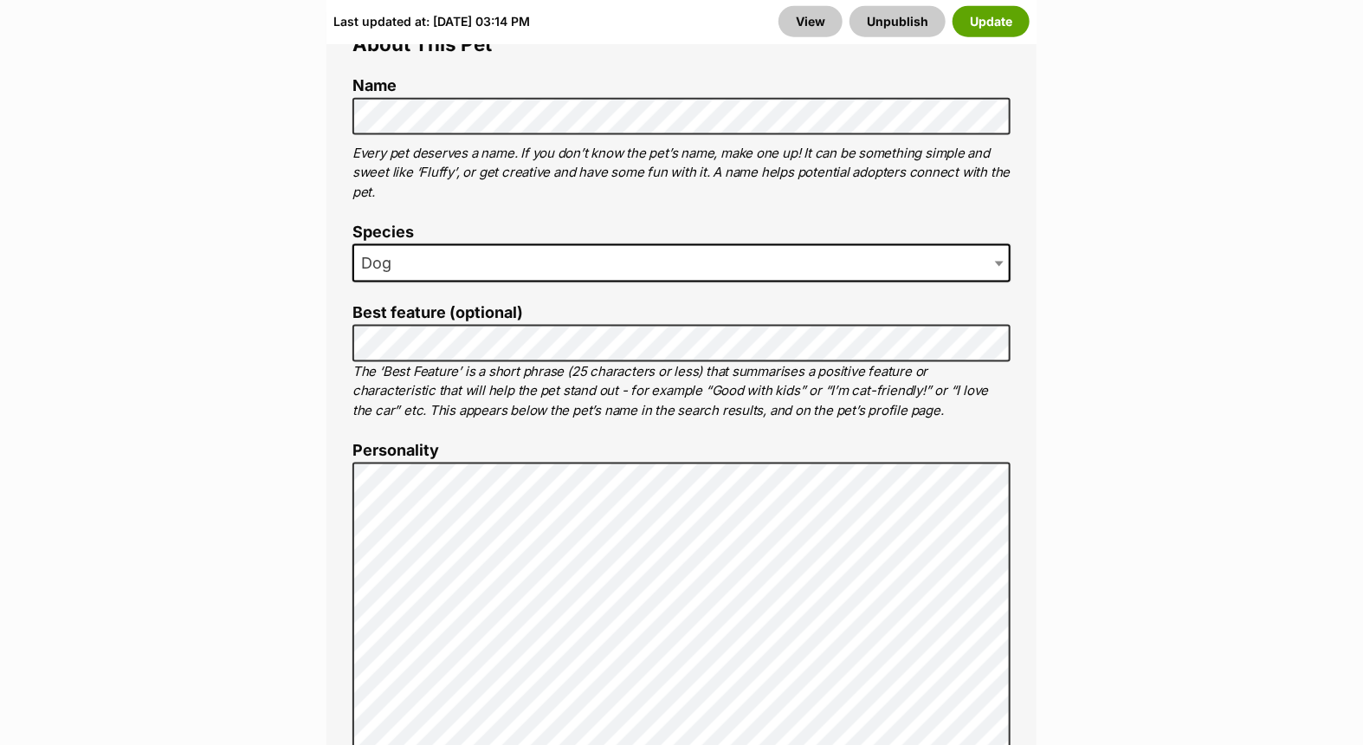
scroll to position [1058, 0]
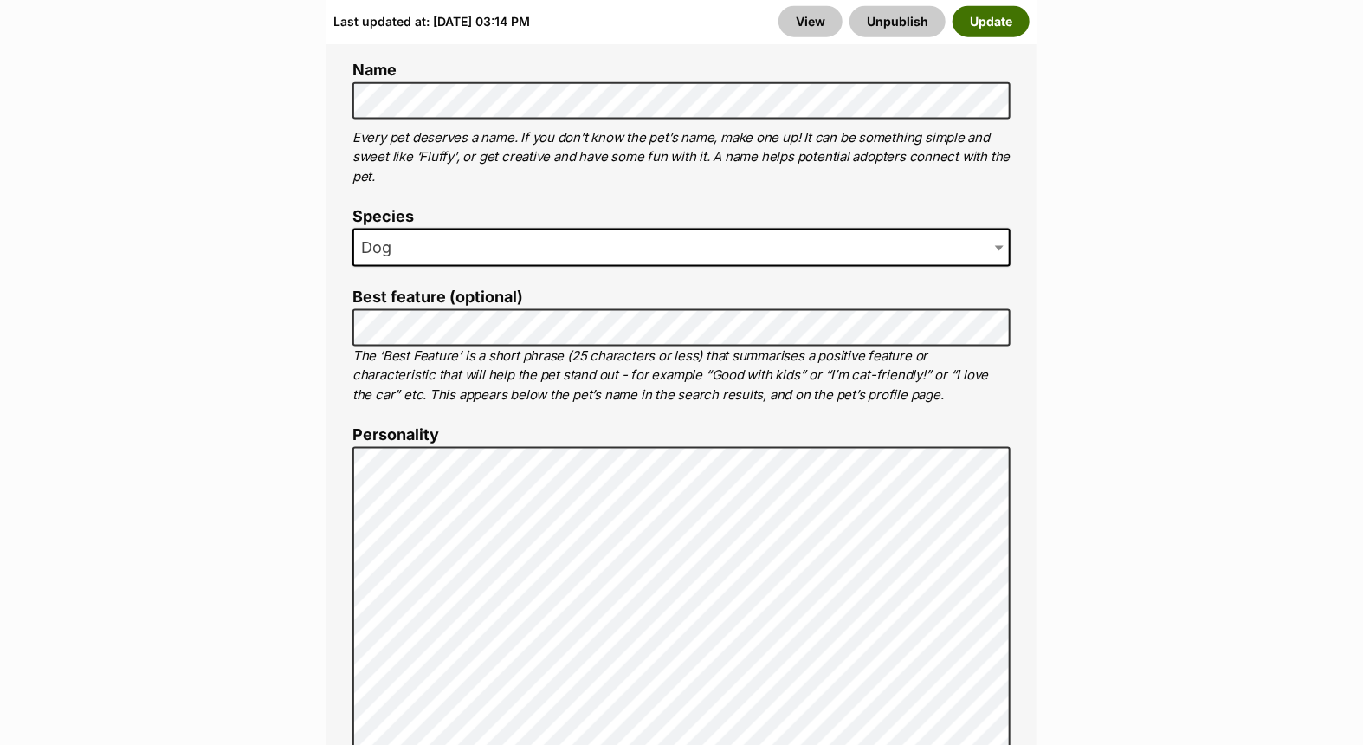
click at [990, 21] on button "Update" at bounding box center [990, 21] width 77 height 31
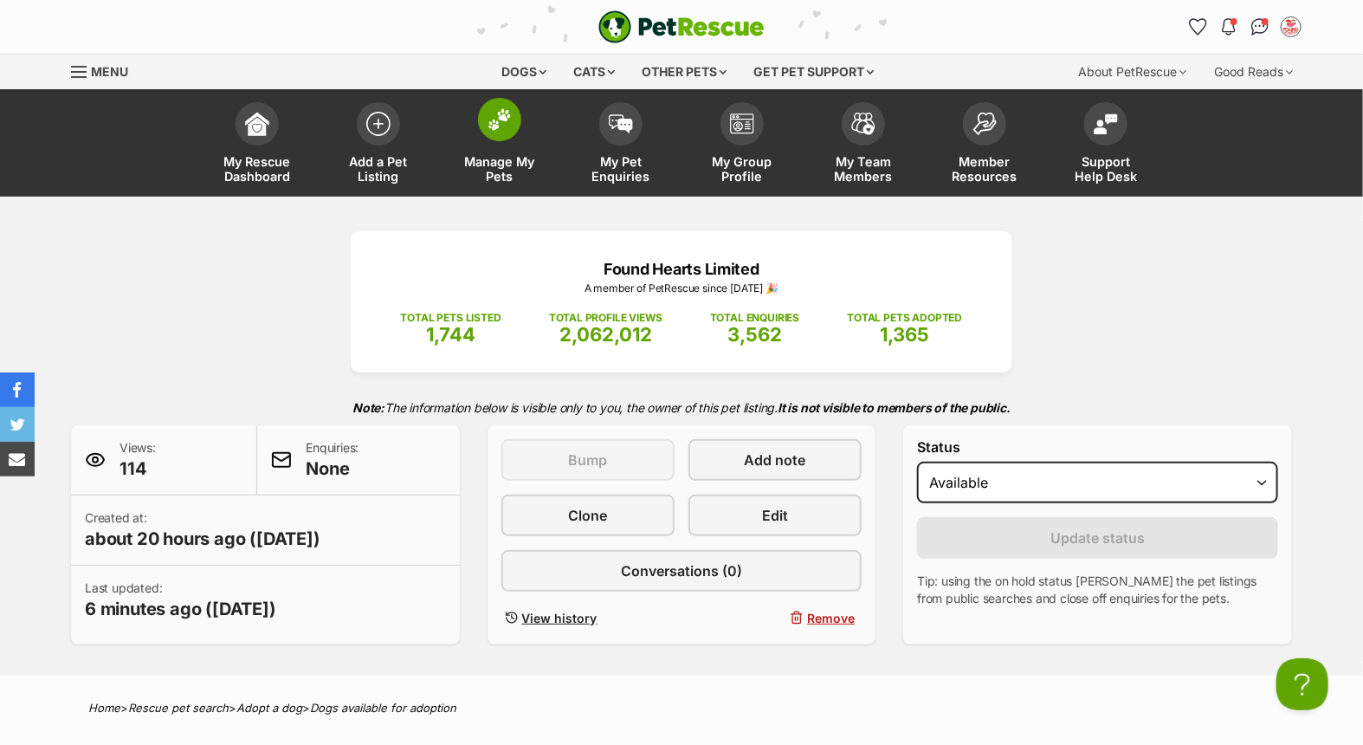
click at [474, 126] on link "Manage My Pets" at bounding box center [499, 144] width 121 height 103
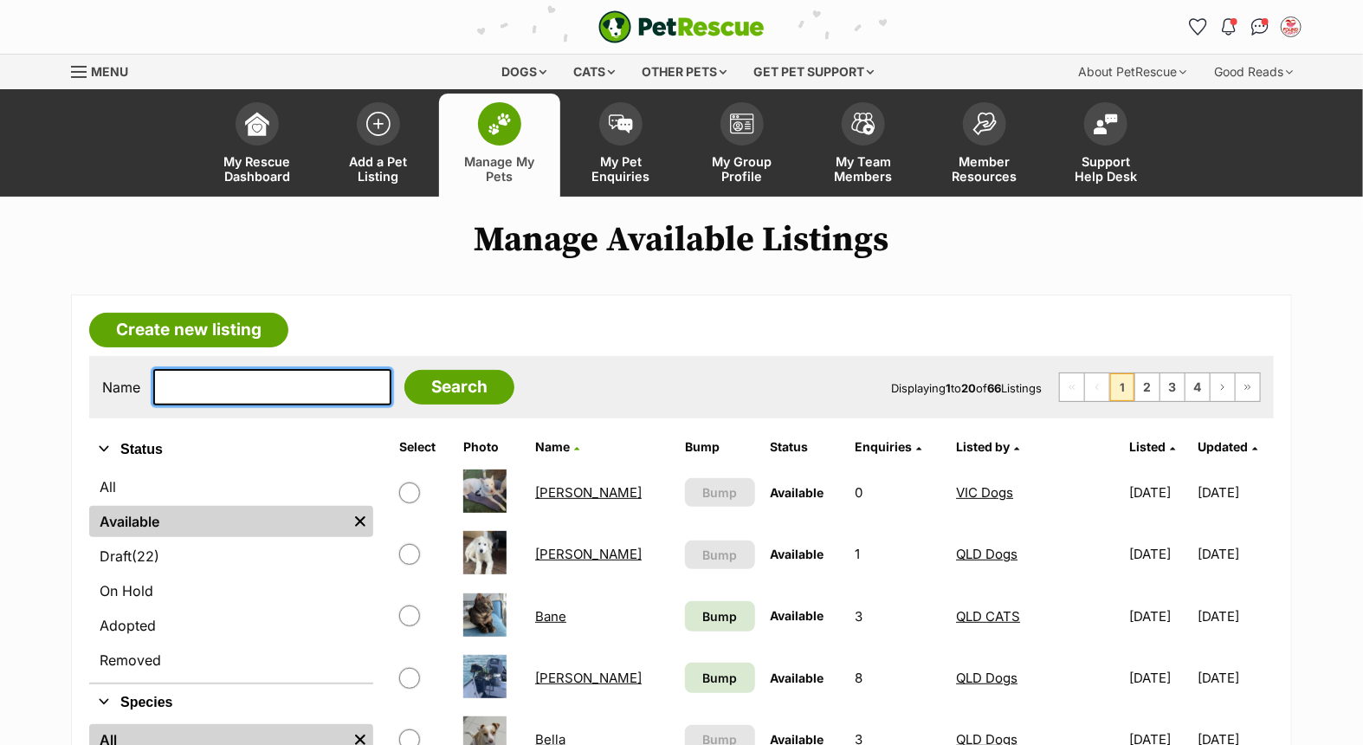
click at [235, 395] on input "text" at bounding box center [272, 387] width 238 height 36
type input "shay"
click at [404, 370] on input "Search" at bounding box center [459, 387] width 110 height 35
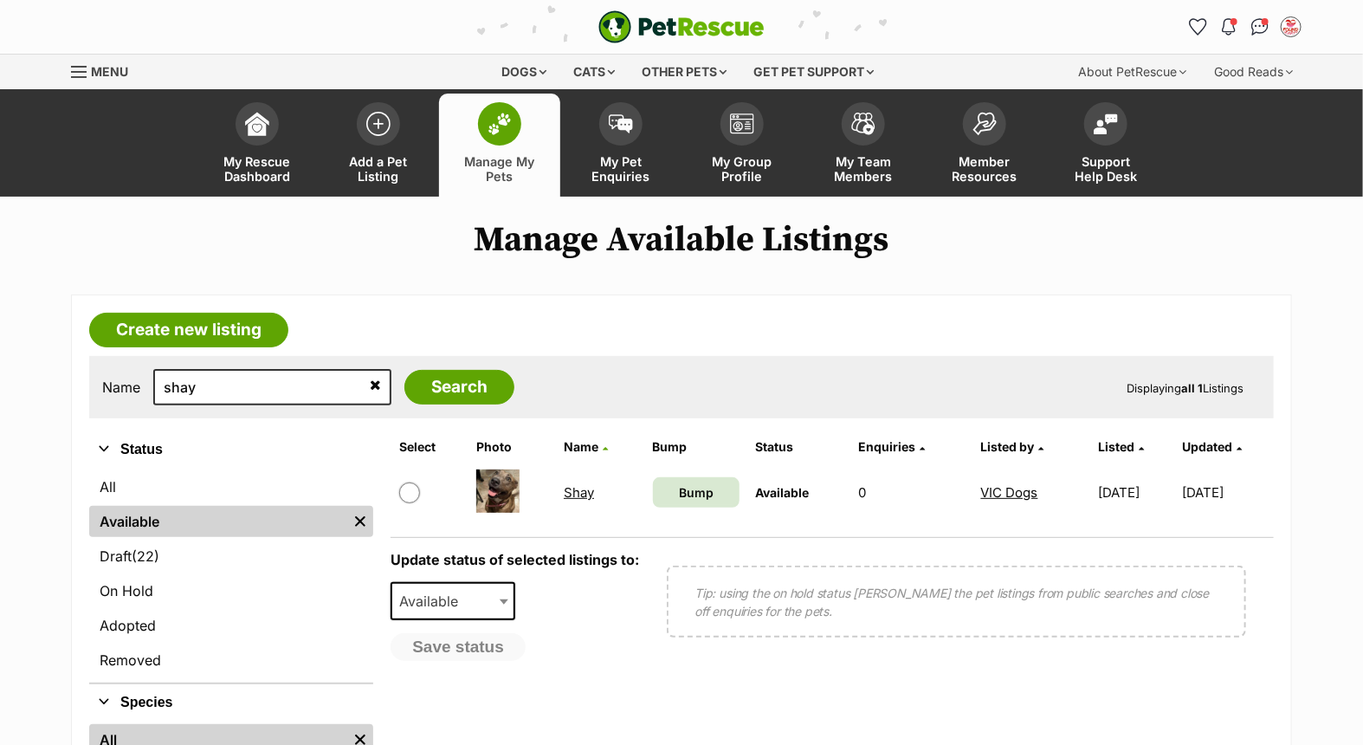
click at [575, 490] on link "Shay" at bounding box center [579, 492] width 30 height 16
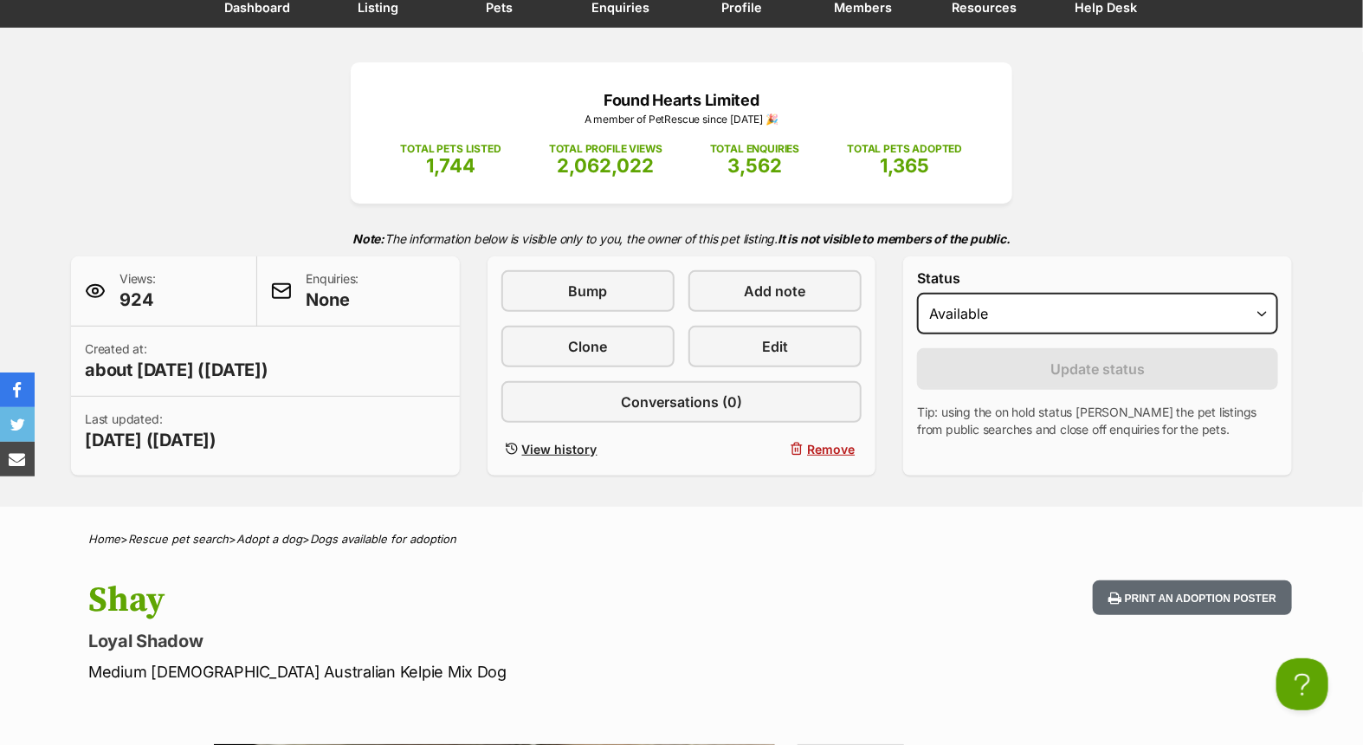
scroll to position [192, 0]
